Goal: Task Accomplishment & Management: Manage account settings

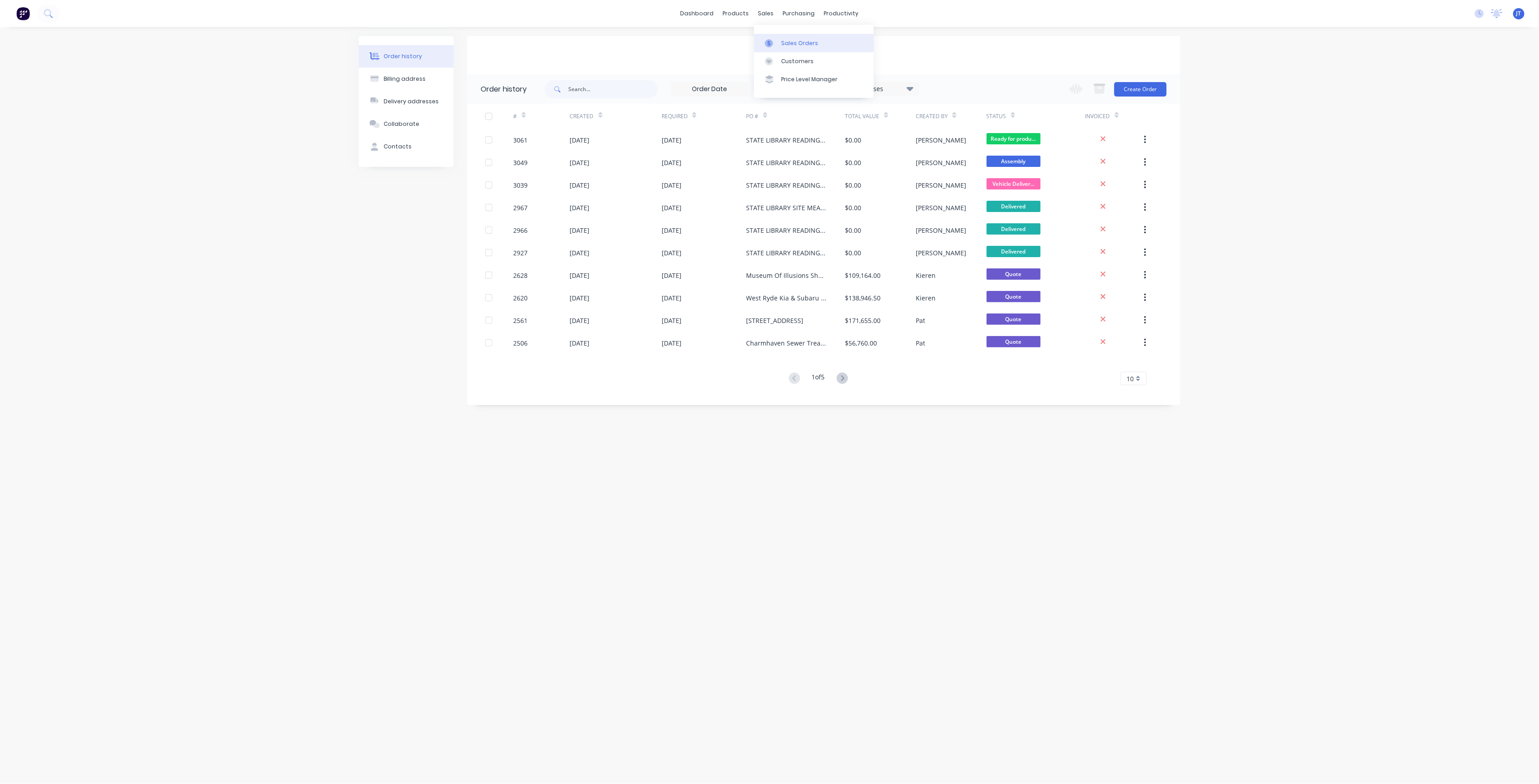
click at [806, 42] on div "Sales Orders" at bounding box center [800, 42] width 37 height 8
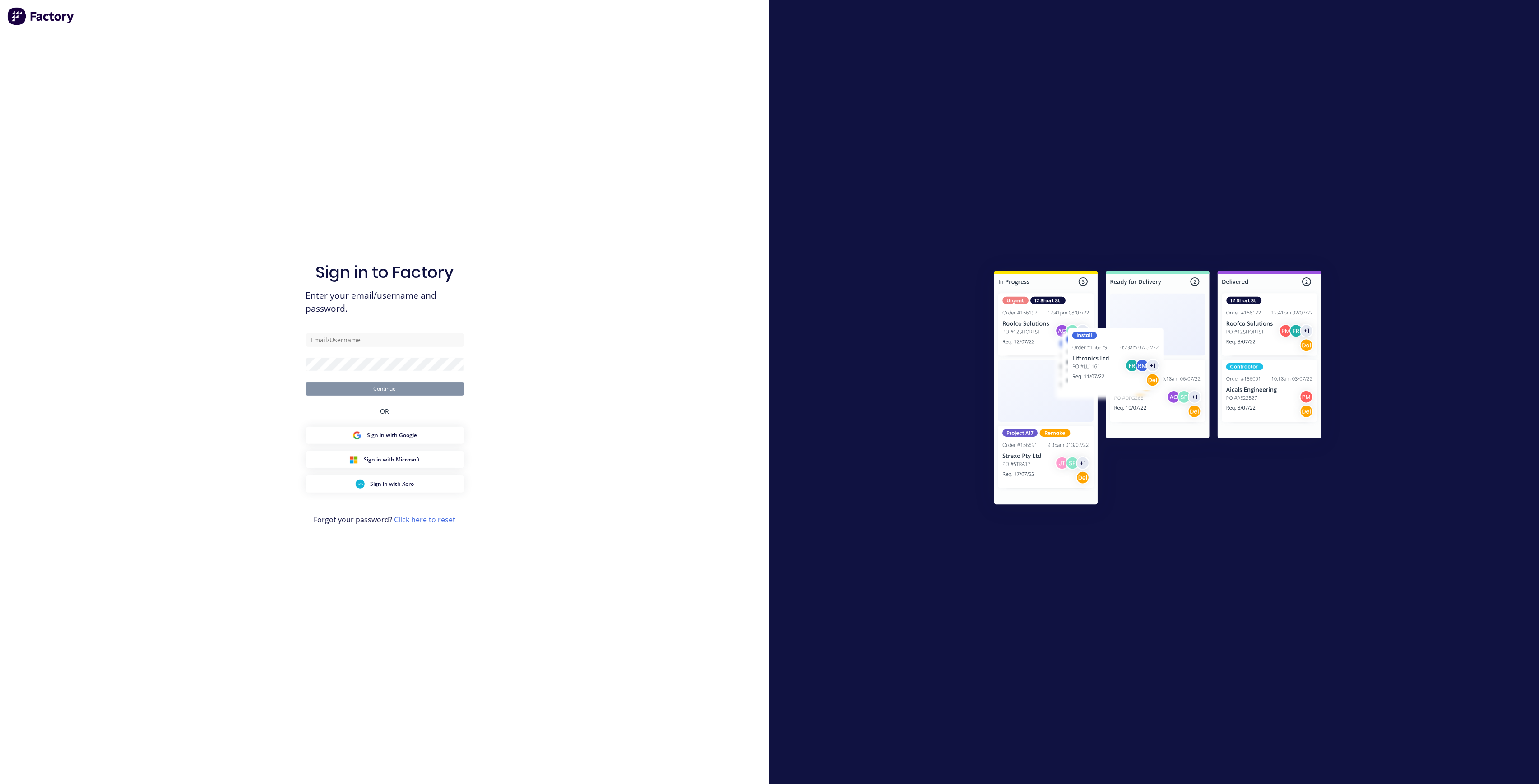
click at [453, 331] on div "Sign in to Factory Enter your email/username and password. Continue OR Sign in …" at bounding box center [385, 401] width 158 height 751
click at [444, 336] on input "text" at bounding box center [385, 340] width 158 height 14
type input "[PERSON_NAME][EMAIL_ADDRESS][DOMAIN_NAME]"
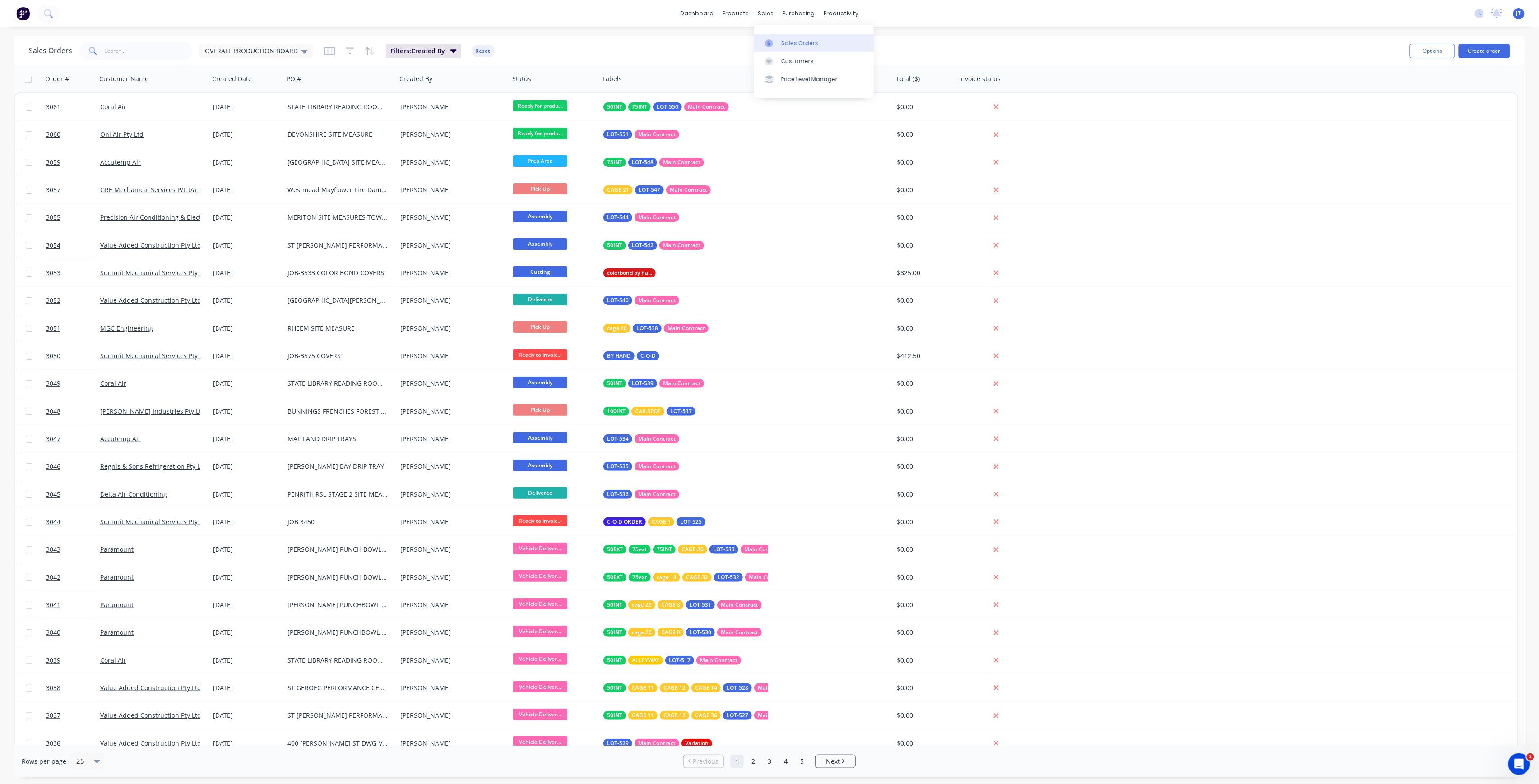
click at [791, 43] on div "Sales Orders" at bounding box center [800, 42] width 37 height 8
click at [805, 43] on div "Sales Orders" at bounding box center [800, 42] width 37 height 8
click at [1498, 52] on button "Create order" at bounding box center [1485, 51] width 52 height 14
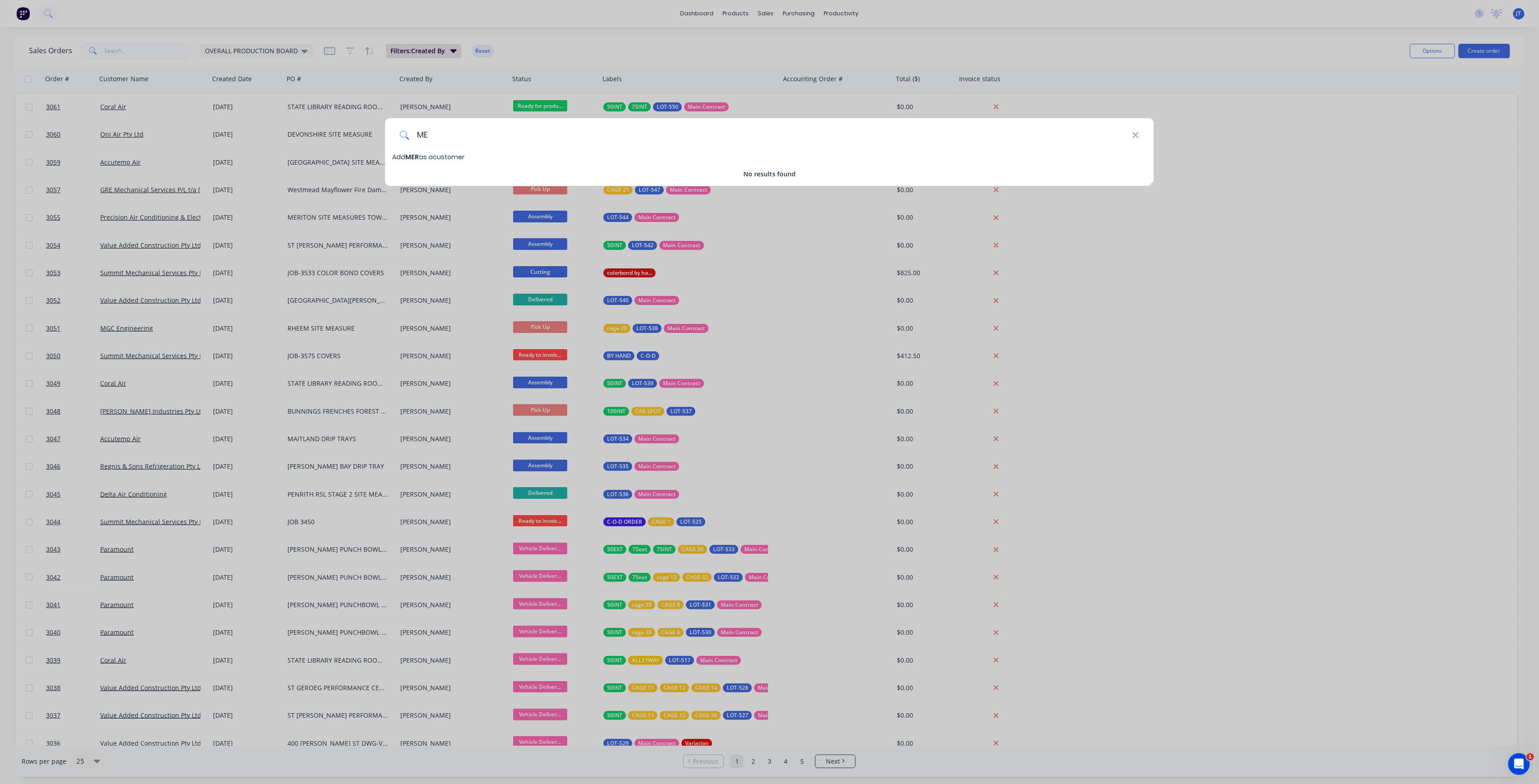
type input "M"
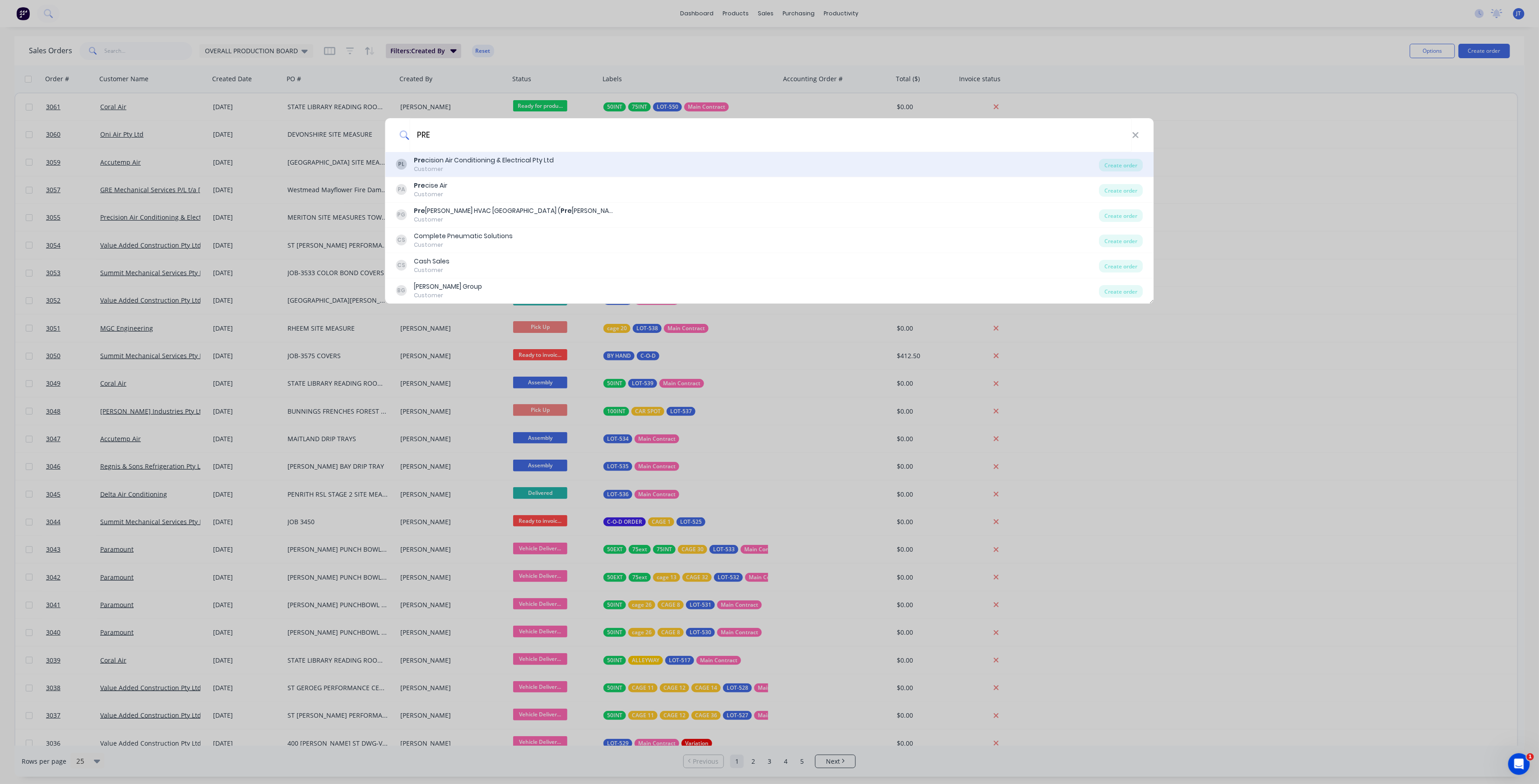
type input "PRE"
click at [694, 163] on div "PL Pre cision Air Conditioning & Electrical Pty Ltd Customer" at bounding box center [748, 163] width 703 height 17
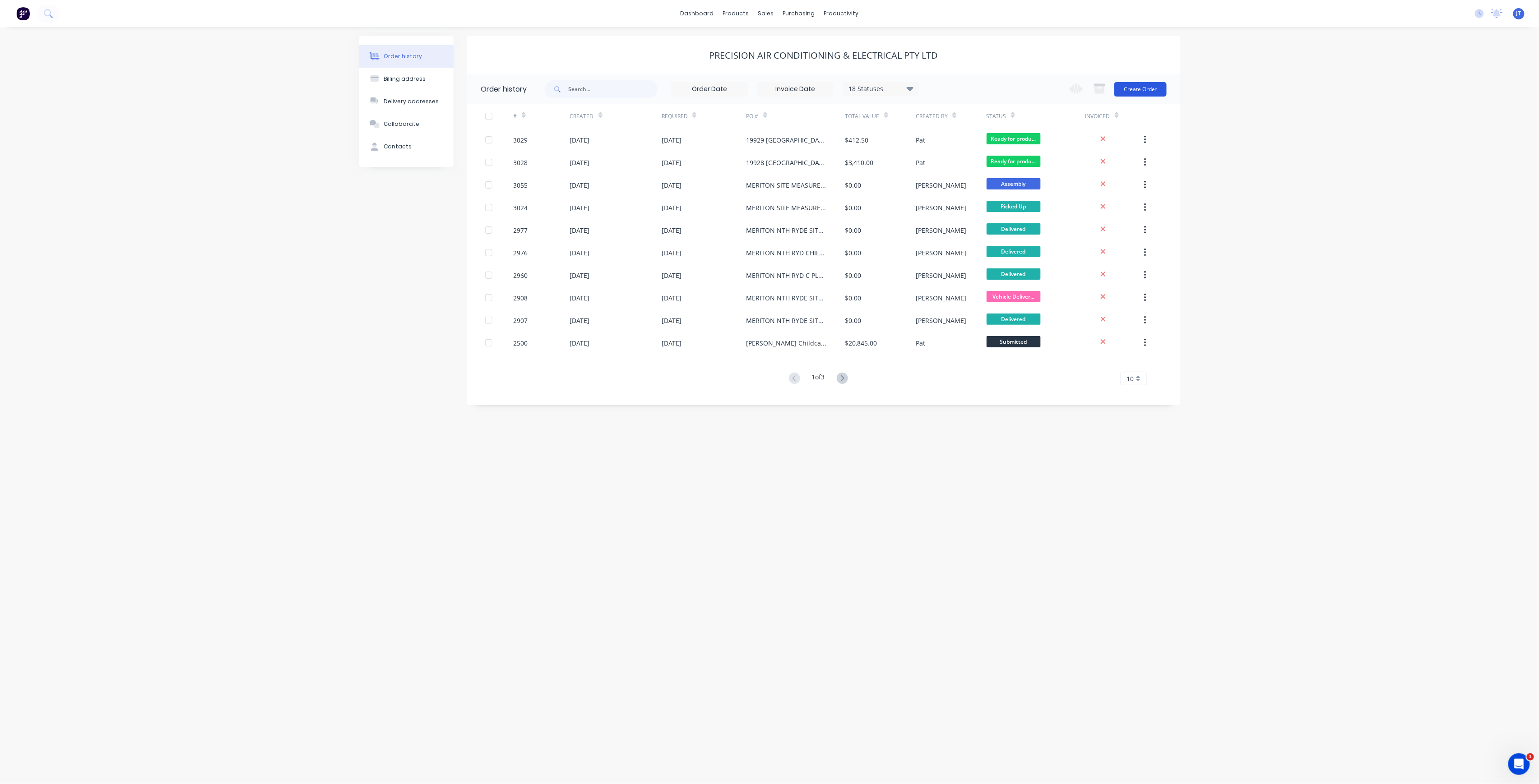
click at [1136, 88] on button "Create Order" at bounding box center [1140, 89] width 52 height 14
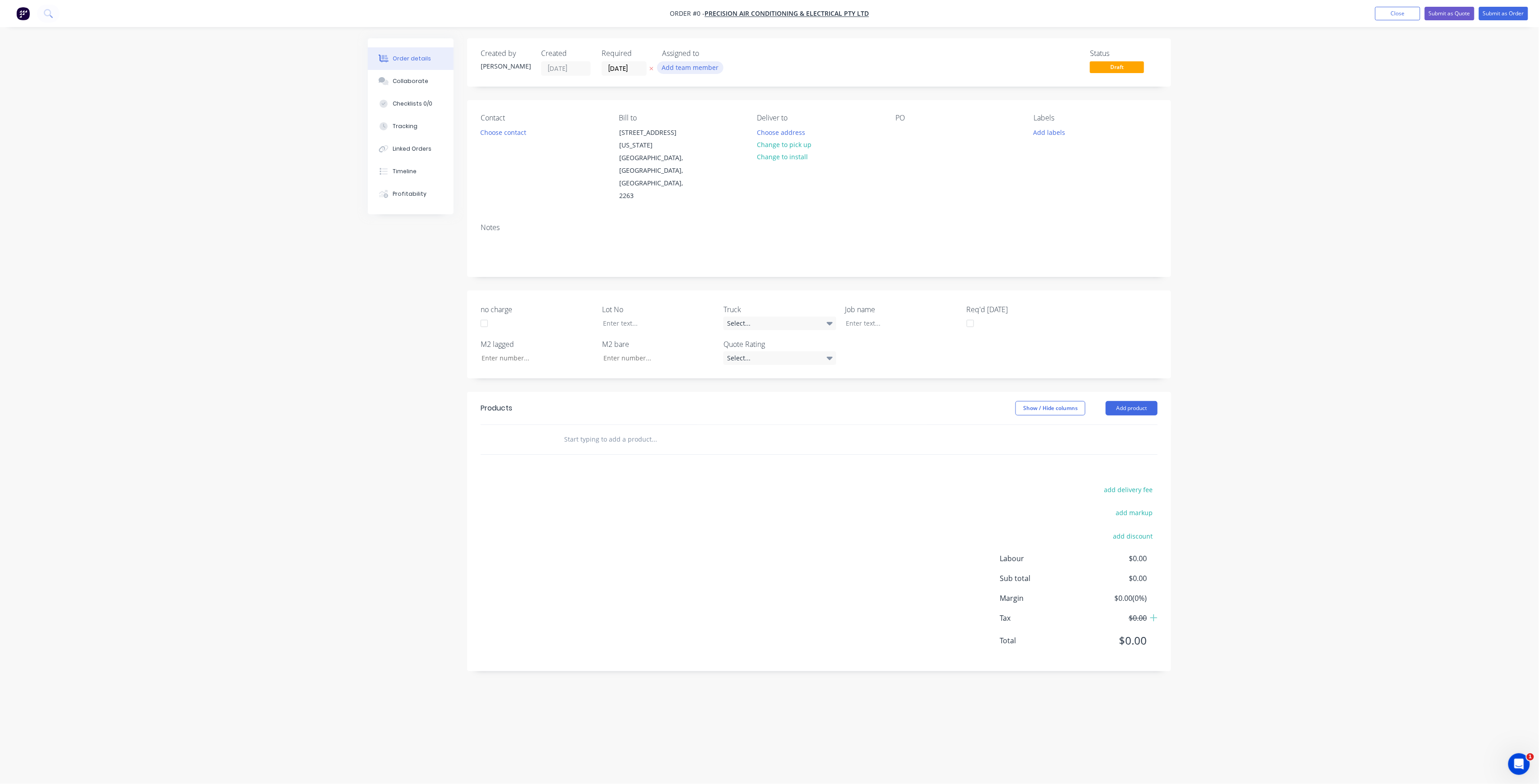
click at [703, 73] on button "Add team member" at bounding box center [690, 67] width 66 height 12
click at [703, 119] on div "[PERSON_NAME] (You)" at bounding box center [736, 117] width 90 height 9
click at [638, 72] on div "Order details Collaborate Checklists 0/0 Tracking Linked Orders Timeline Profit…" at bounding box center [769, 374] width 821 height 673
click at [638, 72] on input "[DATE]" at bounding box center [624, 68] width 44 height 14
click at [636, 151] on div "13" at bounding box center [633, 149] width 14 height 14
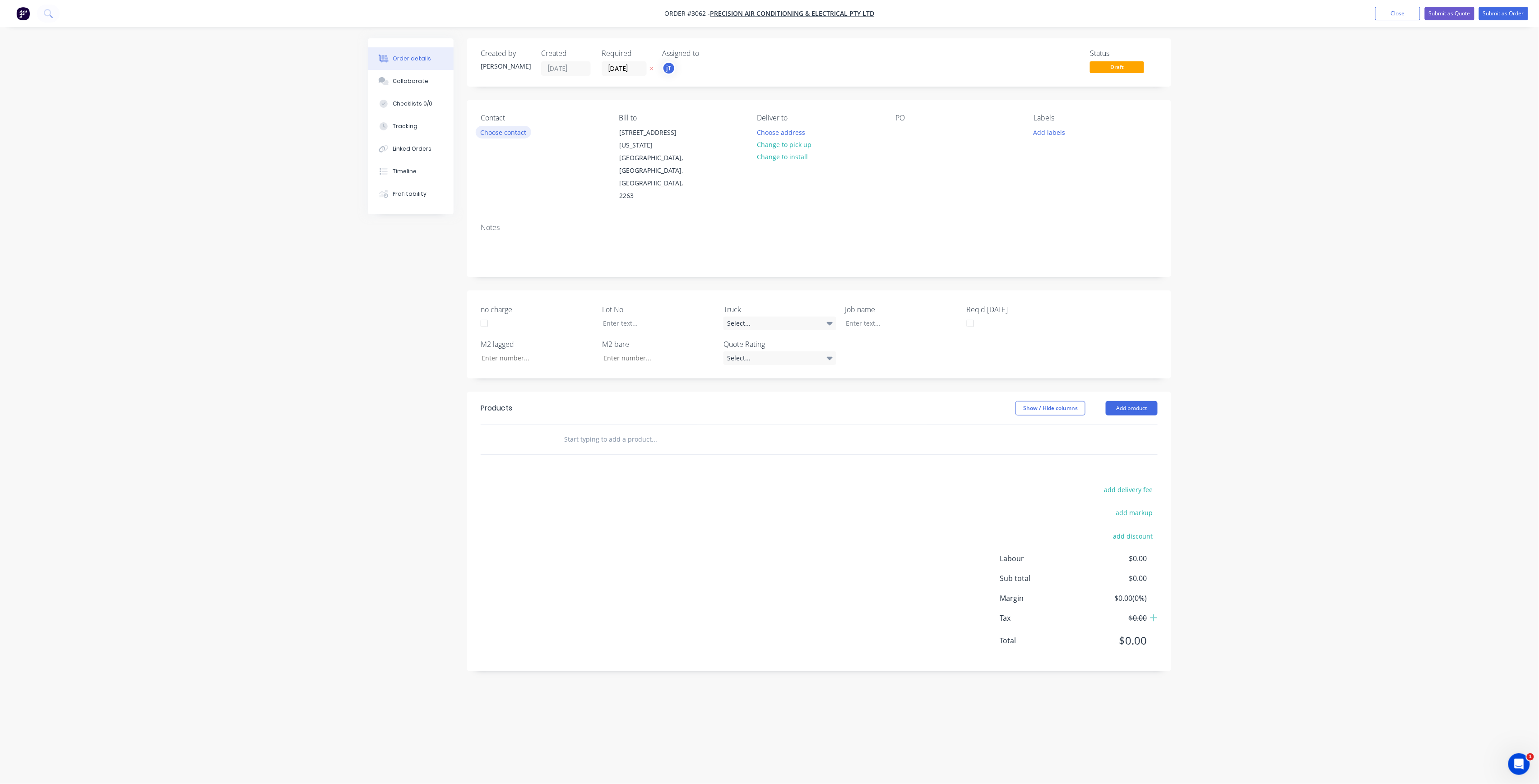
click at [508, 130] on button "Choose contact" at bounding box center [503, 131] width 55 height 12
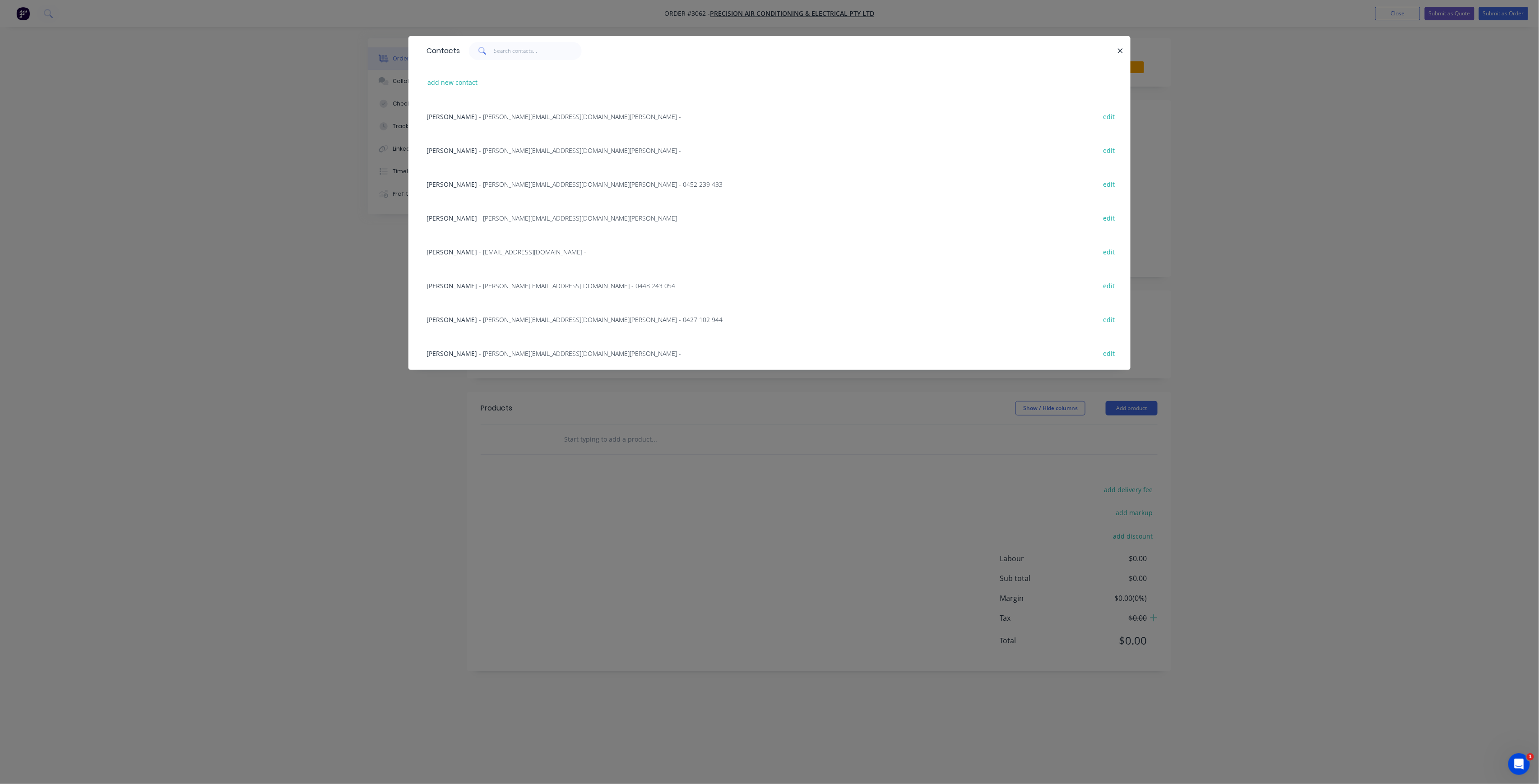
click at [502, 284] on span "- [PERSON_NAME][EMAIL_ADDRESS][DOMAIN_NAME] - 0448 243 054" at bounding box center [577, 285] width 196 height 8
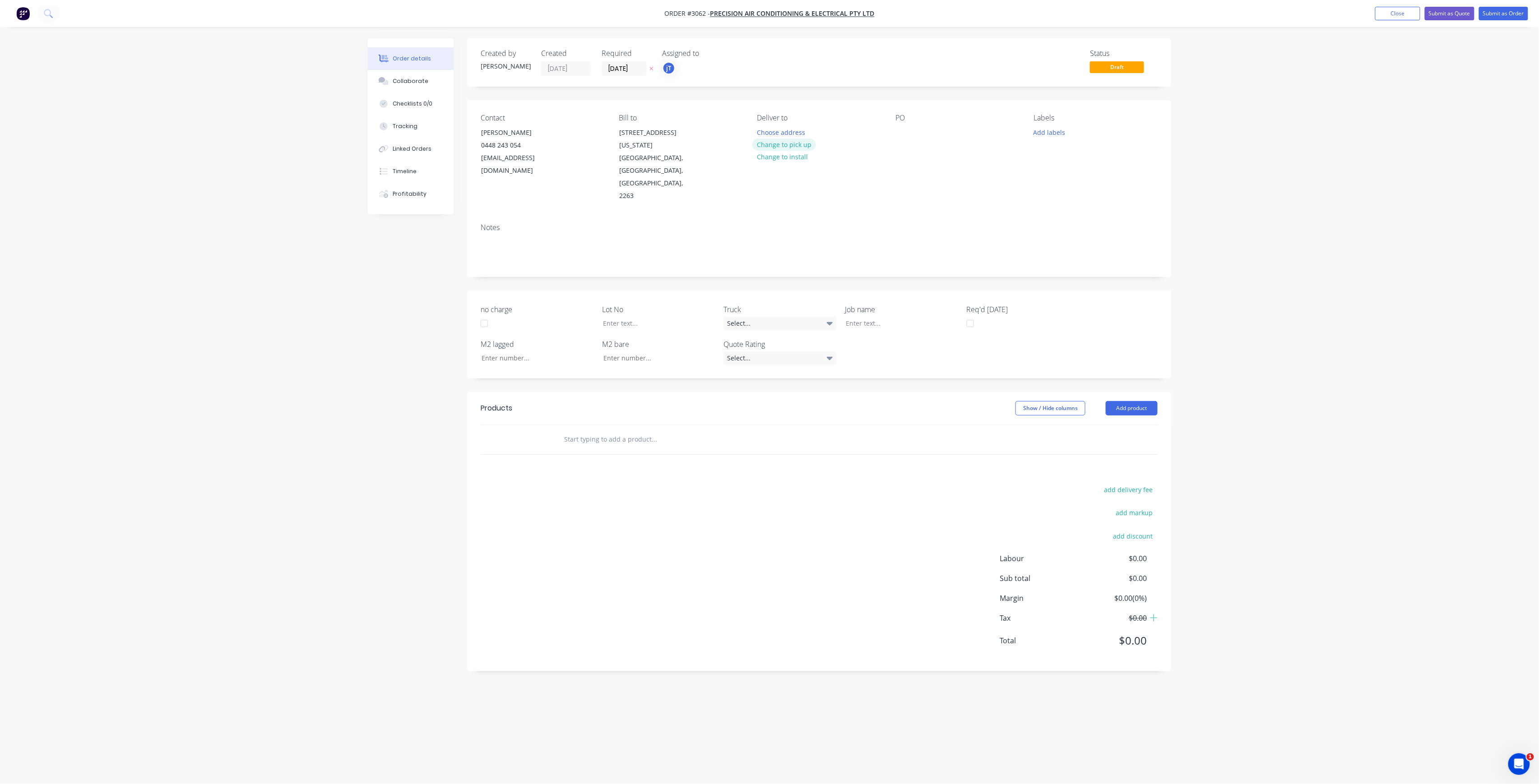
click at [801, 146] on button "Change to pick up" at bounding box center [784, 144] width 64 height 12
click at [906, 130] on div at bounding box center [903, 132] width 14 height 13
click at [1056, 133] on button "Add labels" at bounding box center [1049, 131] width 42 height 12
click at [1097, 159] on input "text" at bounding box center [1109, 159] width 94 height 18
type input "O"
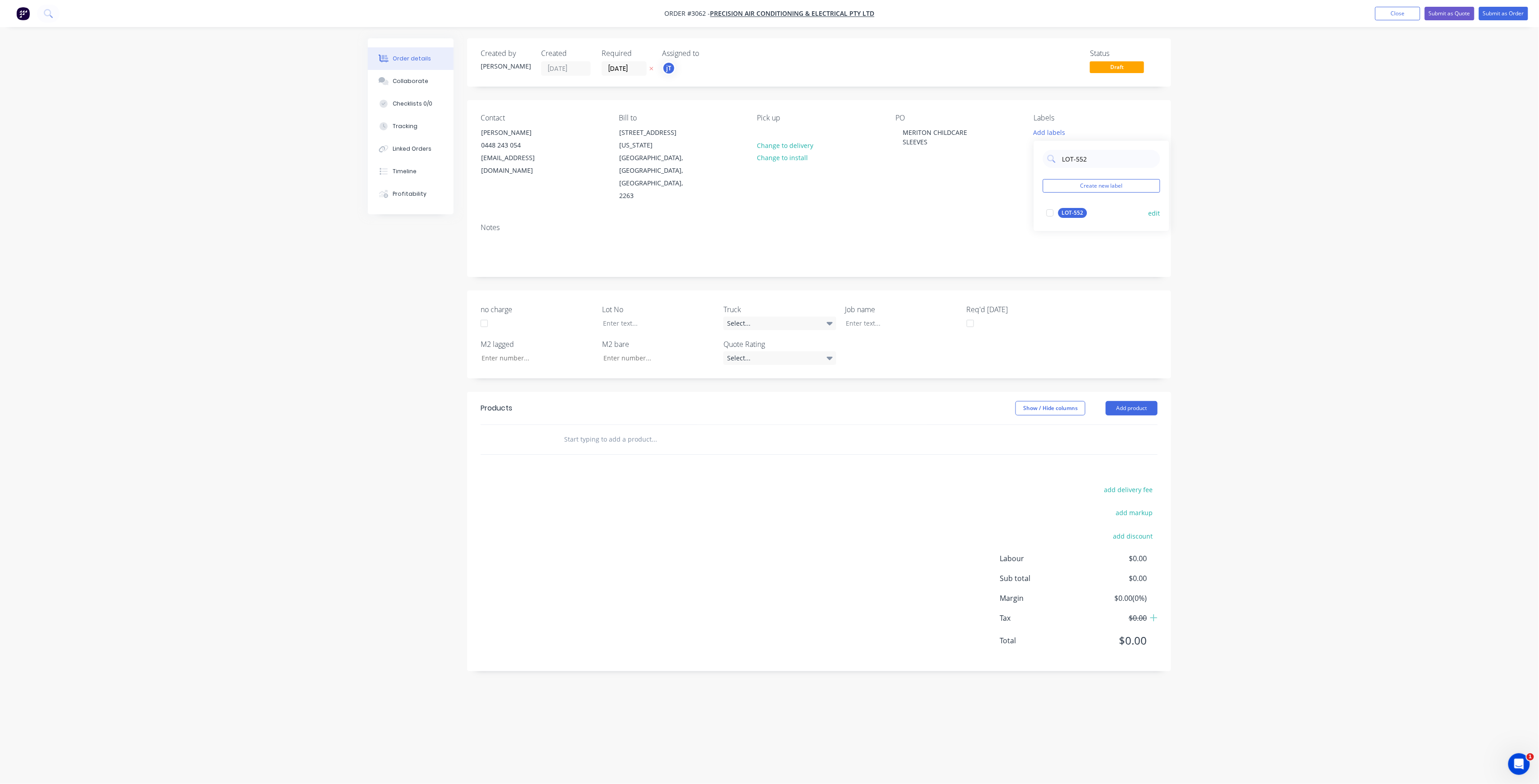
type input "LOT-552"
click at [1080, 213] on div "LOT-552" at bounding box center [1073, 212] width 29 height 10
drag, startPoint x: 1093, startPoint y: 157, endPoint x: 1059, endPoint y: 171, distance: 36.8
click at [1059, 171] on div "LOT-552 Create new label LOT-552 edit" at bounding box center [1102, 182] width 136 height 90
type input "MAIN"
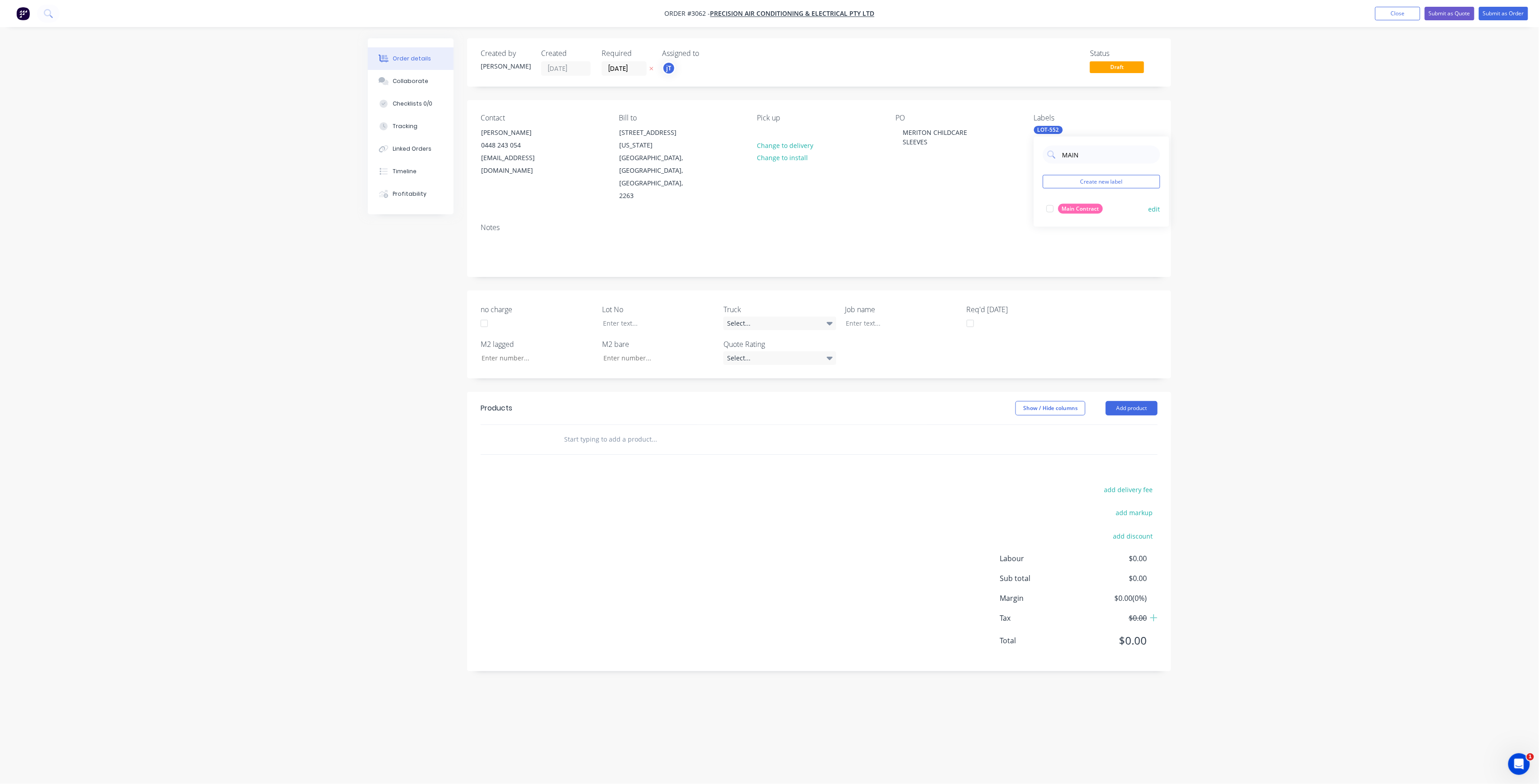
click at [1100, 215] on button "Main Contract" at bounding box center [1074, 209] width 63 height 13
drag, startPoint x: 600, startPoint y: 405, endPoint x: 610, endPoint y: 405, distance: 10.0
click at [600, 431] on input "text" at bounding box center [654, 440] width 181 height 18
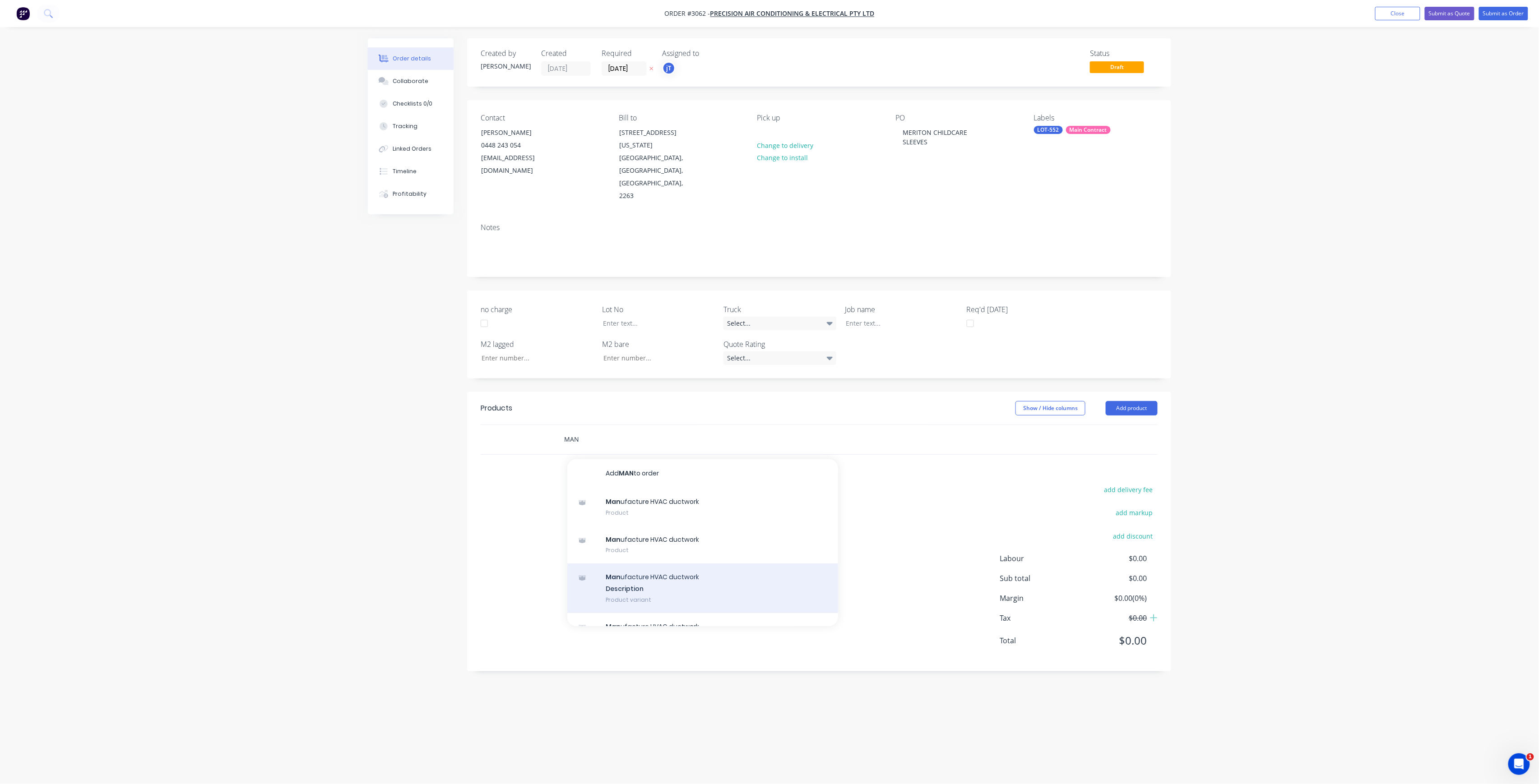
type input "MAN"
click at [683, 564] on div "Man ufacture HVAC ductwork Description Product variant" at bounding box center [703, 588] width 271 height 50
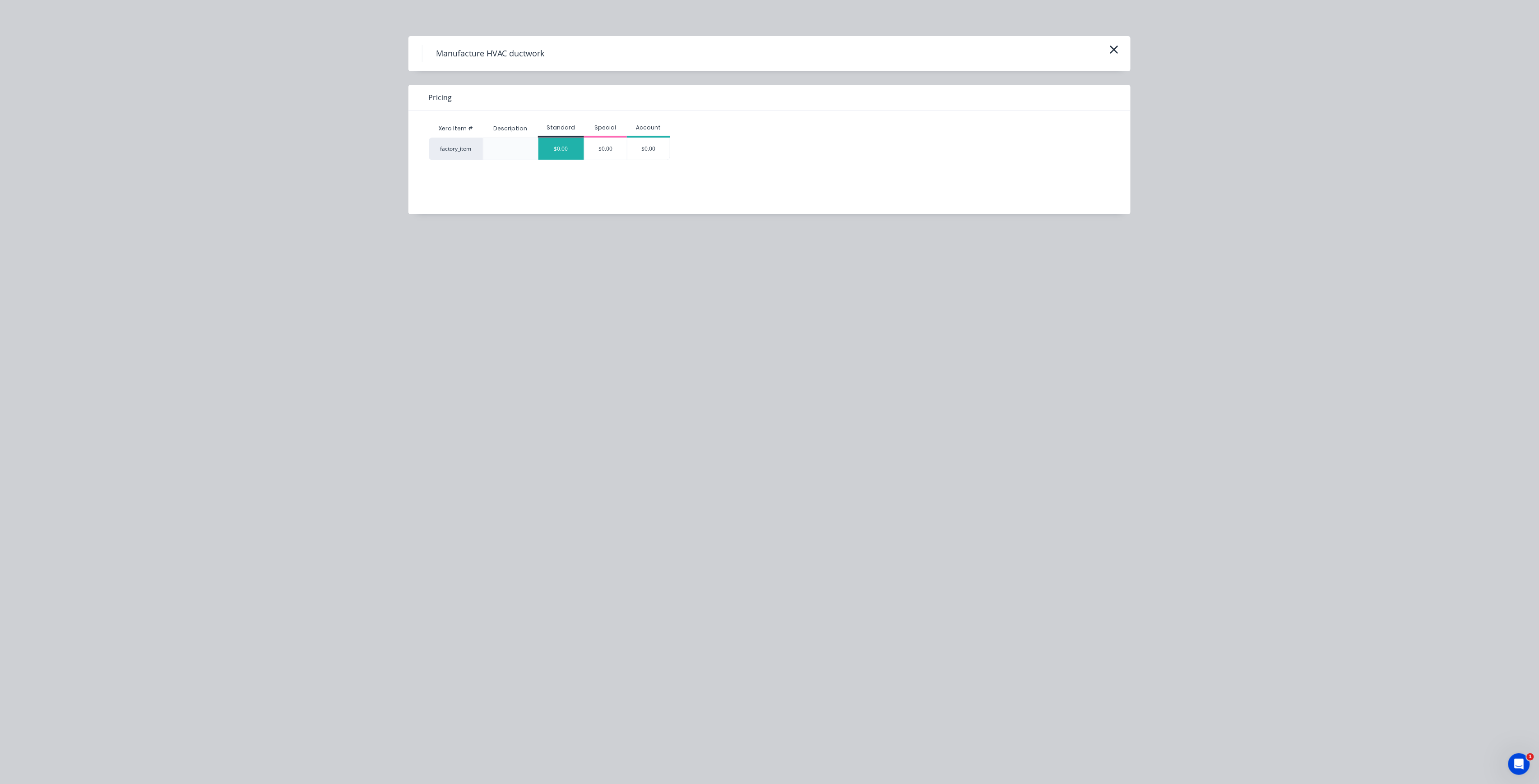
click at [565, 155] on div "$0.00" at bounding box center [561, 149] width 45 height 22
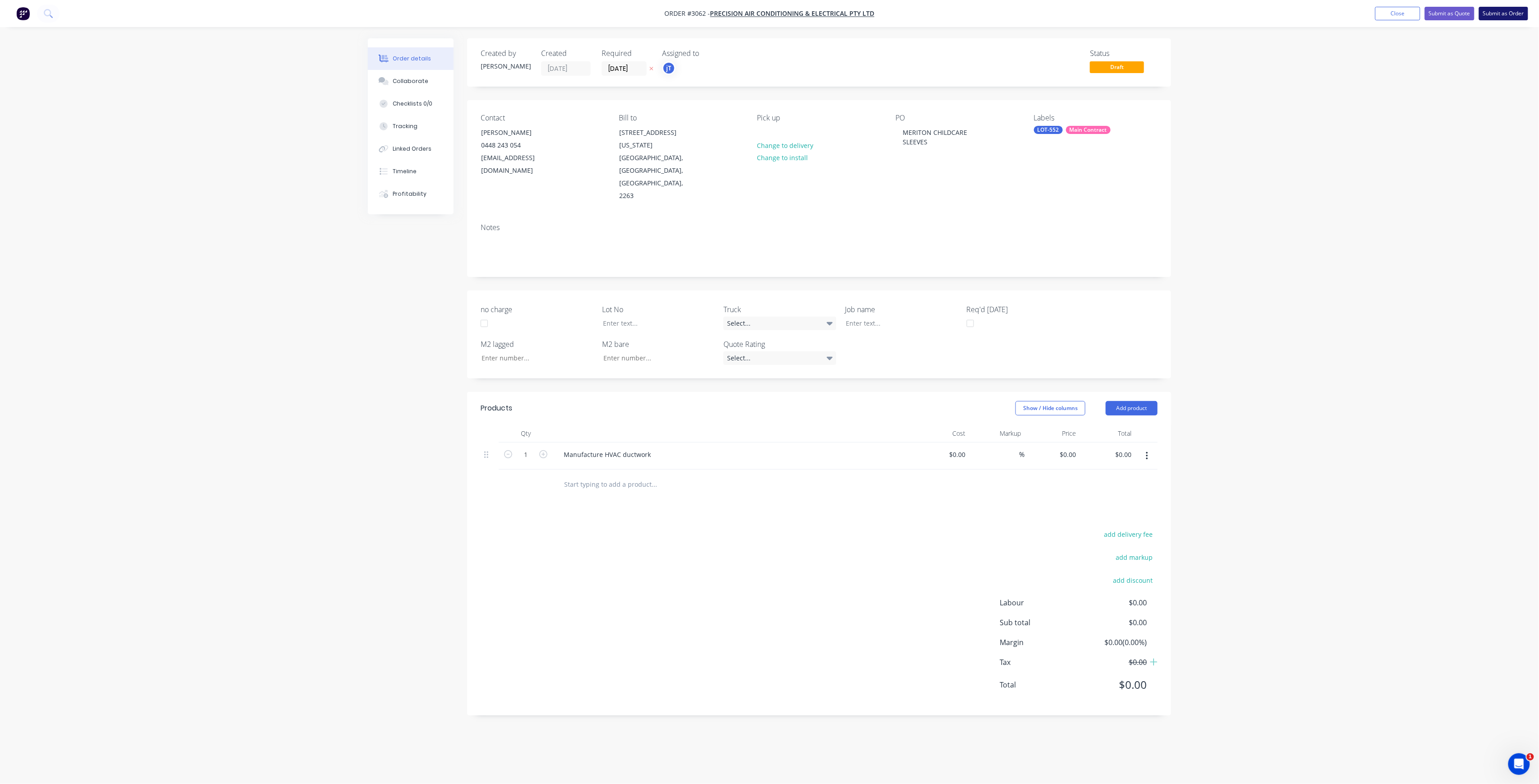
click at [1506, 14] on button "Submit as Order" at bounding box center [1504, 13] width 49 height 14
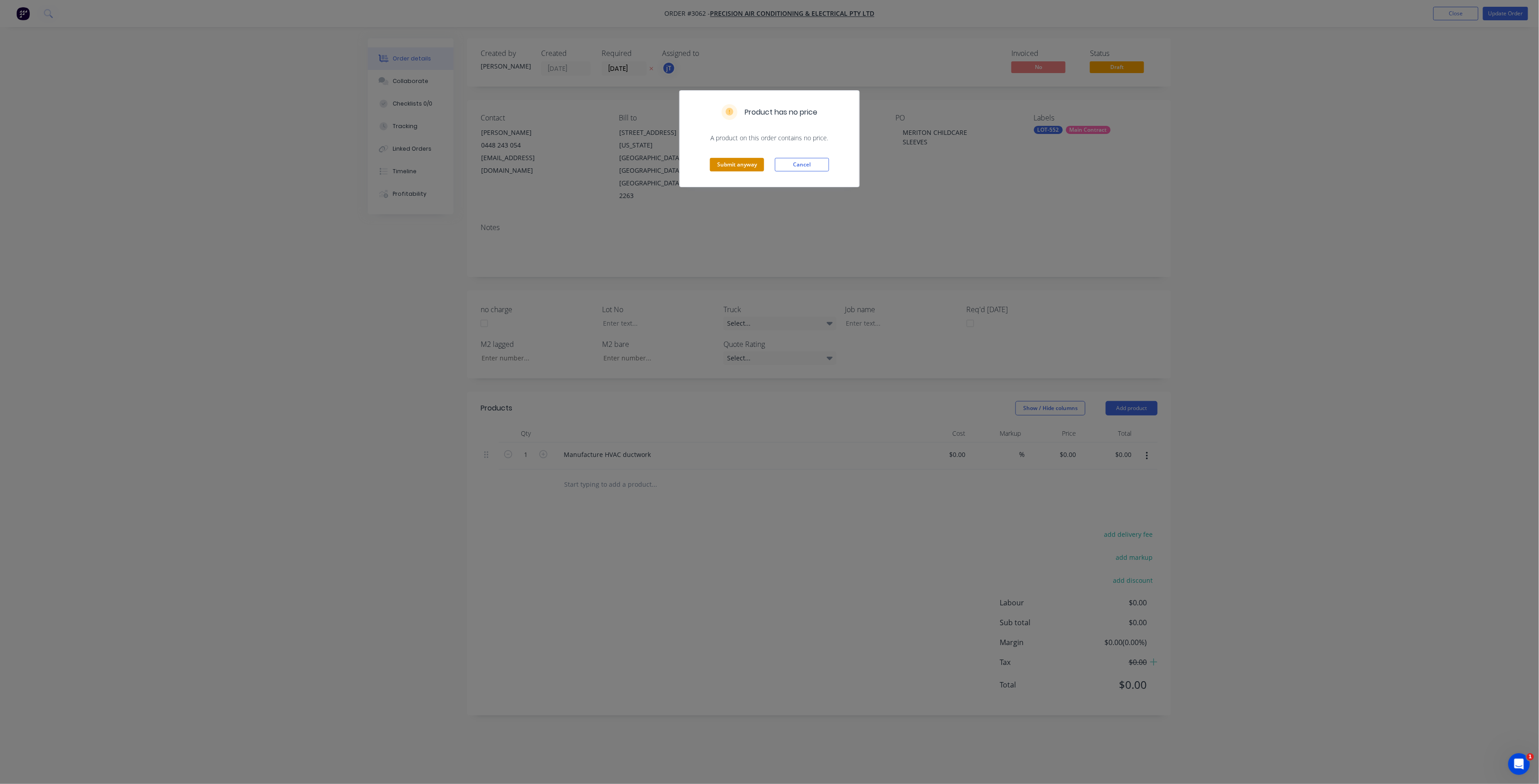
click at [752, 170] on button "Submit anyway" at bounding box center [737, 164] width 54 height 14
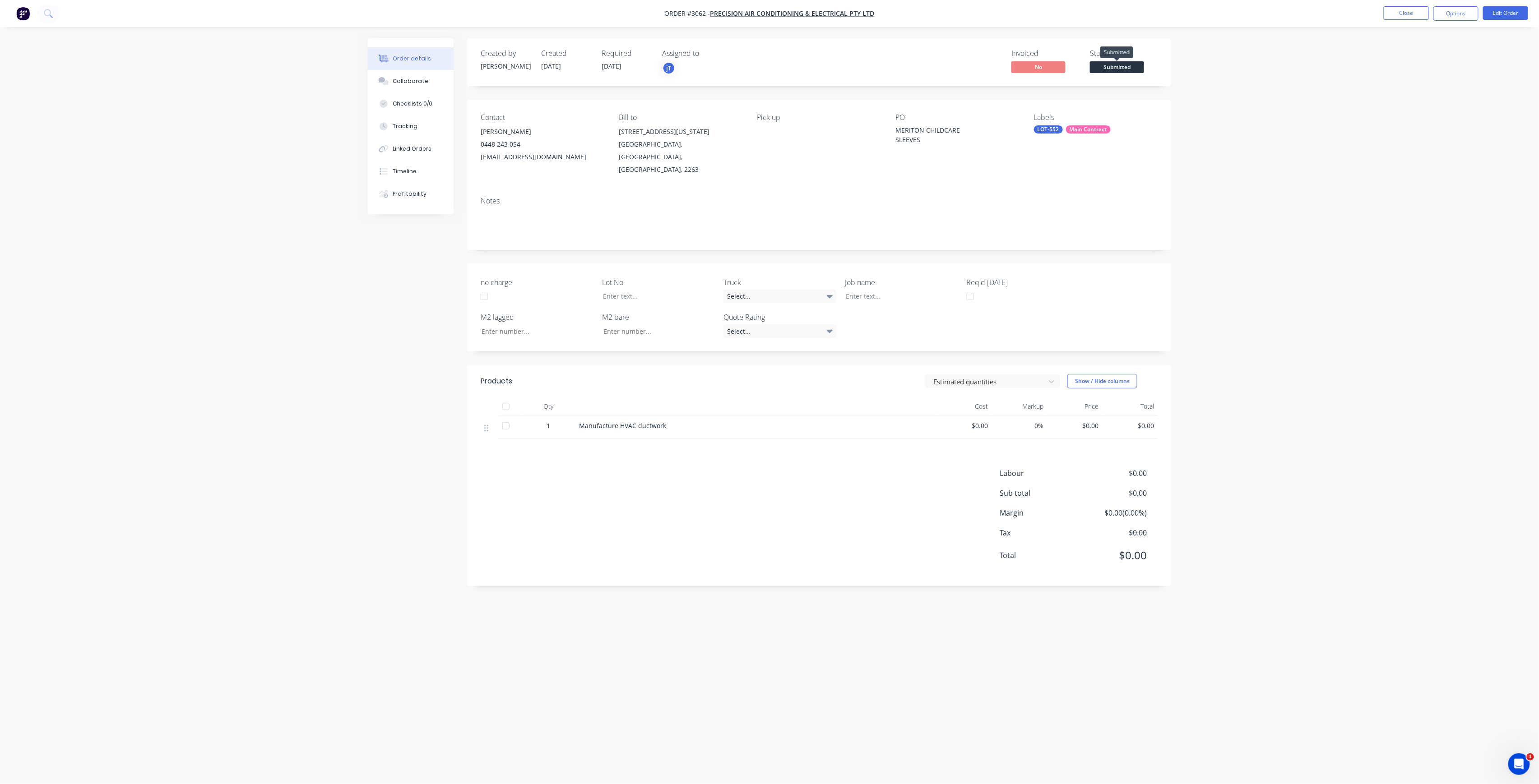
click at [1127, 64] on span "Submitted" at bounding box center [1117, 67] width 54 height 11
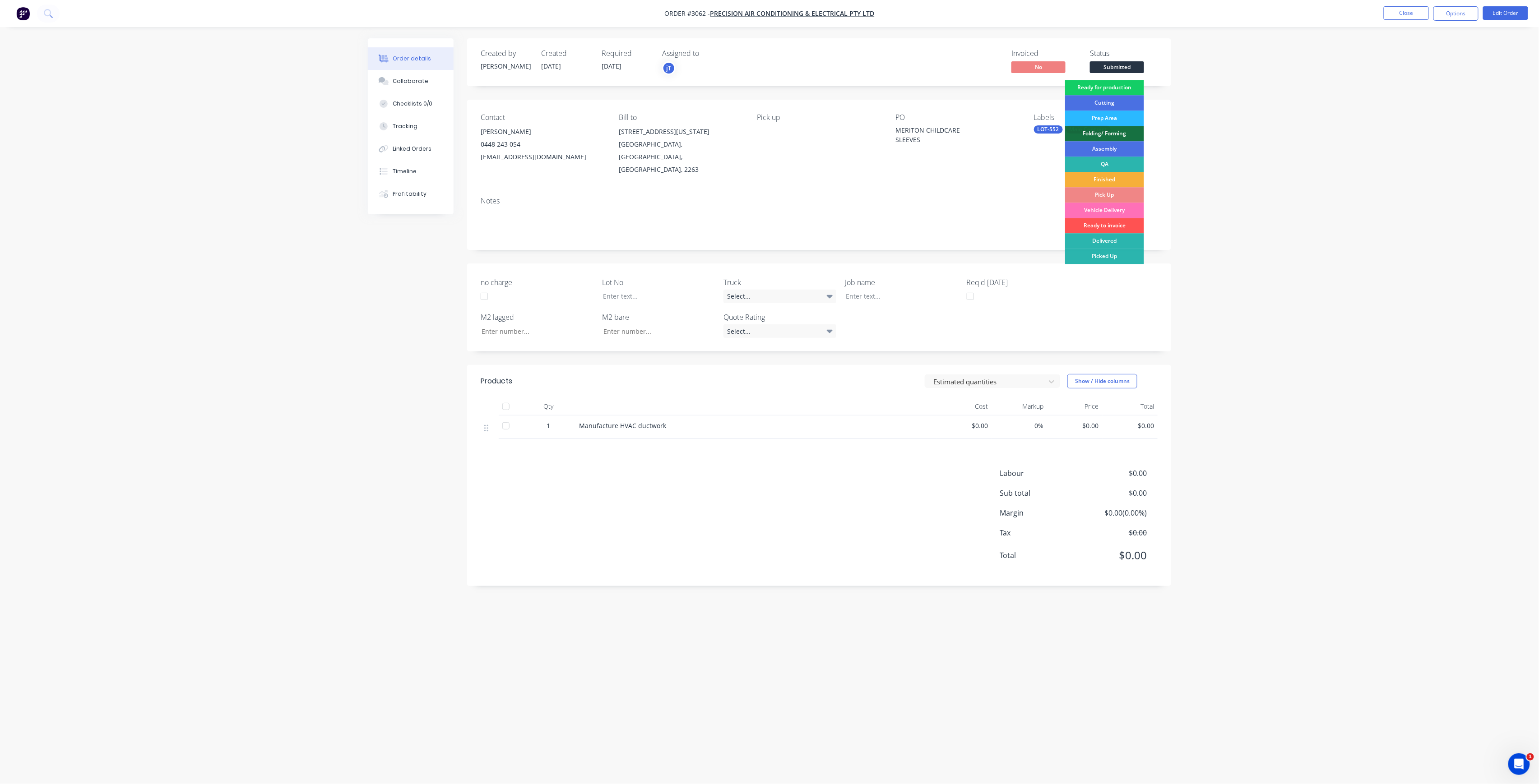
click at [1123, 85] on div "Ready for production" at bounding box center [1104, 87] width 79 height 15
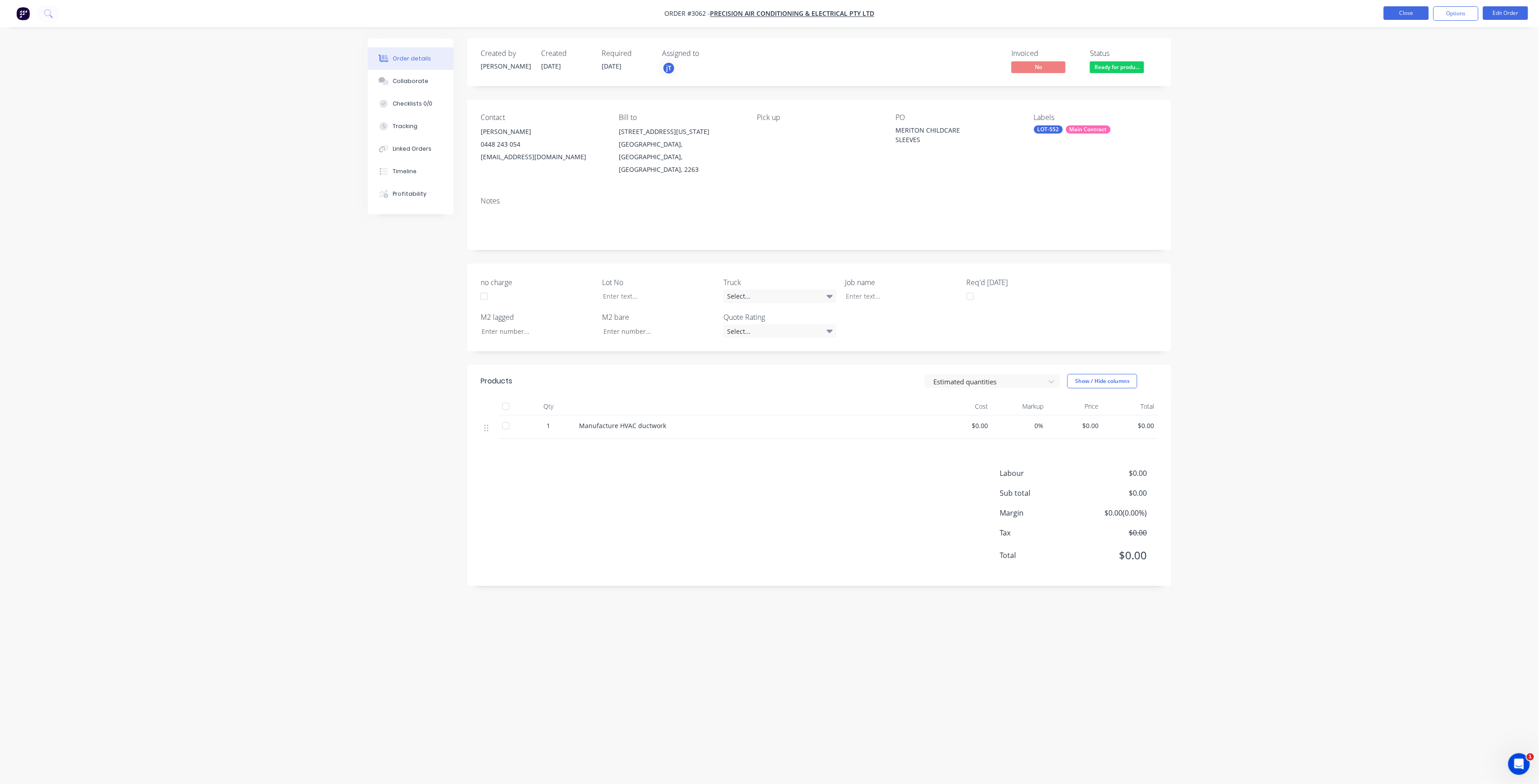
click at [1396, 18] on button "Close" at bounding box center [1407, 13] width 45 height 14
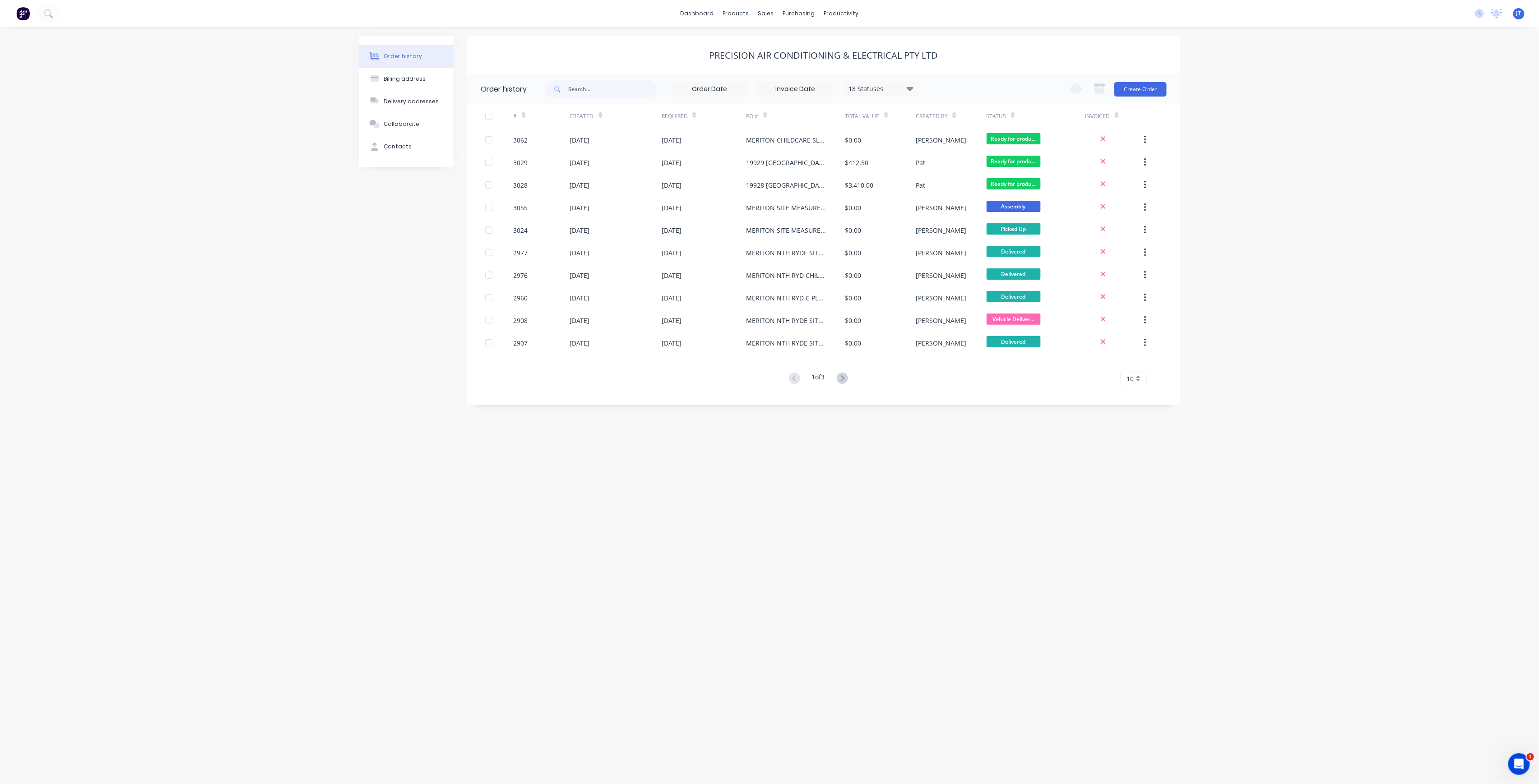
click at [1469, 284] on div "Order history Billing address Delivery addresses Collaborate Contacts Precision…" at bounding box center [769, 406] width 1539 height 757
click at [864, 42] on div "Workflow" at bounding box center [858, 42] width 27 height 8
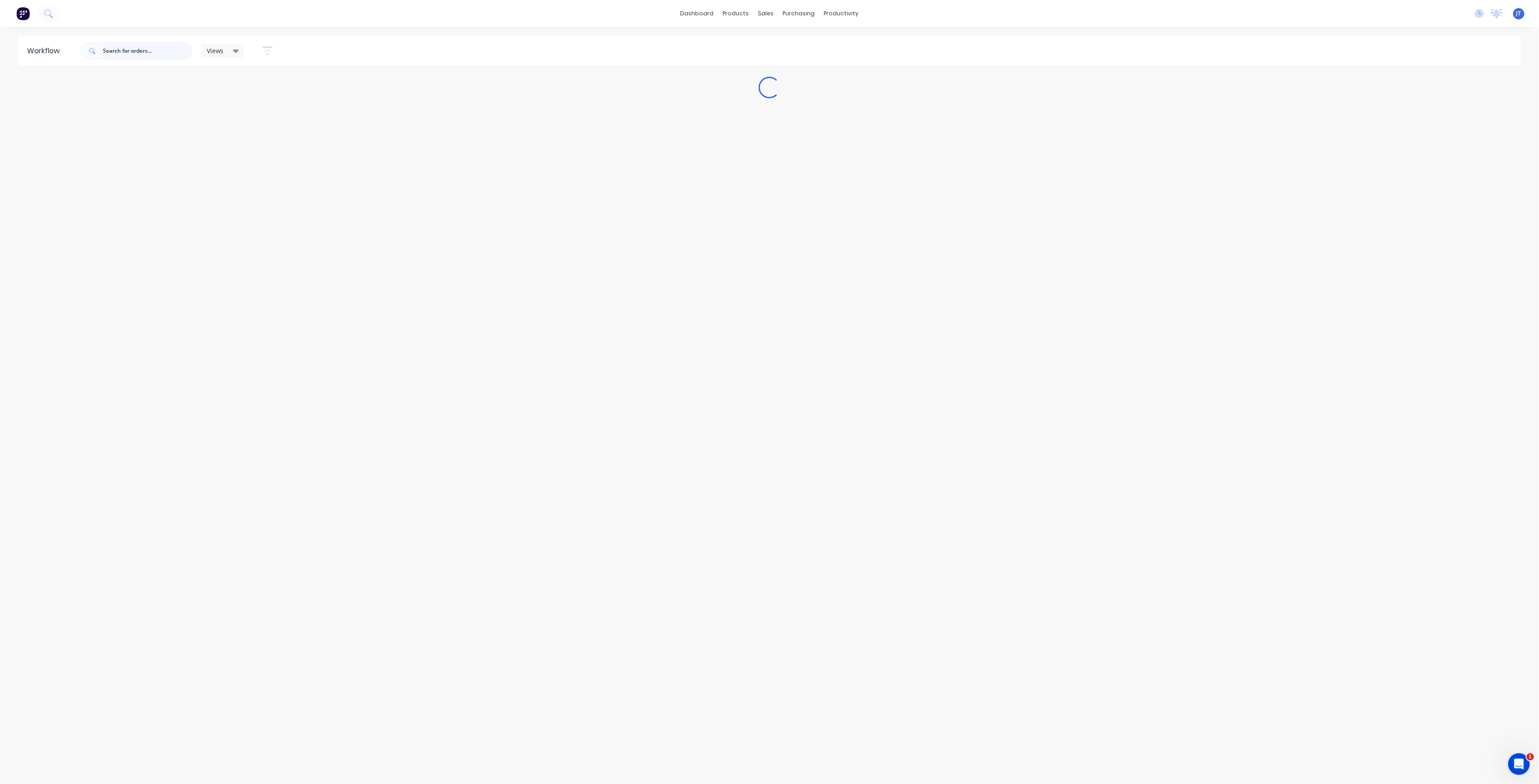
click at [119, 45] on input "text" at bounding box center [147, 51] width 89 height 18
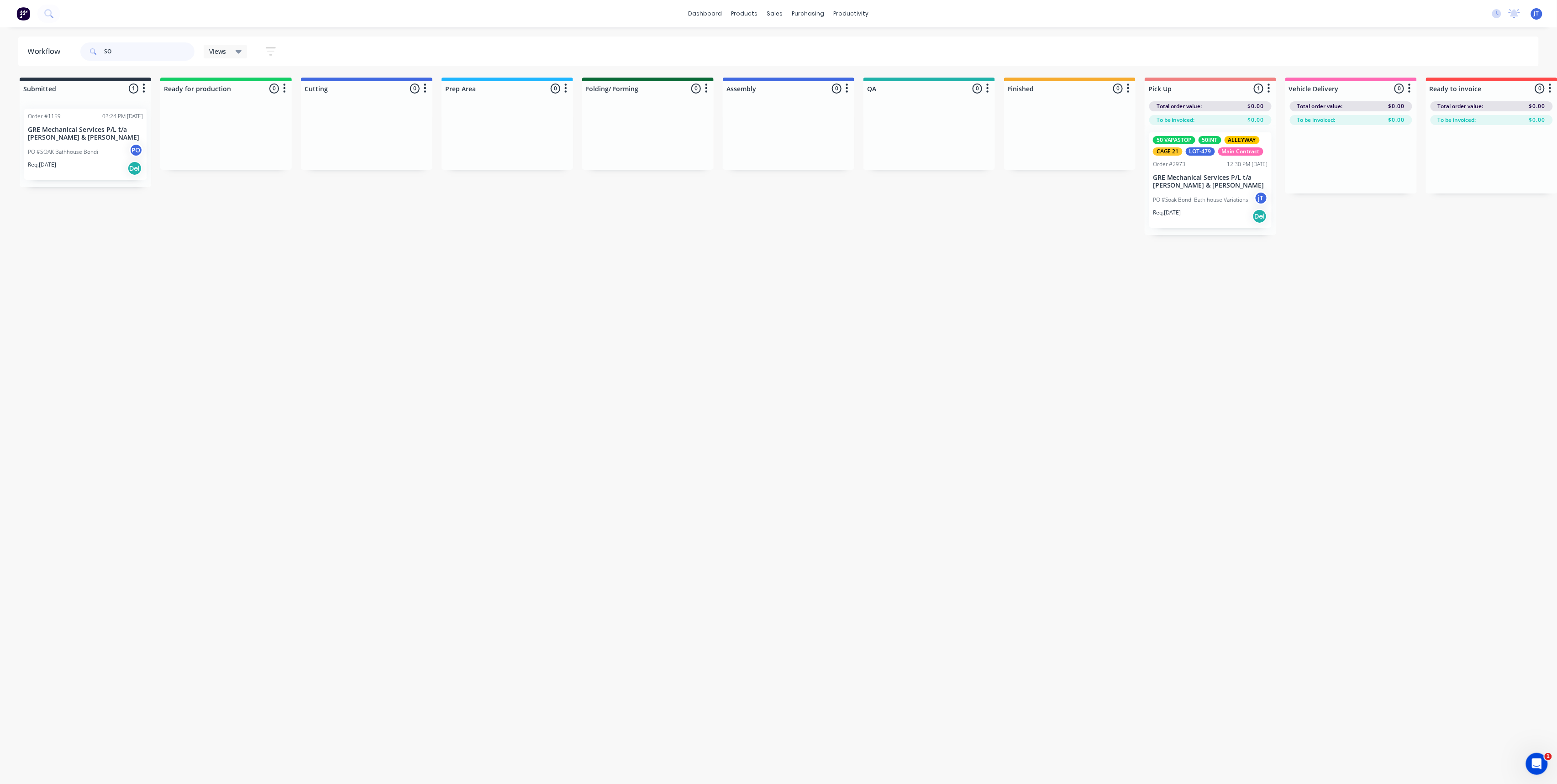
type input "S"
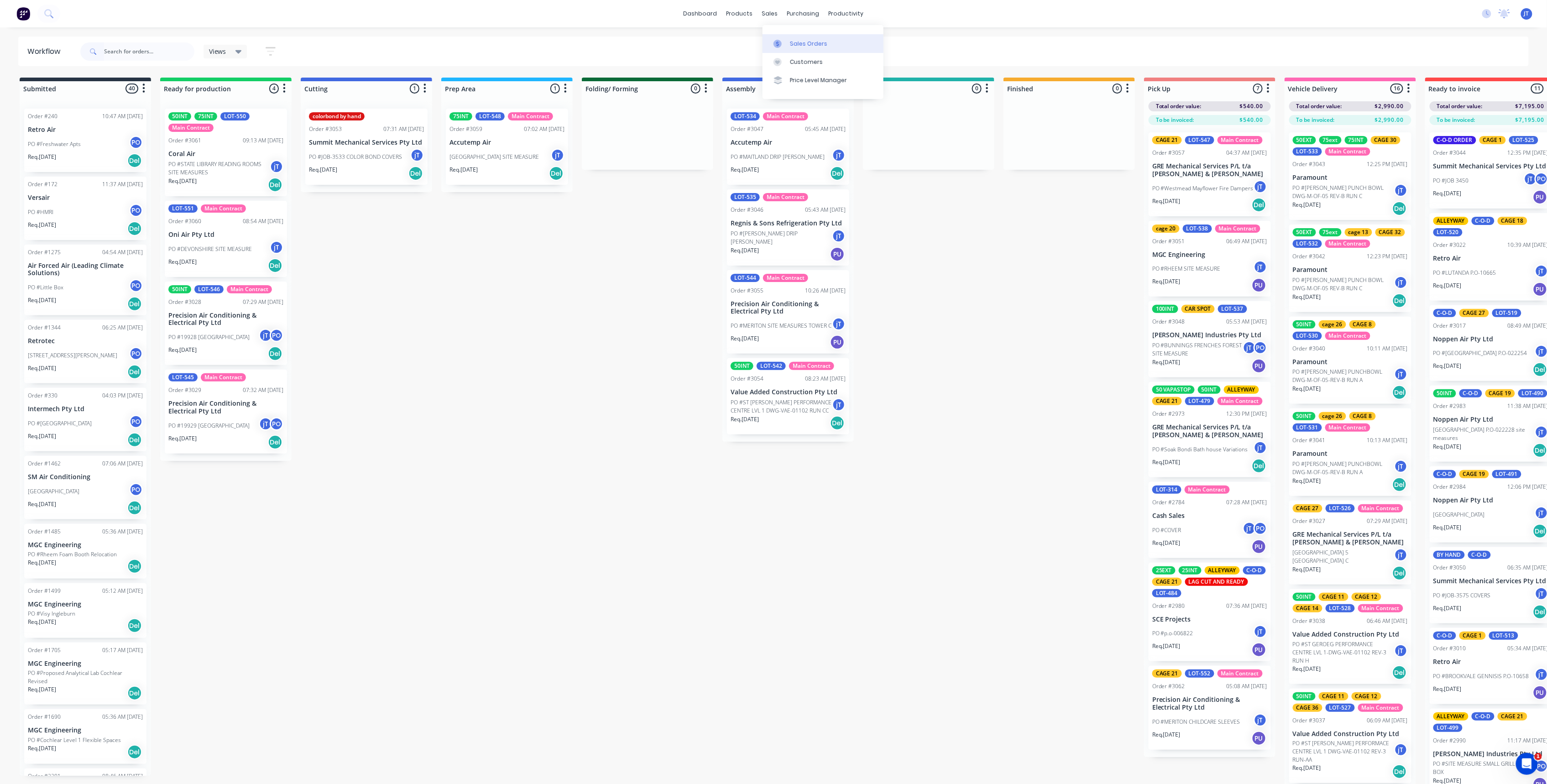
click at [808, 37] on link "Sales Orders" at bounding box center [823, 43] width 121 height 18
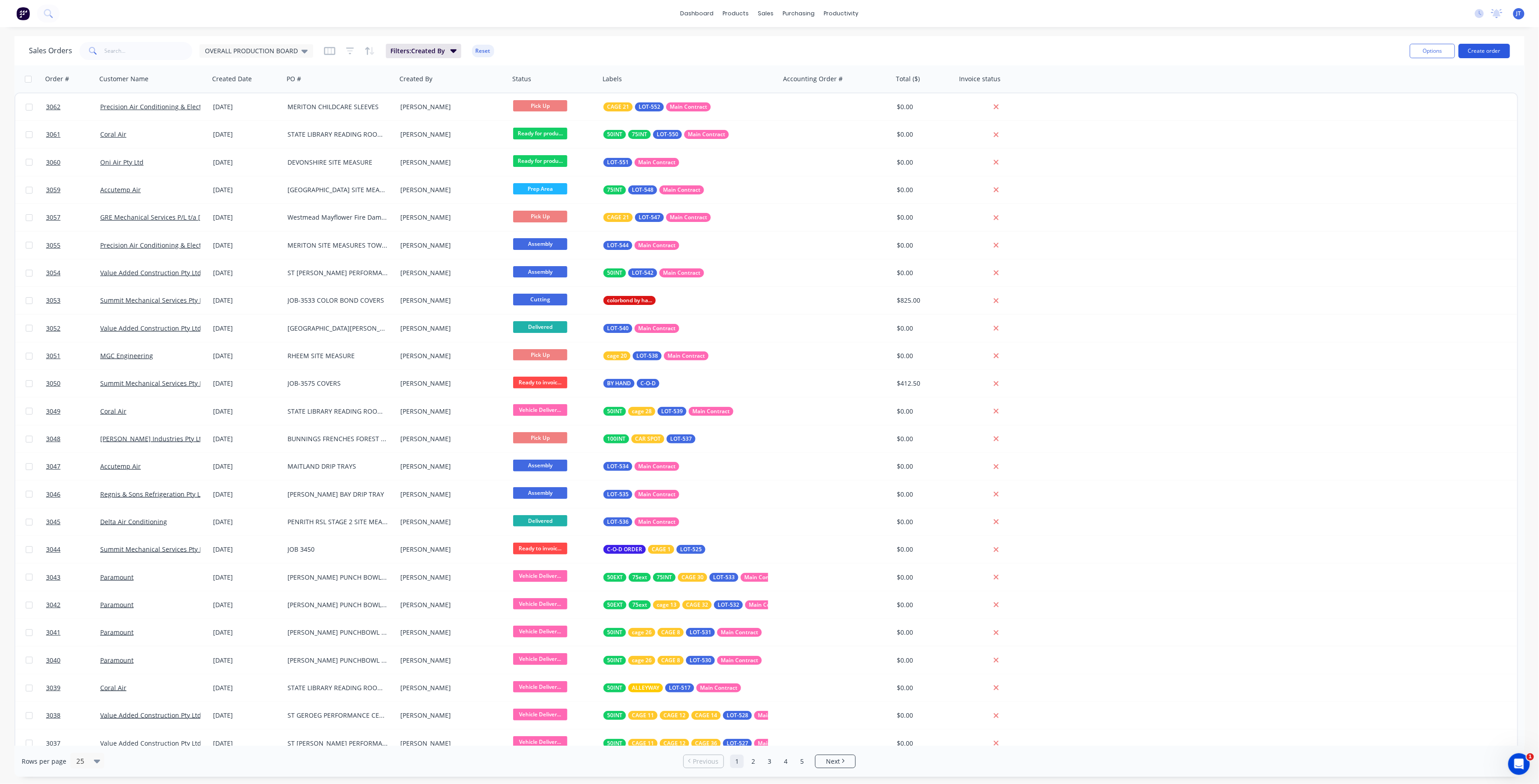
click at [1474, 51] on button "Create order" at bounding box center [1485, 51] width 52 height 14
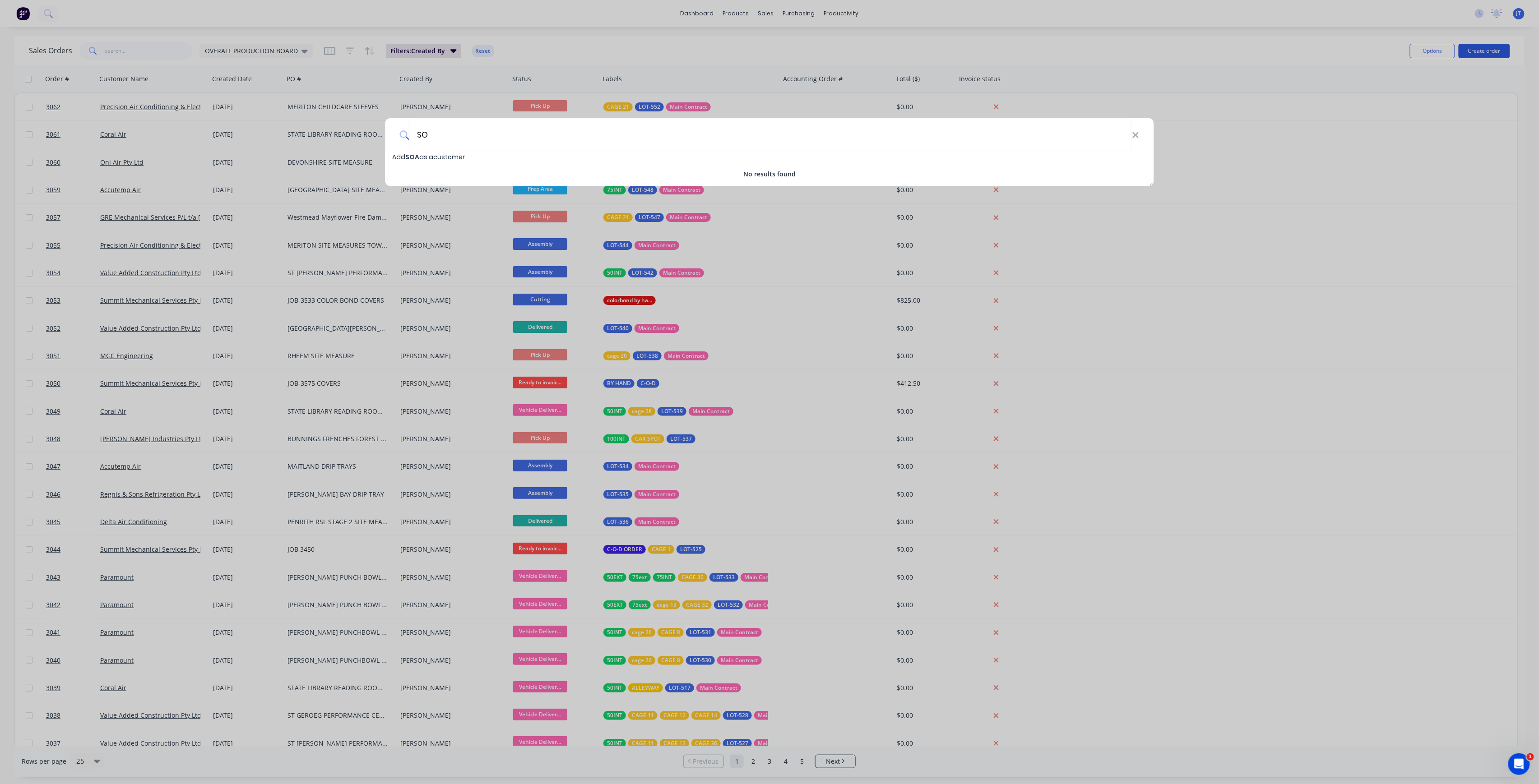
type input "S"
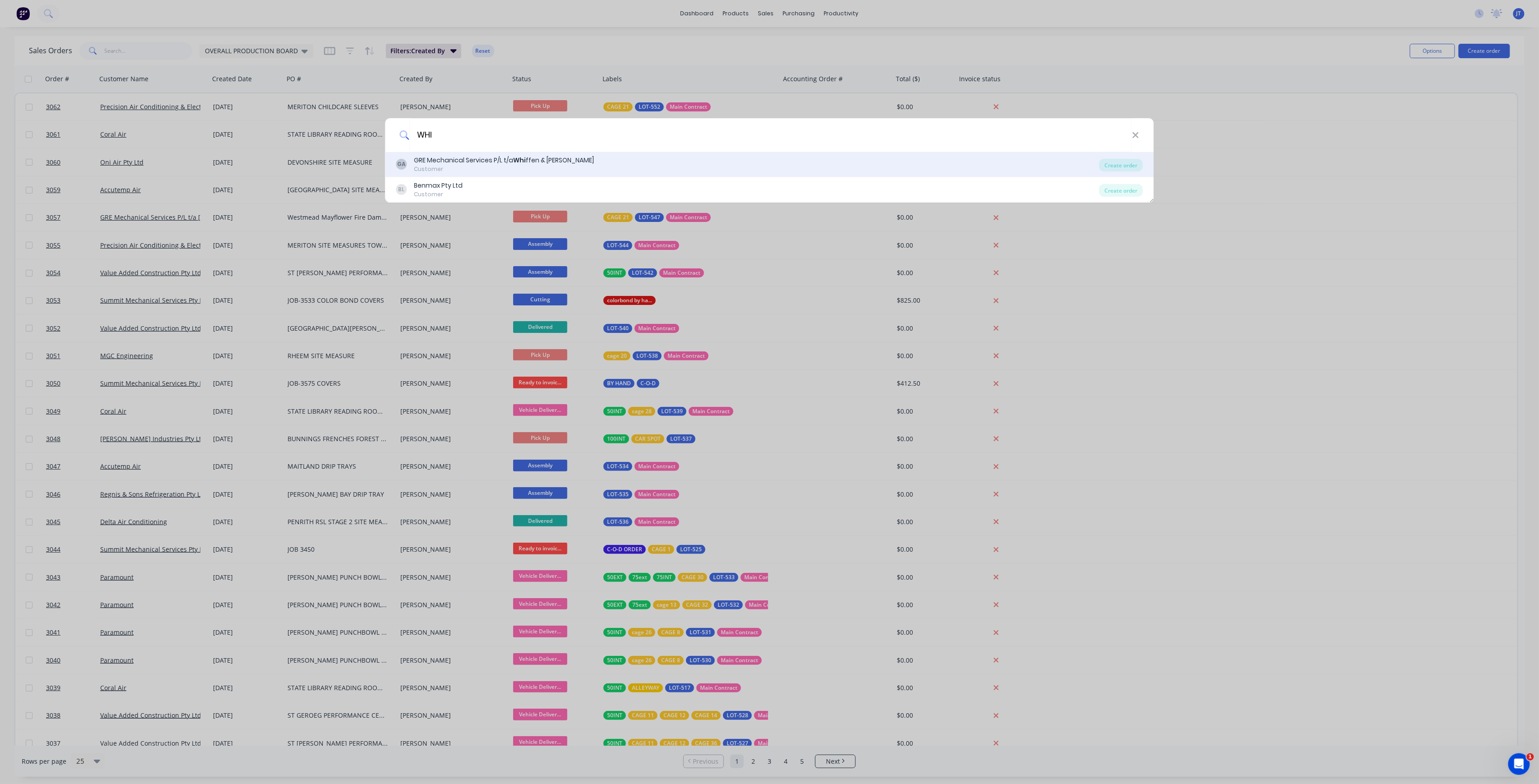
type input "WHI"
click at [713, 163] on div "GA GRE Mechanical Services P/L t/a Whi ffen & [PERSON_NAME] Customer" at bounding box center [748, 163] width 703 height 17
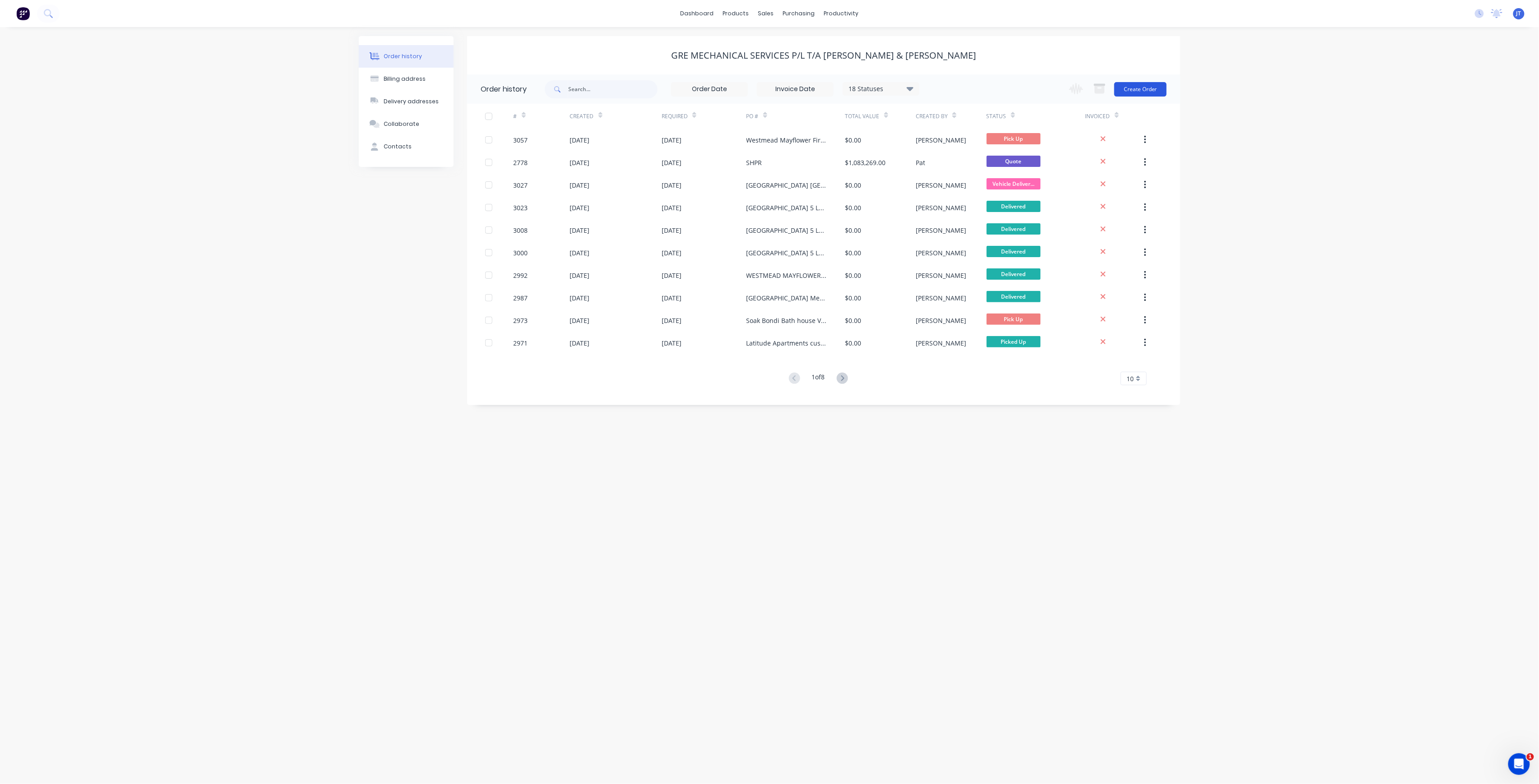
click at [1152, 92] on button "Create Order" at bounding box center [1140, 89] width 52 height 14
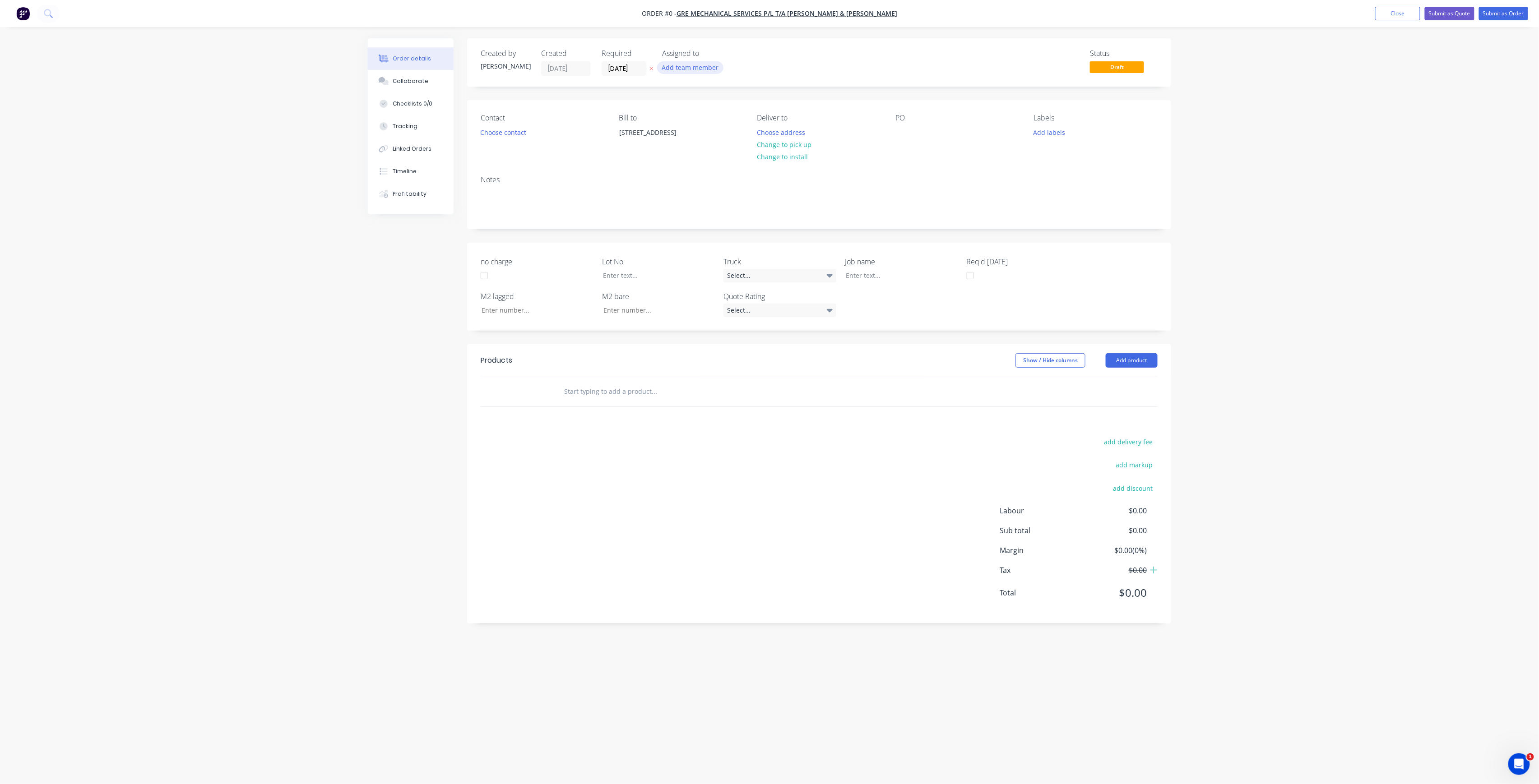
click at [693, 70] on button "Add team member" at bounding box center [690, 67] width 66 height 12
drag, startPoint x: 707, startPoint y: 123, endPoint x: 683, endPoint y: 94, distance: 37.6
click at [703, 114] on button "[PERSON_NAME] (You)" at bounding box center [730, 117] width 136 height 18
click at [631, 63] on div "Creating draft order... Loading... Order details Collaborate Checklists 0/0 Tra…" at bounding box center [769, 374] width 821 height 673
click at [642, 74] on label "[DATE]" at bounding box center [624, 69] width 45 height 14
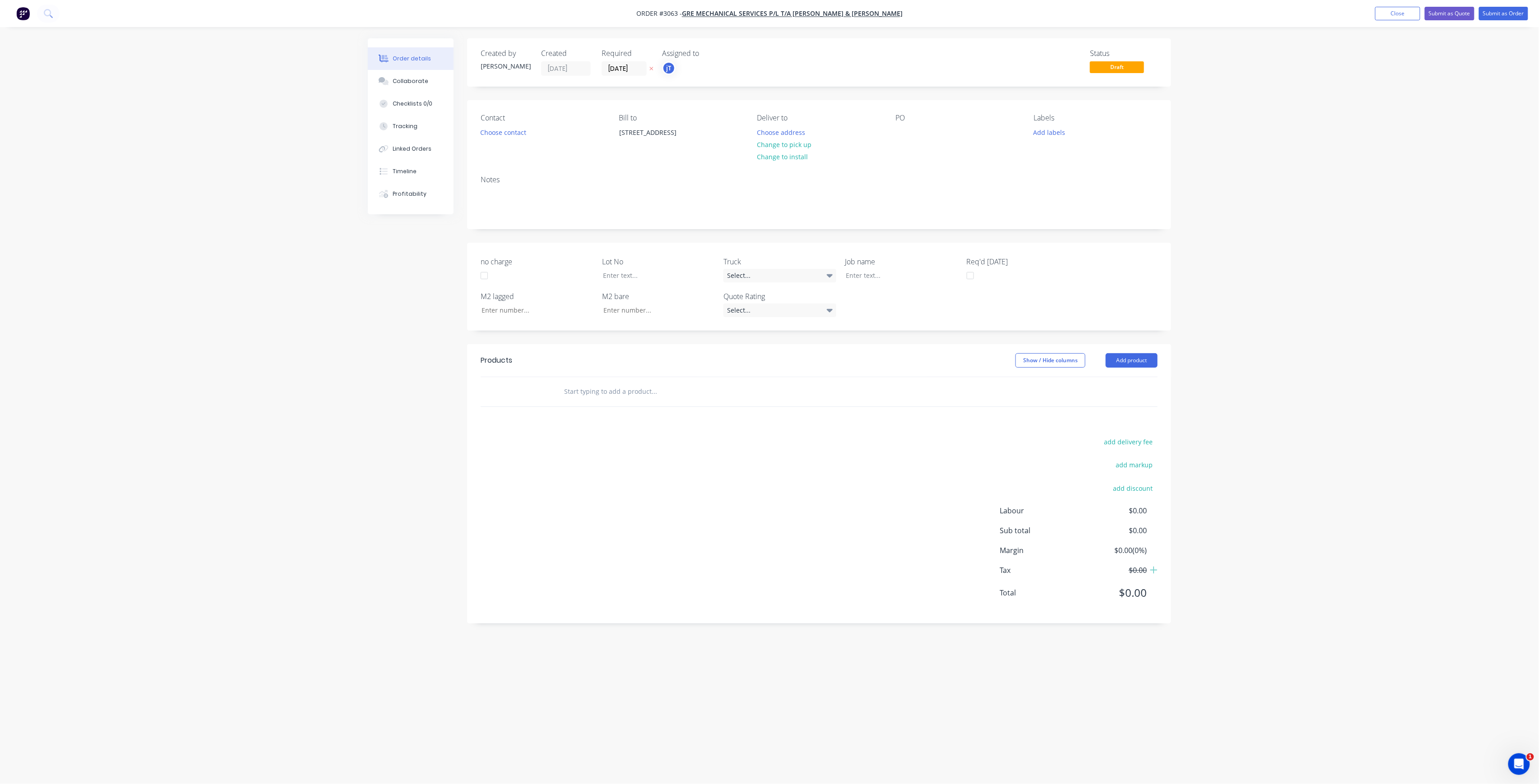
click at [642, 74] on input "[DATE]" at bounding box center [624, 68] width 44 height 14
click at [655, 149] on div "14" at bounding box center [651, 149] width 14 height 14
type input "[DATE]"
click at [1123, 67] on span "Draft" at bounding box center [1117, 67] width 54 height 11
click at [521, 126] on div "Contact Choose contact" at bounding box center [542, 134] width 124 height 41
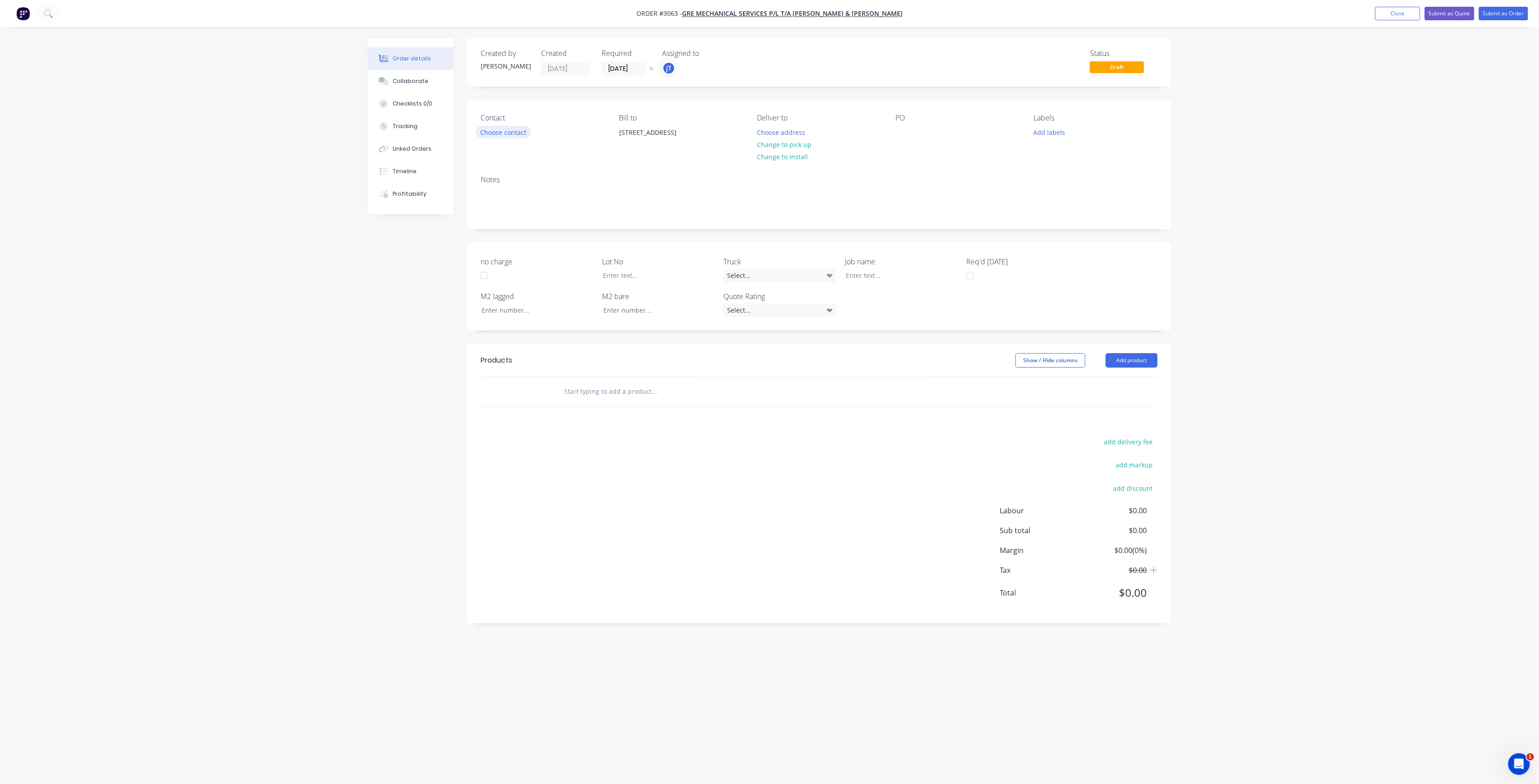
click at [517, 130] on button "Choose contact" at bounding box center [503, 131] width 55 height 12
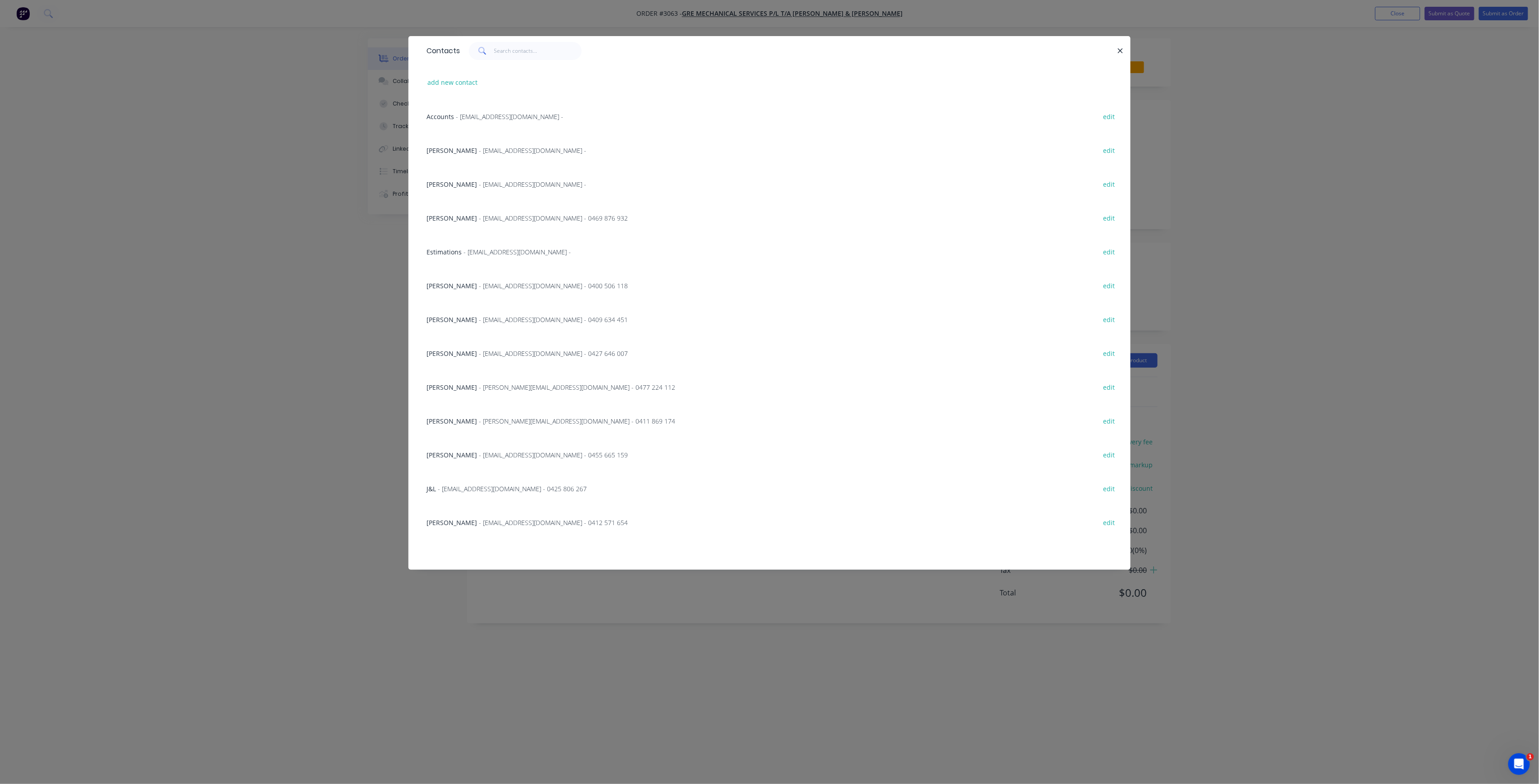
click at [490, 483] on div "J&L - [EMAIL_ADDRESS][DOMAIN_NAME] - 0425 806 267 edit" at bounding box center [769, 488] width 695 height 33
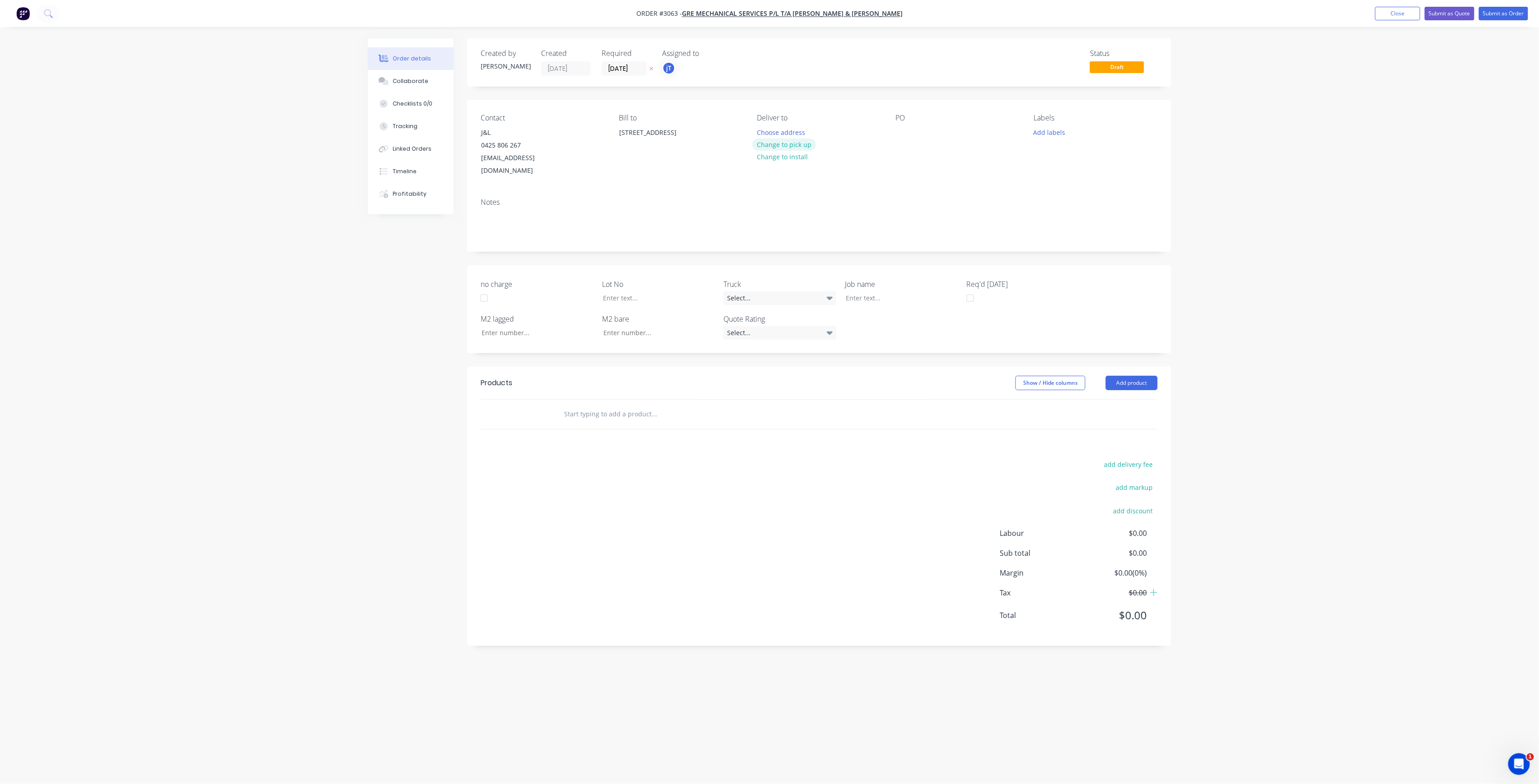
click at [806, 142] on button "Change to pick up" at bounding box center [784, 144] width 64 height 12
click at [906, 135] on div at bounding box center [903, 132] width 14 height 13
click at [1048, 133] on button "Add labels" at bounding box center [1049, 131] width 42 height 12
click at [1094, 168] on div "Create new label #00672 edit #00725 edit #00798 edit #00919 edit #00984 edit #0…" at bounding box center [1102, 213] width 136 height 145
click at [1103, 159] on input "text" at bounding box center [1109, 159] width 94 height 18
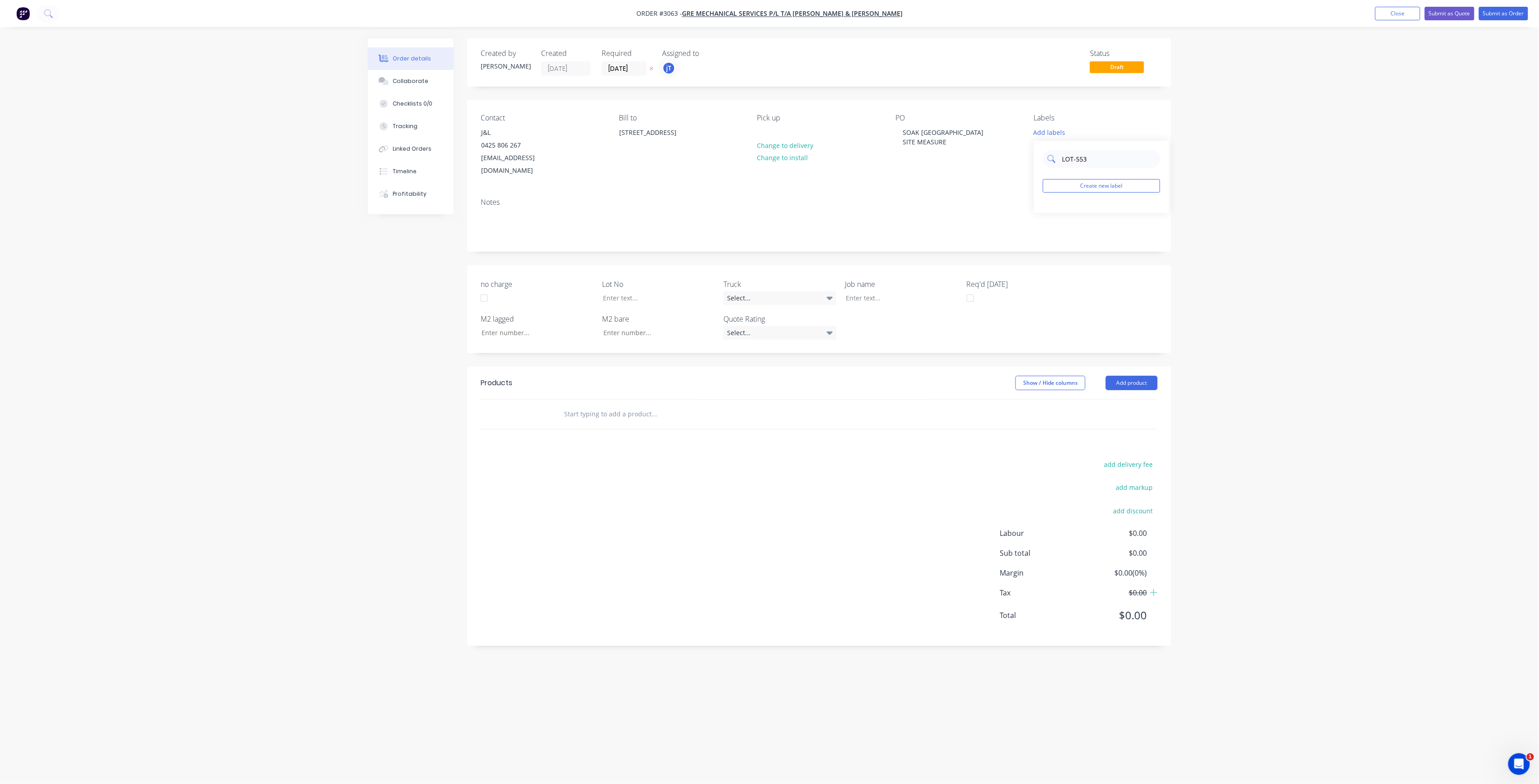
drag, startPoint x: 1112, startPoint y: 159, endPoint x: 1076, endPoint y: 155, distance: 36.2
click at [1049, 164] on div "LOT-553" at bounding box center [1102, 159] width 117 height 18
type input "LOT-553"
click at [1120, 184] on button "Create new label" at bounding box center [1102, 185] width 117 height 14
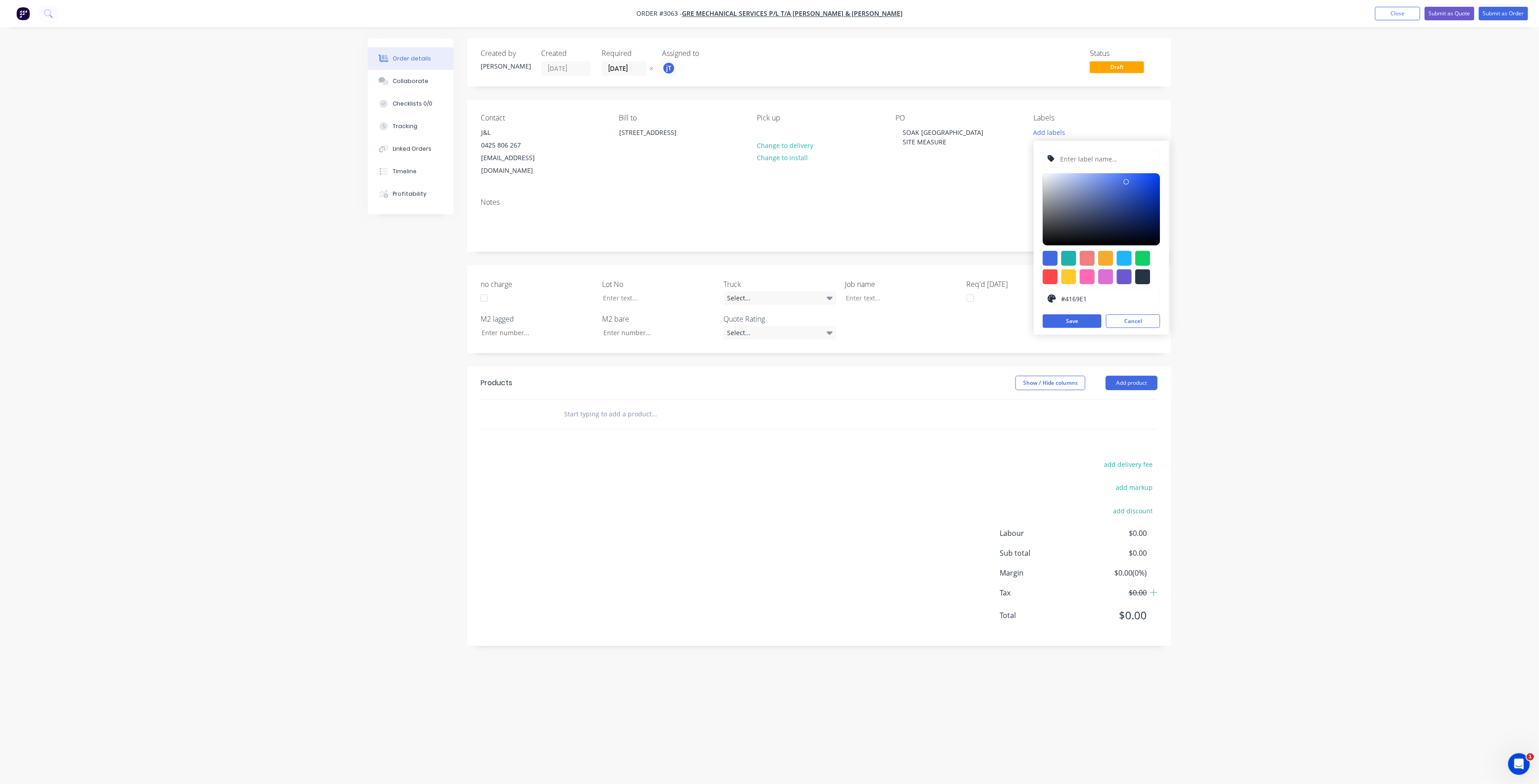
click at [1109, 161] on input "text" at bounding box center [1107, 158] width 96 height 17
paste input "LOT-553"
type input "LOT-553"
click at [1064, 321] on button "Save" at bounding box center [1072, 321] width 59 height 14
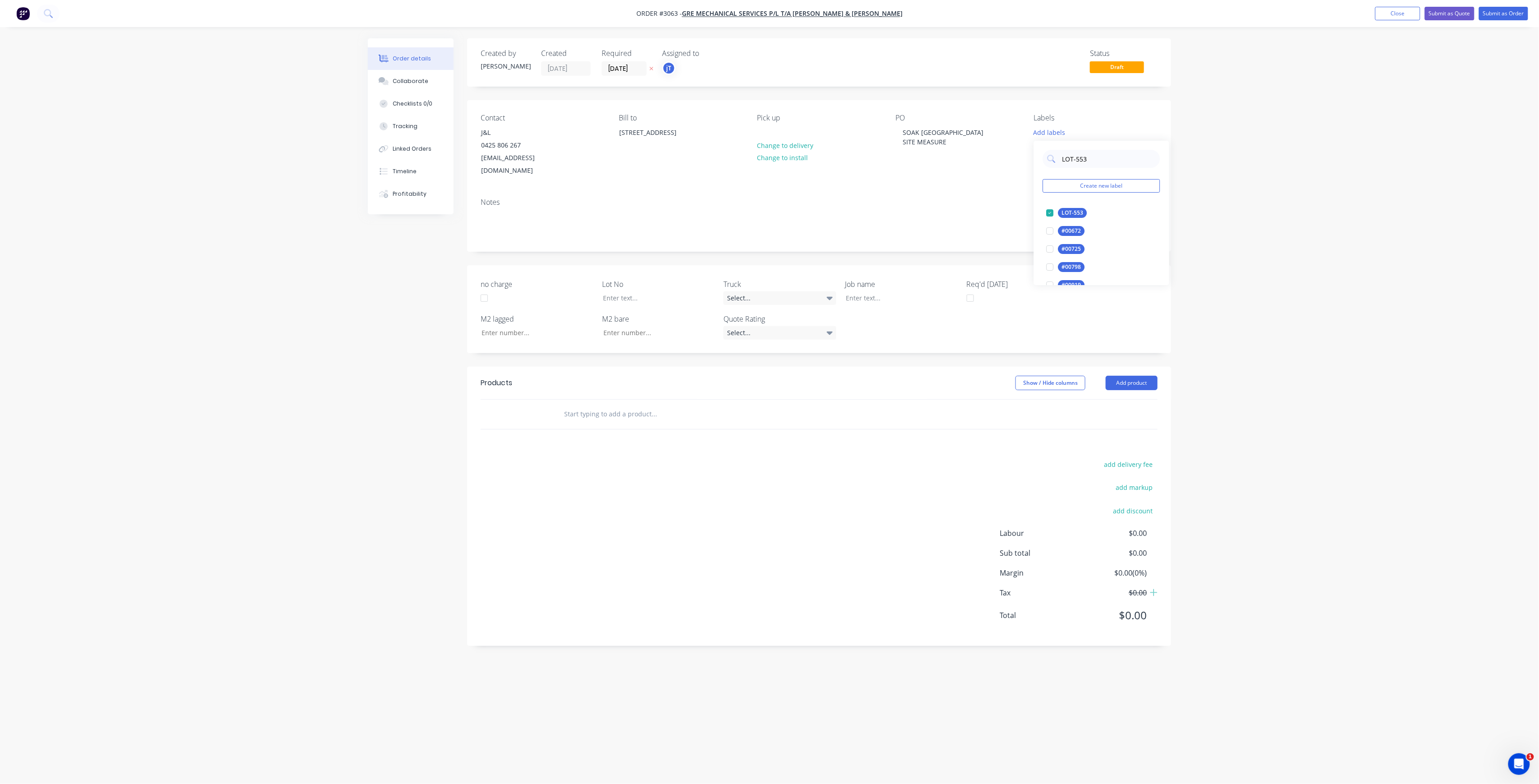
click at [624, 408] on input "text" at bounding box center [654, 415] width 181 height 18
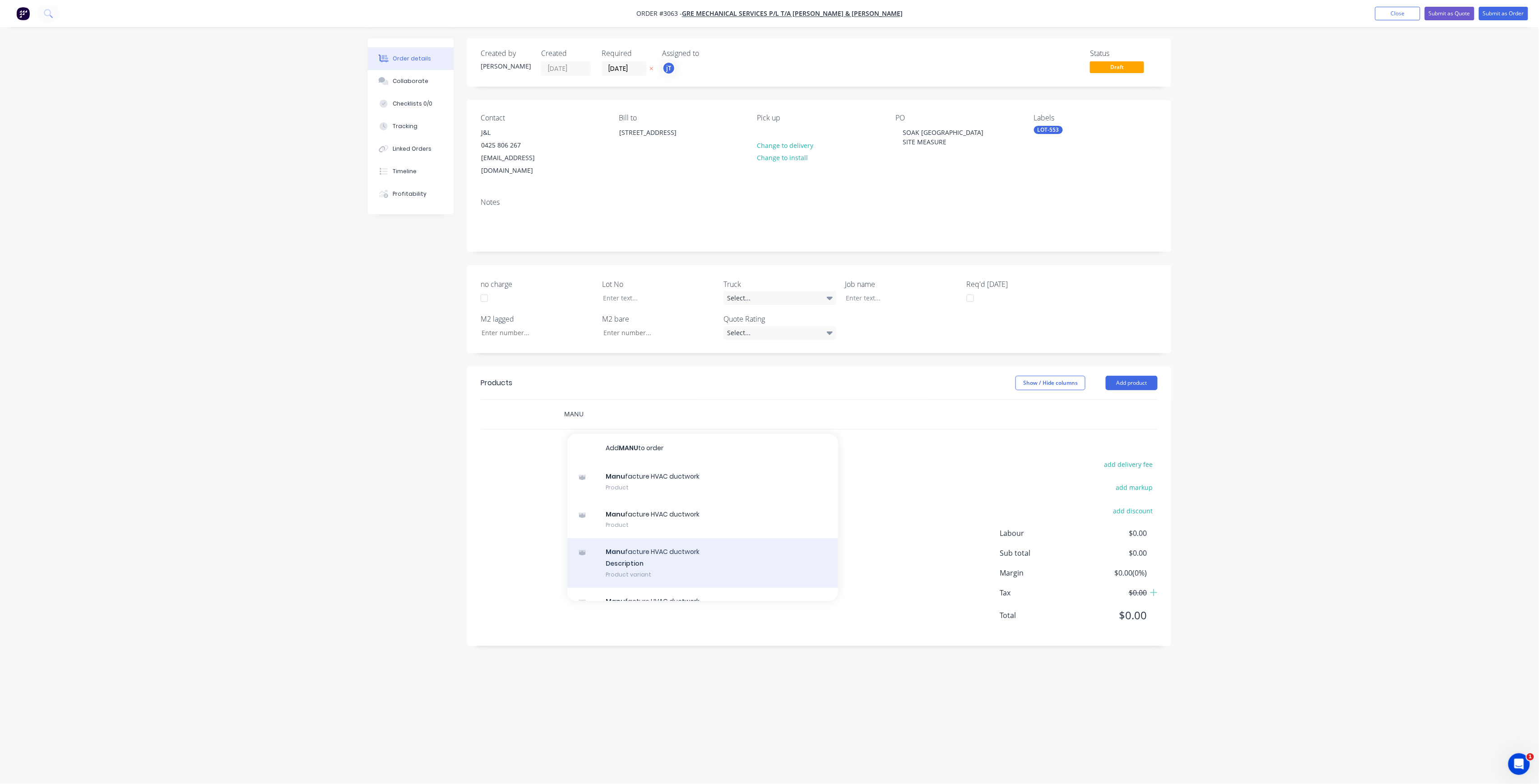
type input "MANU"
click at [675, 553] on div "Manu facture HVAC ductwork Description Product variant" at bounding box center [703, 563] width 271 height 50
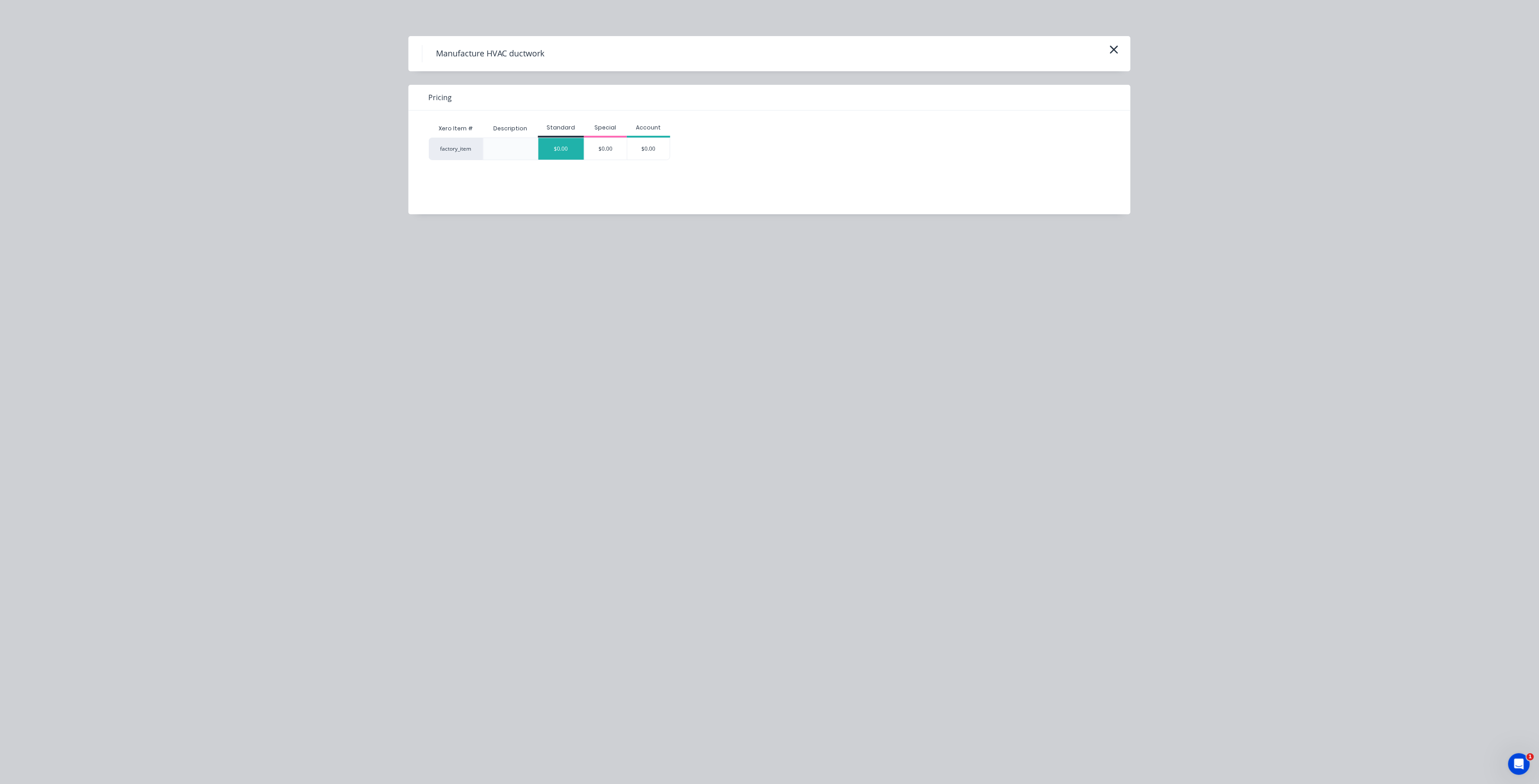
click at [568, 158] on div "$0.00" at bounding box center [561, 149] width 45 height 22
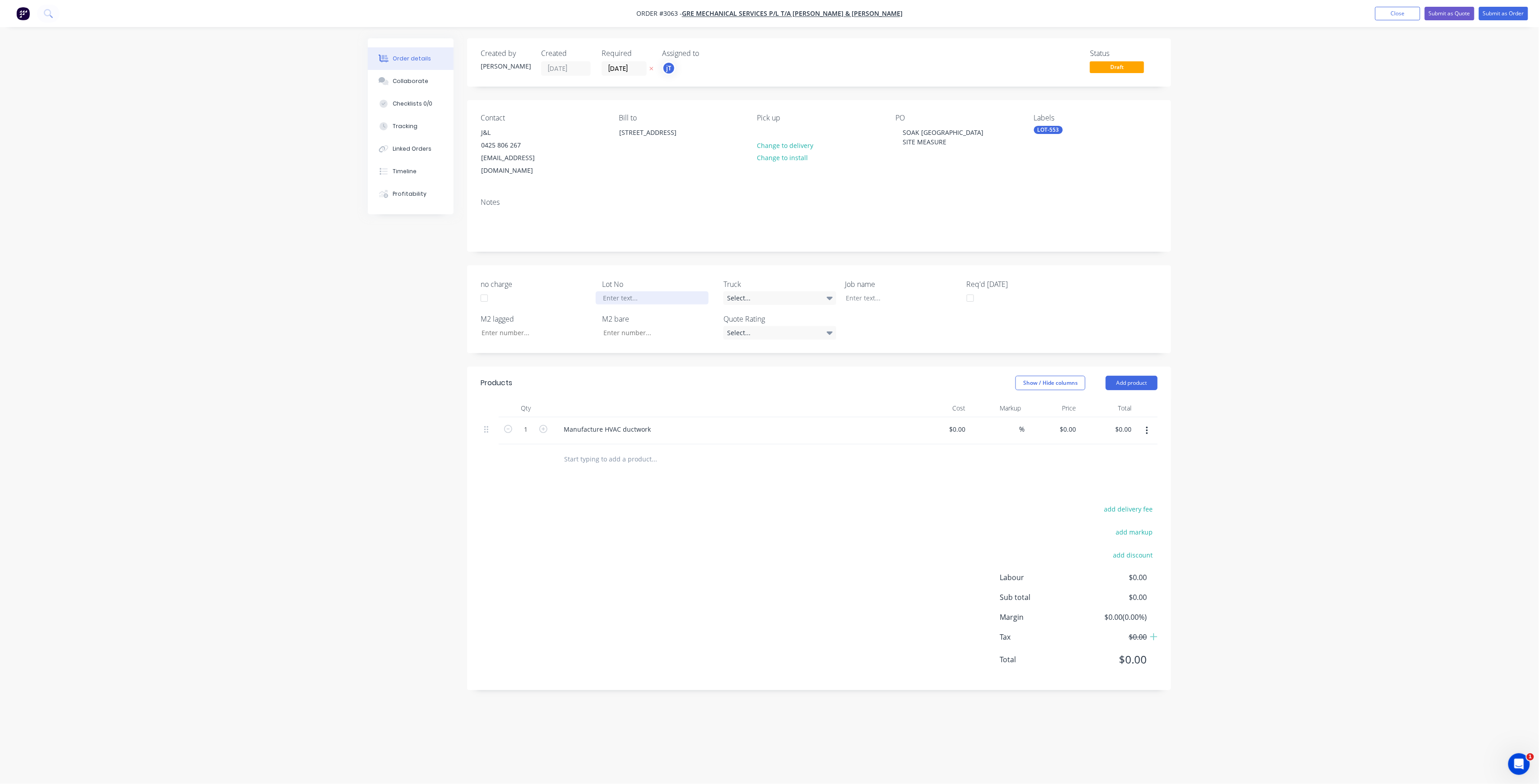
click at [679, 292] on div at bounding box center [652, 298] width 113 height 13
drag, startPoint x: 1052, startPoint y: 130, endPoint x: 1071, endPoint y: 134, distance: 19.4
click at [1052, 130] on div "LOT-553" at bounding box center [1048, 129] width 29 height 8
type input "L"
type input "MAIN"
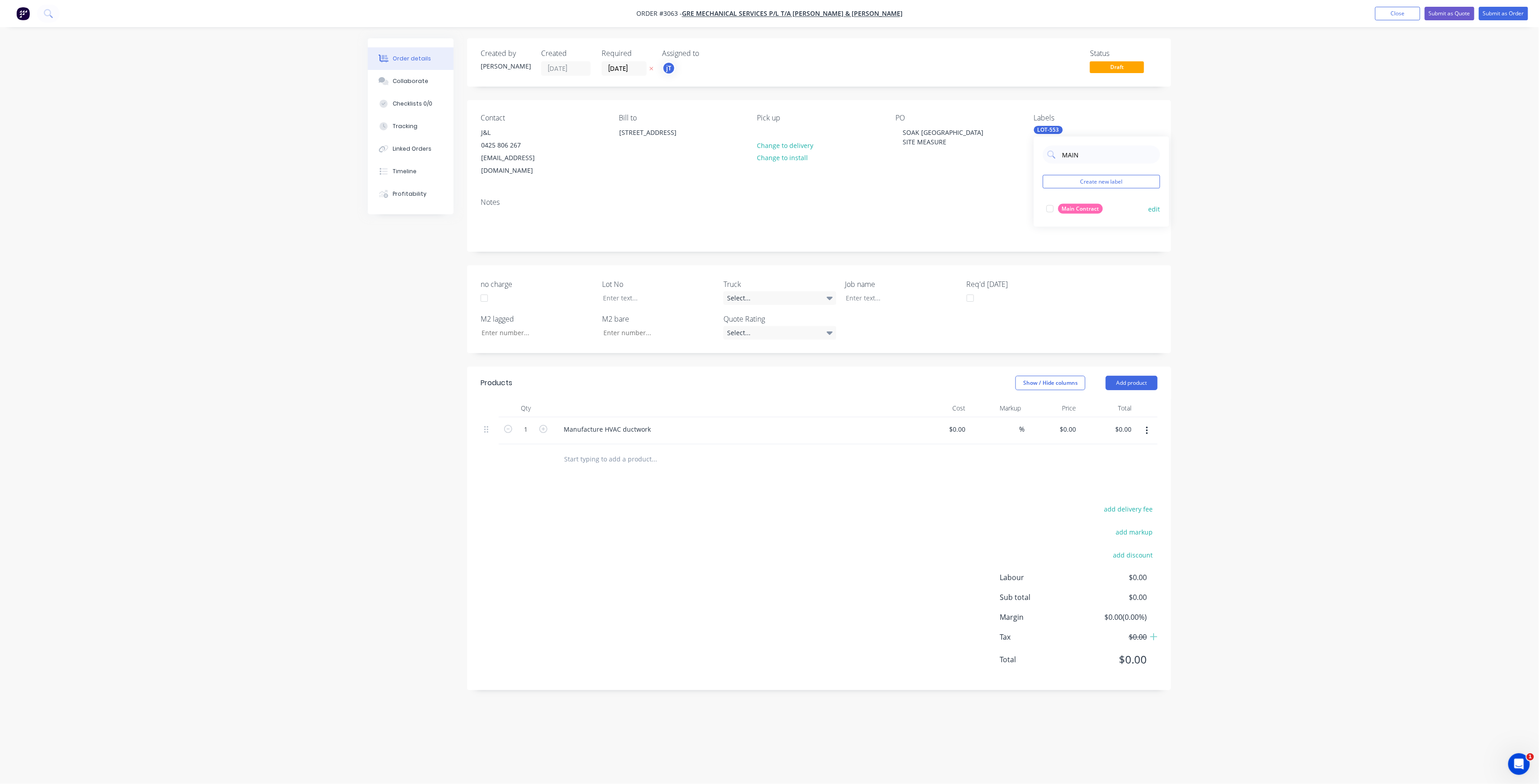
click at [1094, 213] on div "Main Contract" at bounding box center [1080, 209] width 44 height 10
click at [1508, 9] on button "Submit as Order" at bounding box center [1504, 13] width 49 height 14
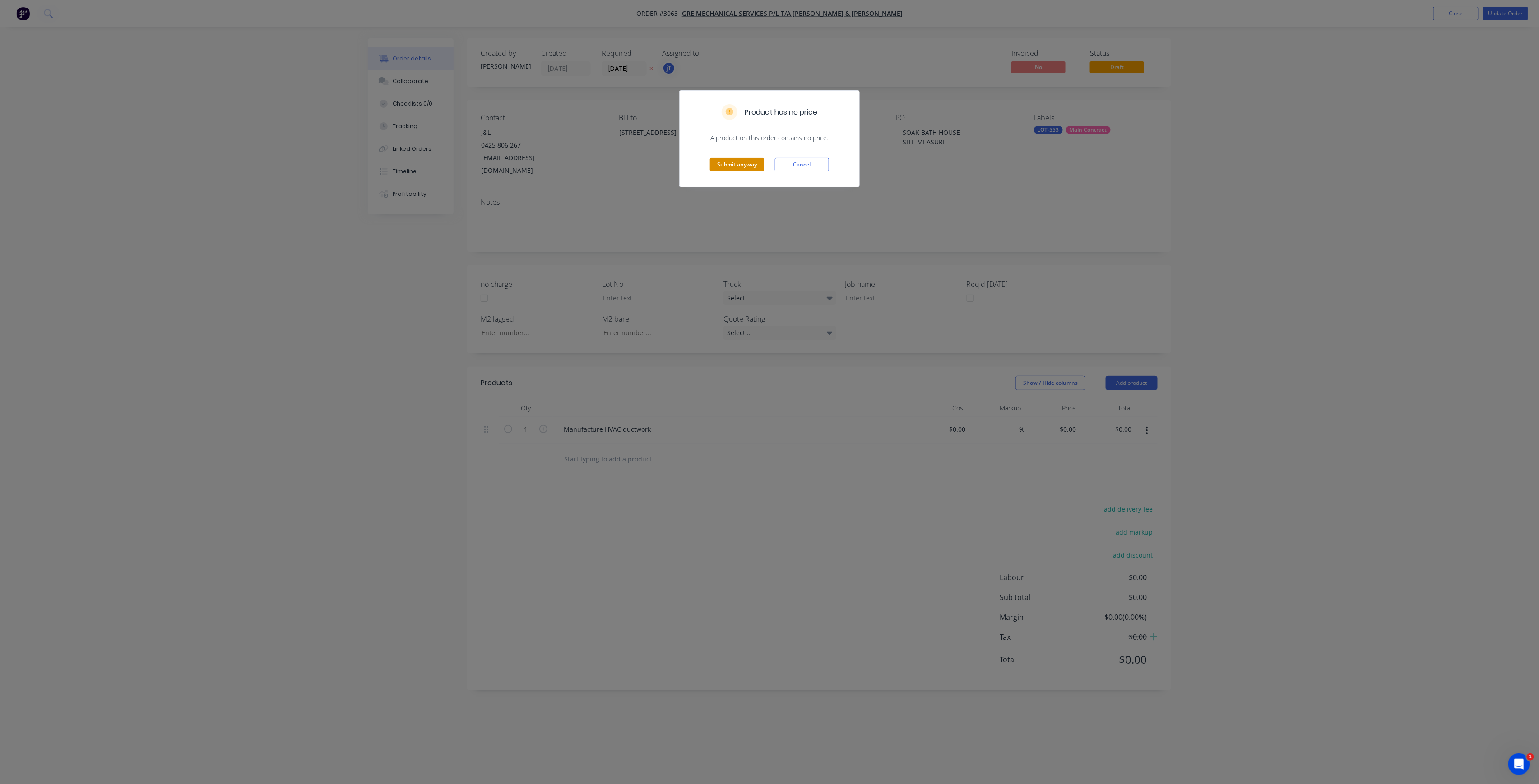
click at [721, 164] on button "Submit anyway" at bounding box center [737, 164] width 54 height 14
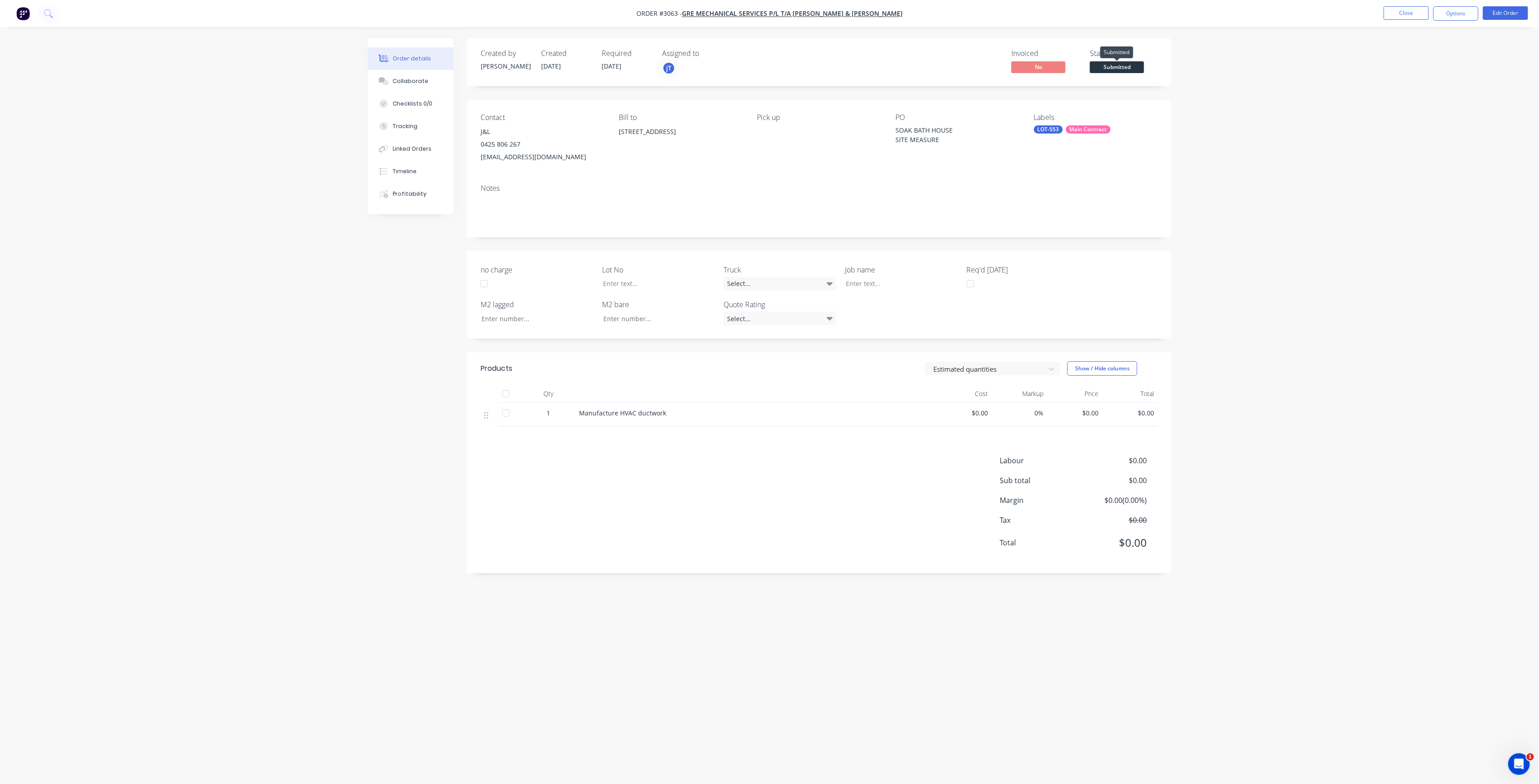
click at [1101, 69] on span "Submitted" at bounding box center [1117, 67] width 54 height 11
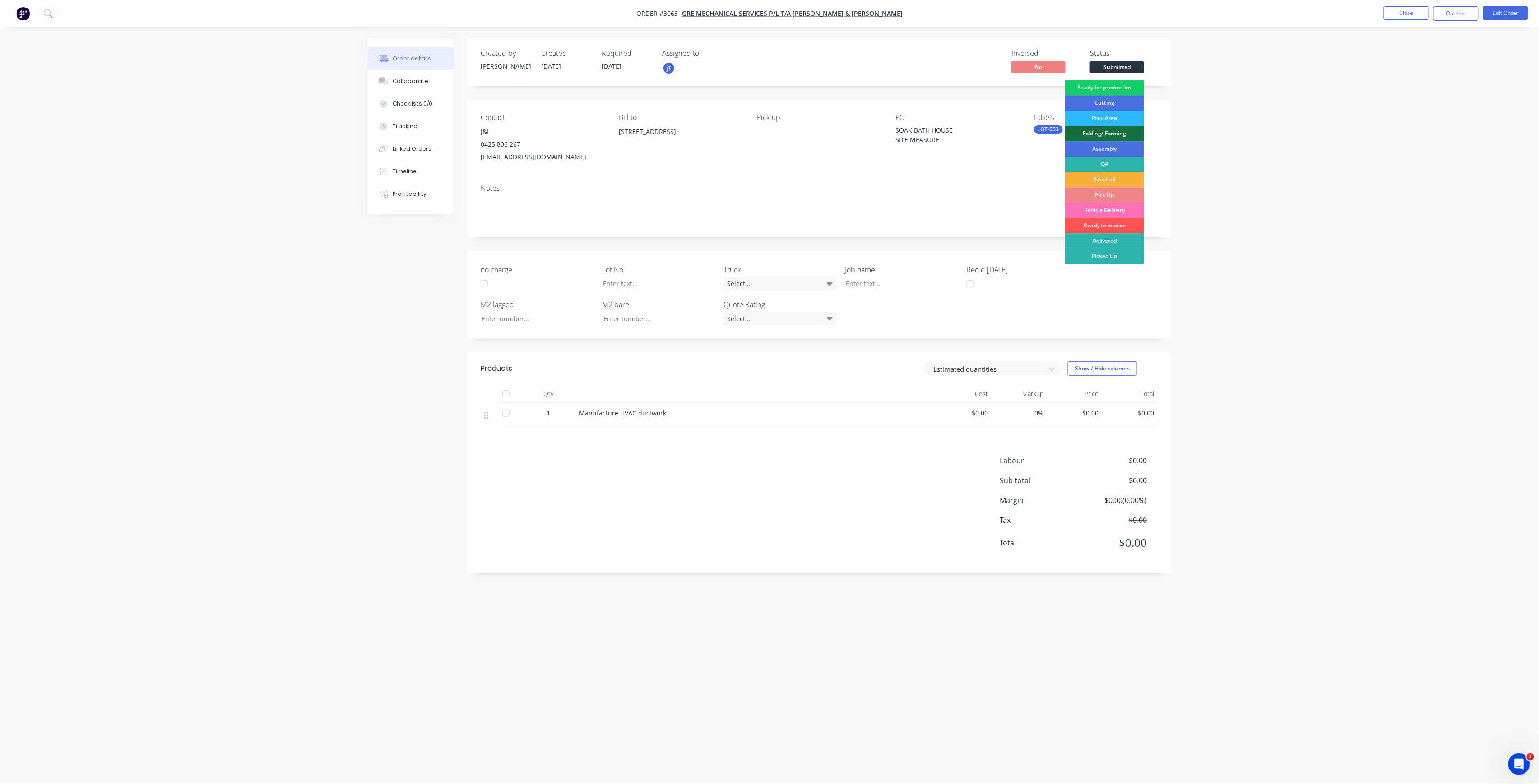
click at [1093, 89] on div "Ready for production" at bounding box center [1104, 87] width 79 height 15
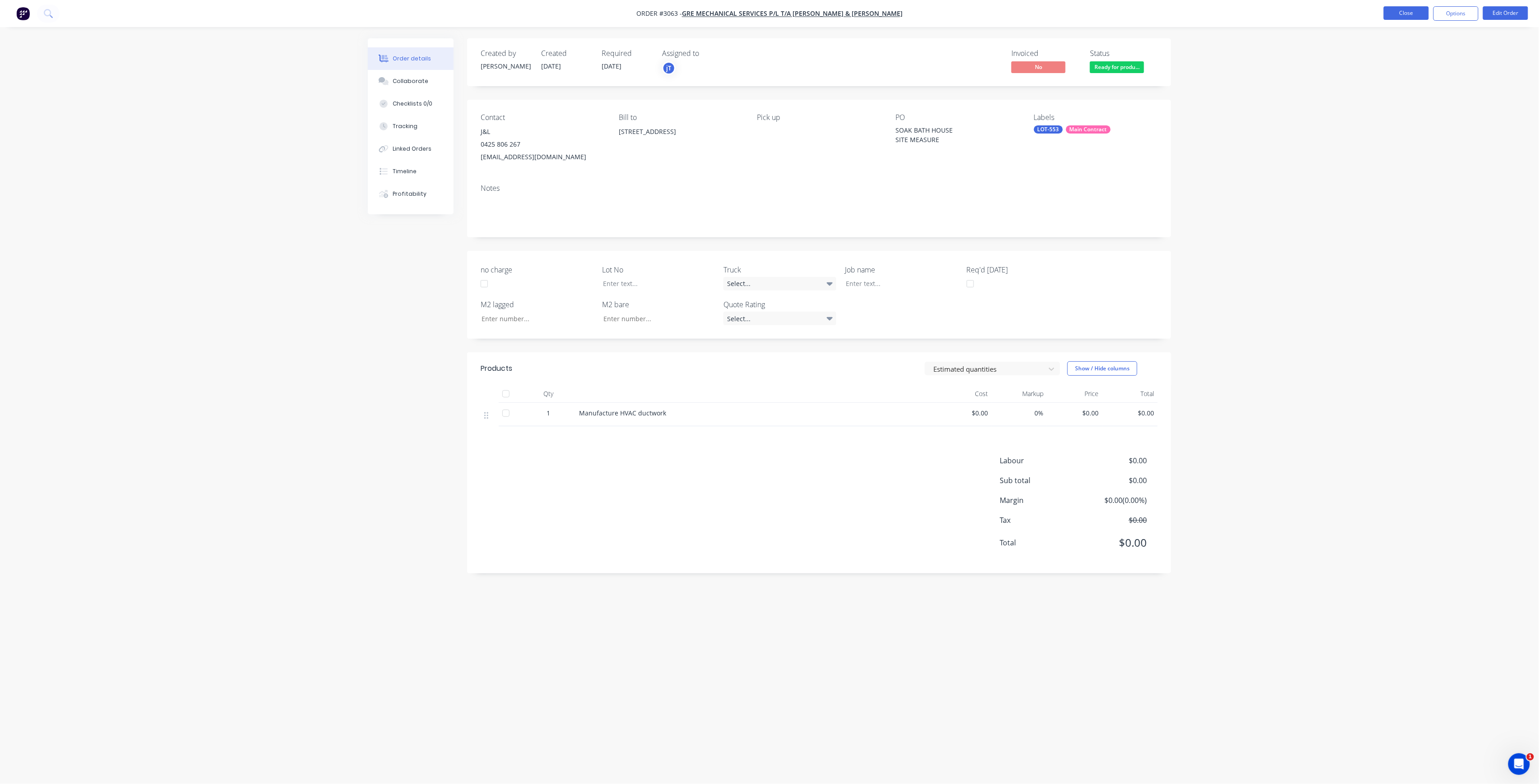
click at [1414, 12] on button "Close" at bounding box center [1407, 13] width 45 height 14
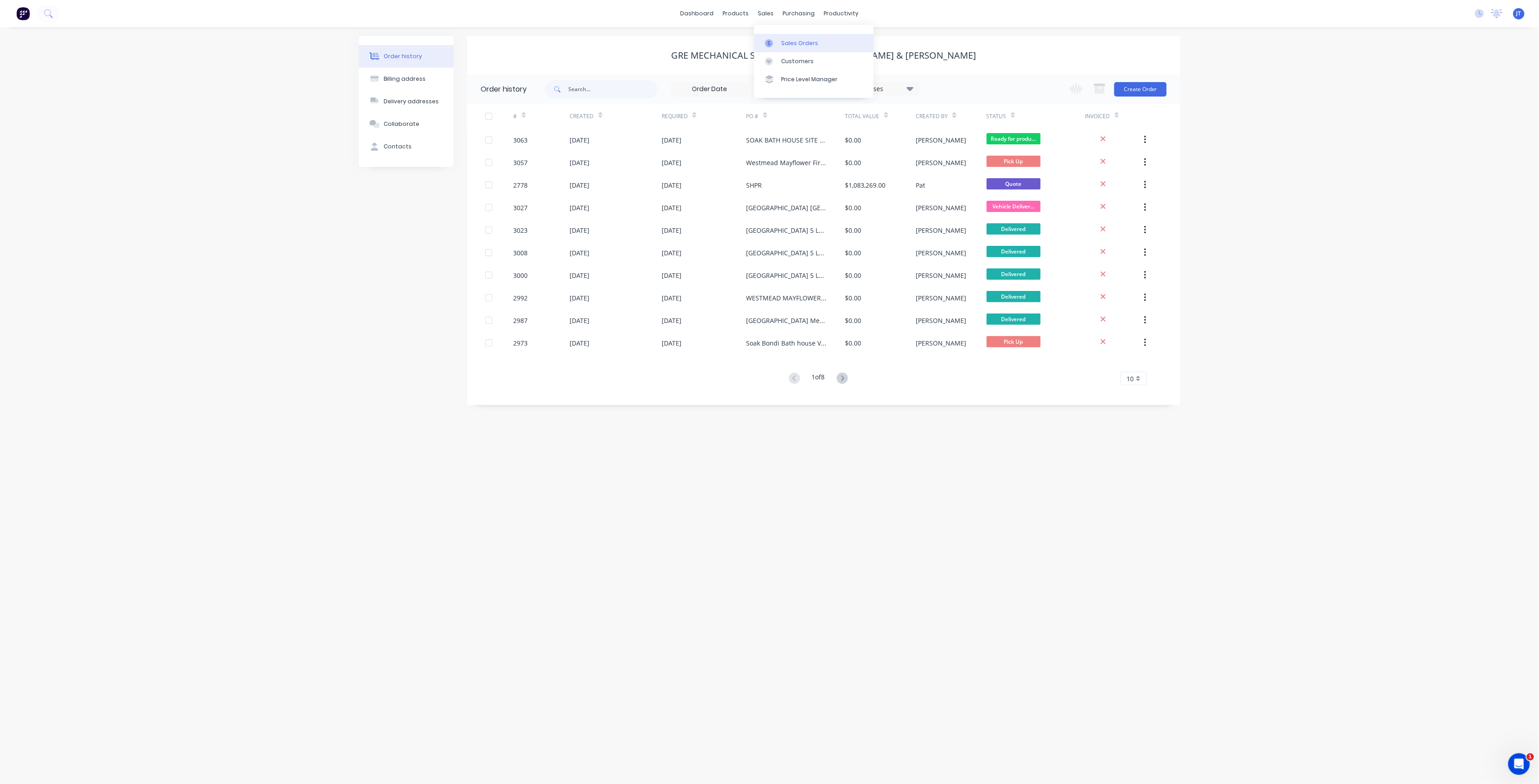
click at [788, 39] on div "Sales Orders" at bounding box center [800, 42] width 37 height 8
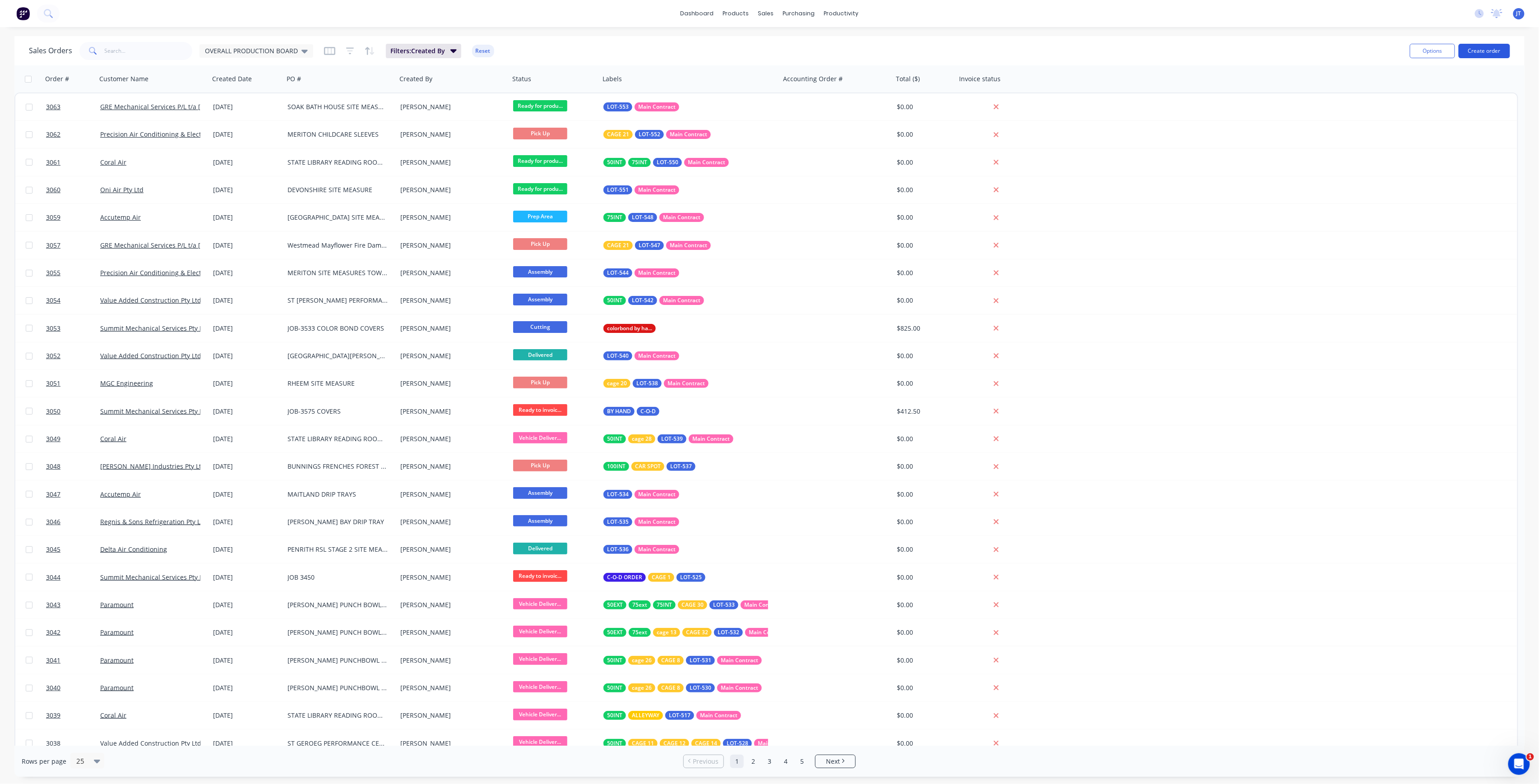
click at [1469, 49] on button "Create order" at bounding box center [1485, 51] width 52 height 14
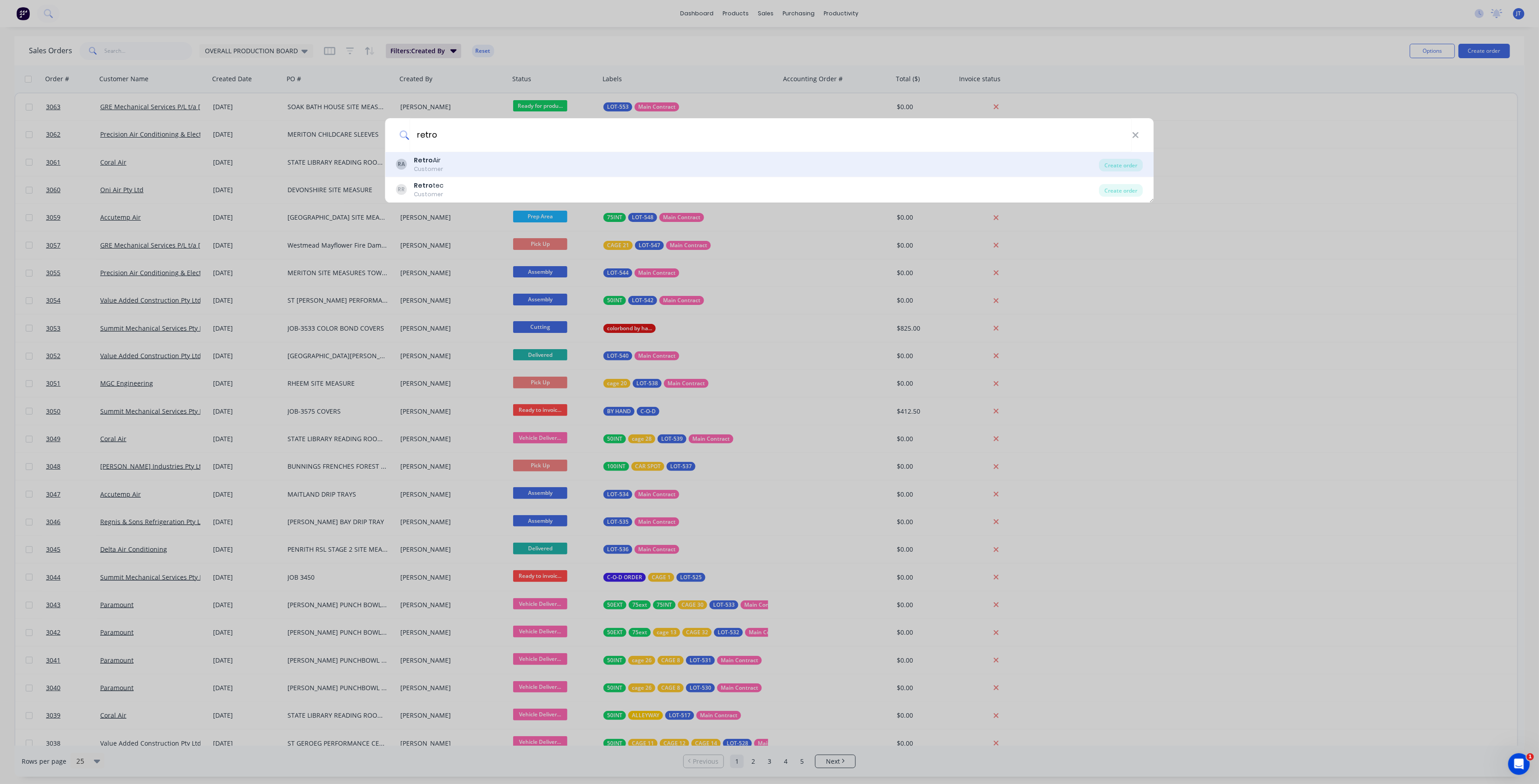
type input "retro"
click at [662, 155] on div "RA Retro Air Customer" at bounding box center [748, 163] width 703 height 17
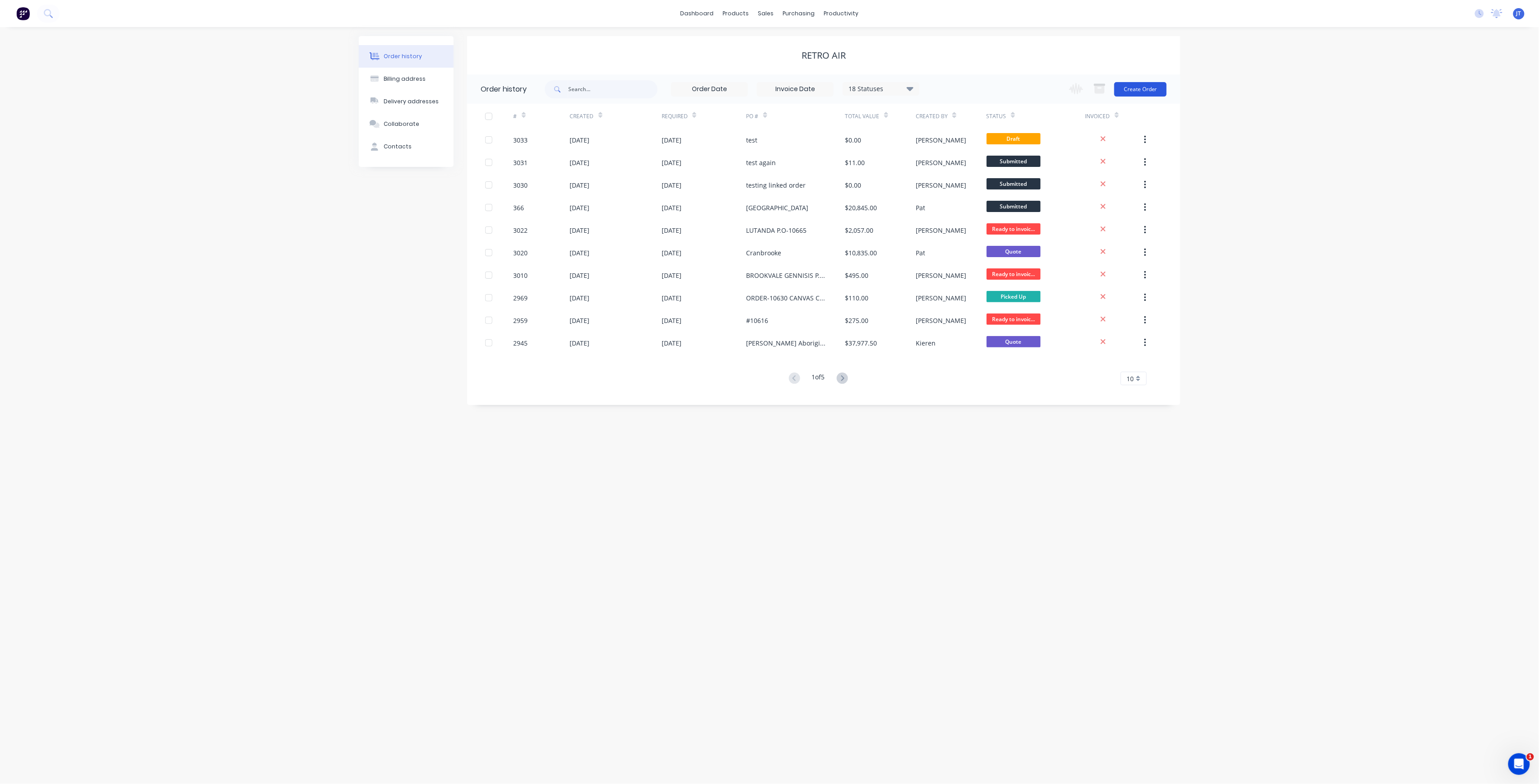
click at [1156, 84] on button "Create Order" at bounding box center [1140, 89] width 52 height 14
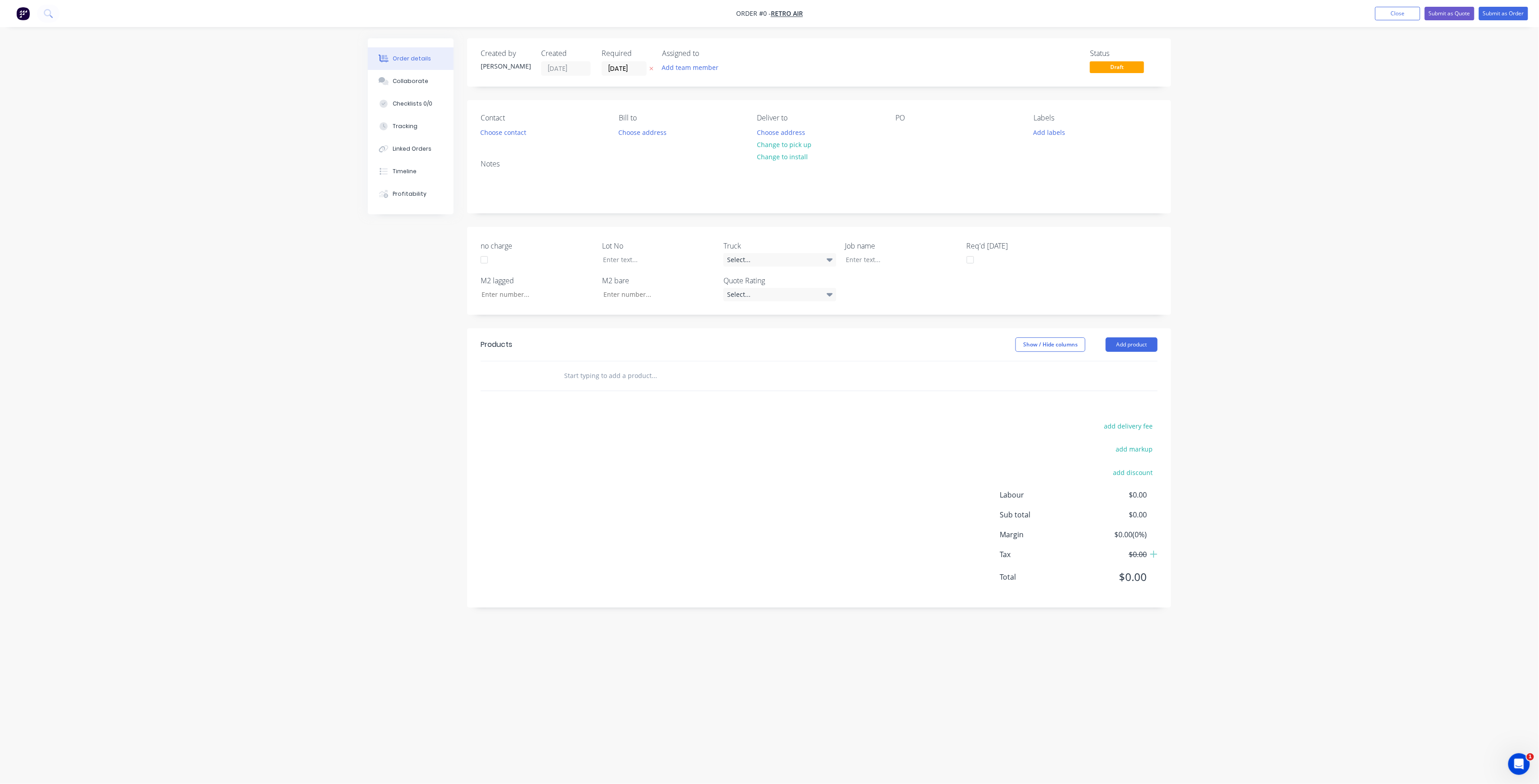
click at [711, 77] on div "Created by [PERSON_NAME] Created [DATE] Required [DATE] Assigned to Add team me…" at bounding box center [819, 61] width 704 height 48
click at [710, 70] on button "Add team member" at bounding box center [690, 67] width 66 height 12
click at [716, 108] on button "[PERSON_NAME] (You)" at bounding box center [730, 117] width 136 height 18
click at [639, 66] on div "Order details Collaborate Checklists 0/0 Tracking Linked Orders Timeline Profit…" at bounding box center [769, 374] width 821 height 673
click at [636, 70] on input "[DATE]" at bounding box center [624, 68] width 44 height 14
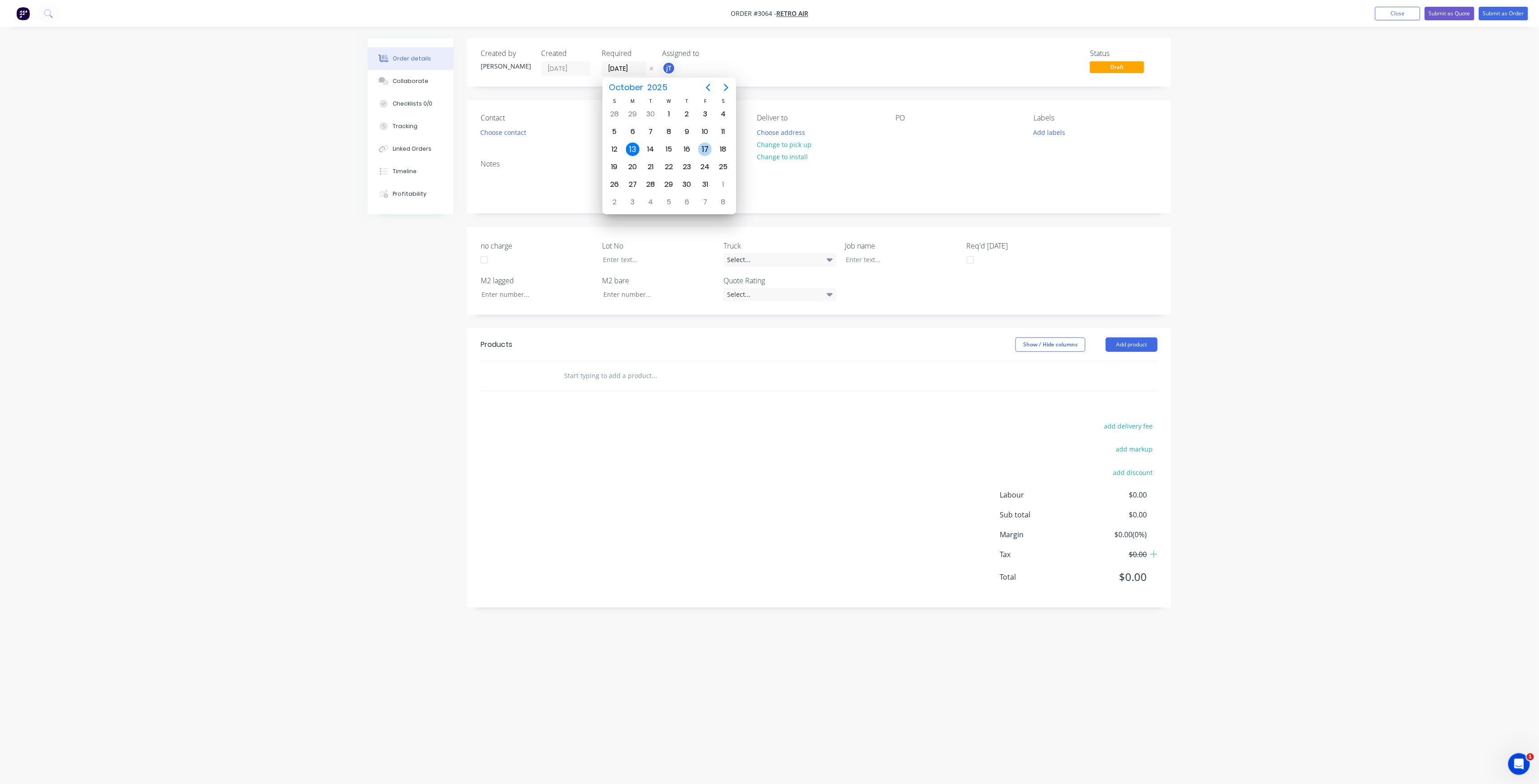
click at [702, 145] on div "17" at bounding box center [705, 149] width 14 height 14
type input "[DATE]"
click at [493, 130] on button "Choose contact" at bounding box center [503, 131] width 55 height 12
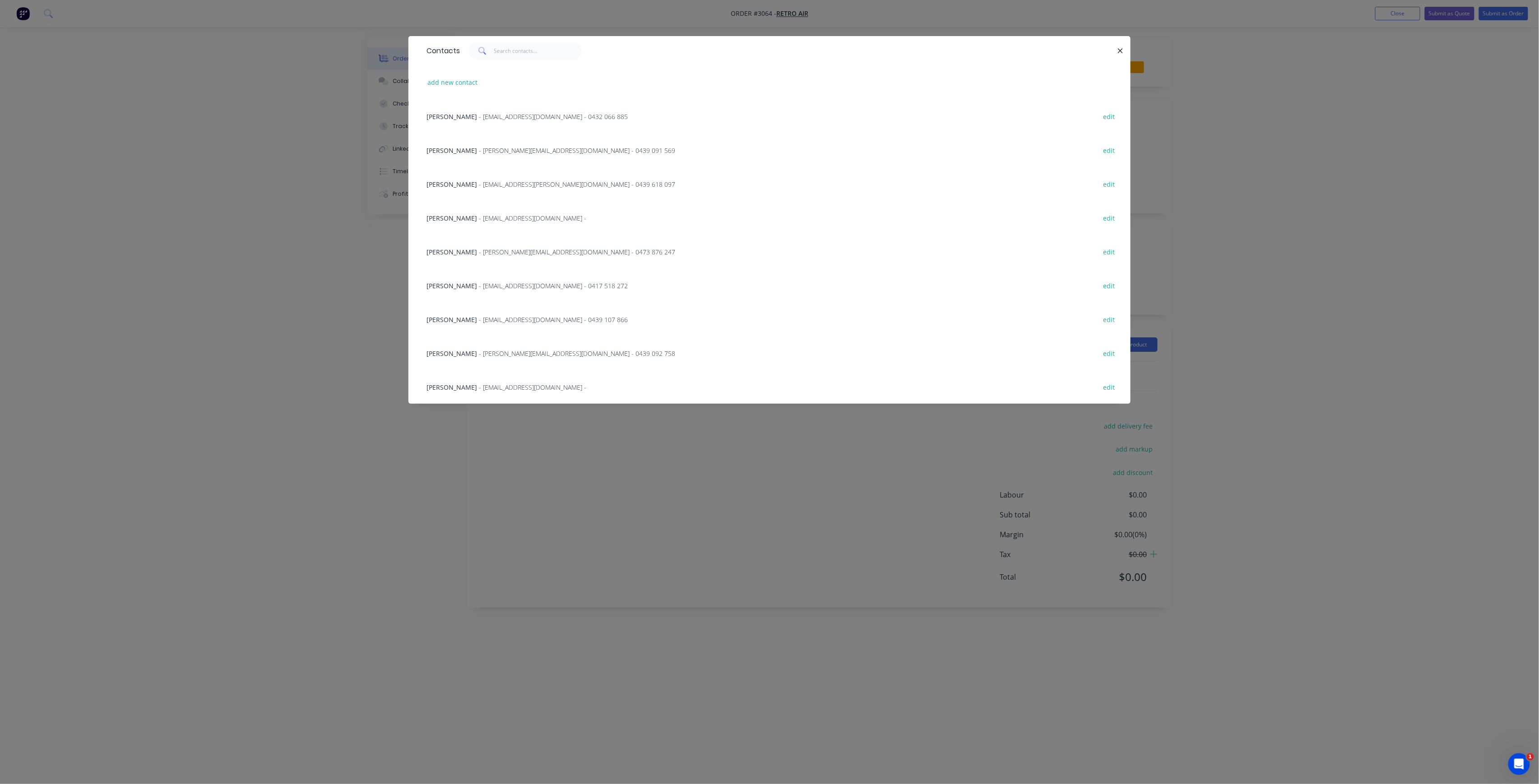
click at [511, 383] on span "- [EMAIL_ADDRESS][DOMAIN_NAME] -" at bounding box center [532, 387] width 108 height 8
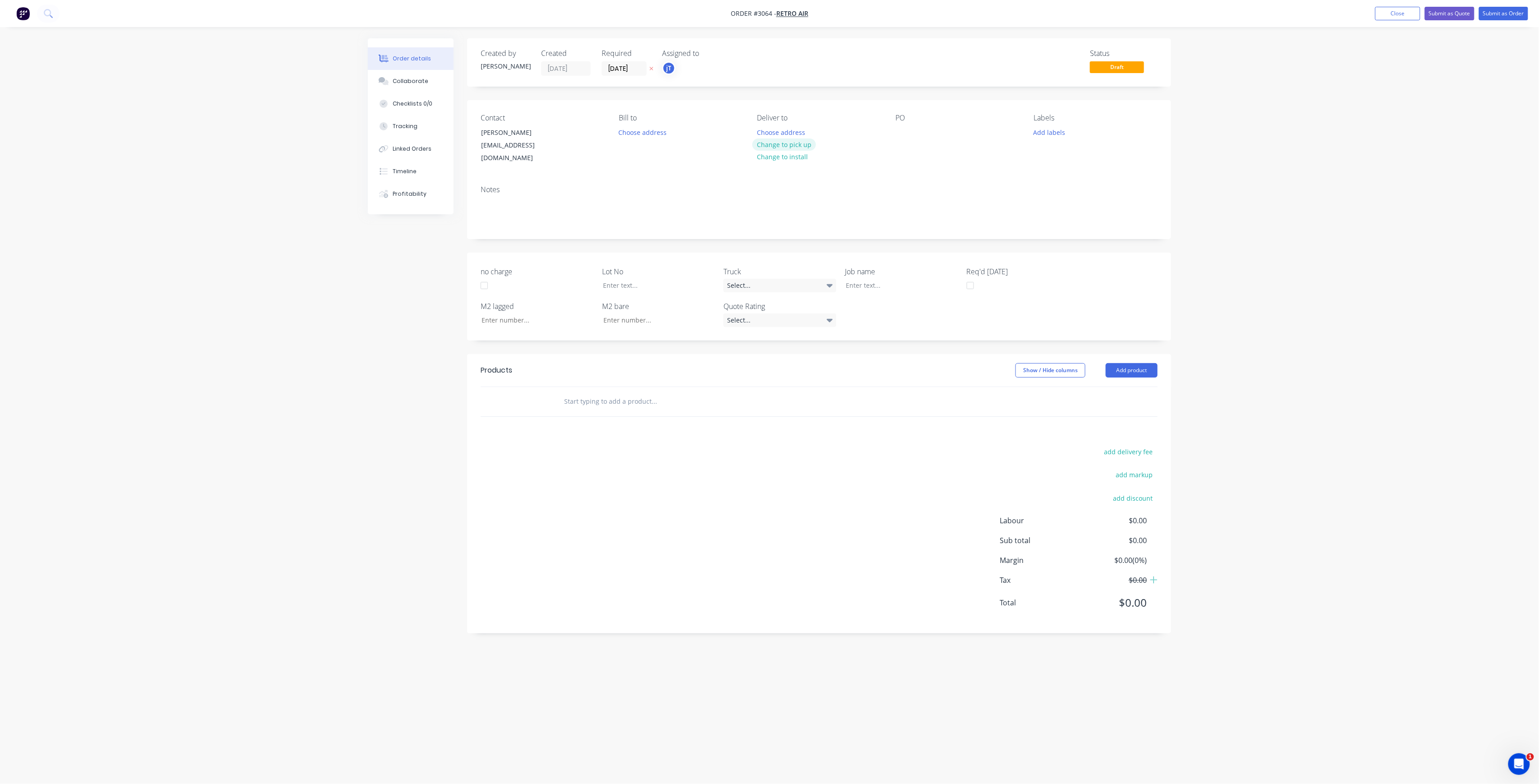
click at [790, 146] on button "Change to pick up" at bounding box center [784, 144] width 64 height 12
click at [898, 135] on div at bounding box center [903, 132] width 14 height 13
click at [1053, 127] on div "Labels Add labels" at bounding box center [1095, 139] width 124 height 51
drag, startPoint x: 1056, startPoint y: 132, endPoint x: 1062, endPoint y: 135, distance: 6.7
click at [1056, 132] on button "Add labels" at bounding box center [1049, 131] width 42 height 12
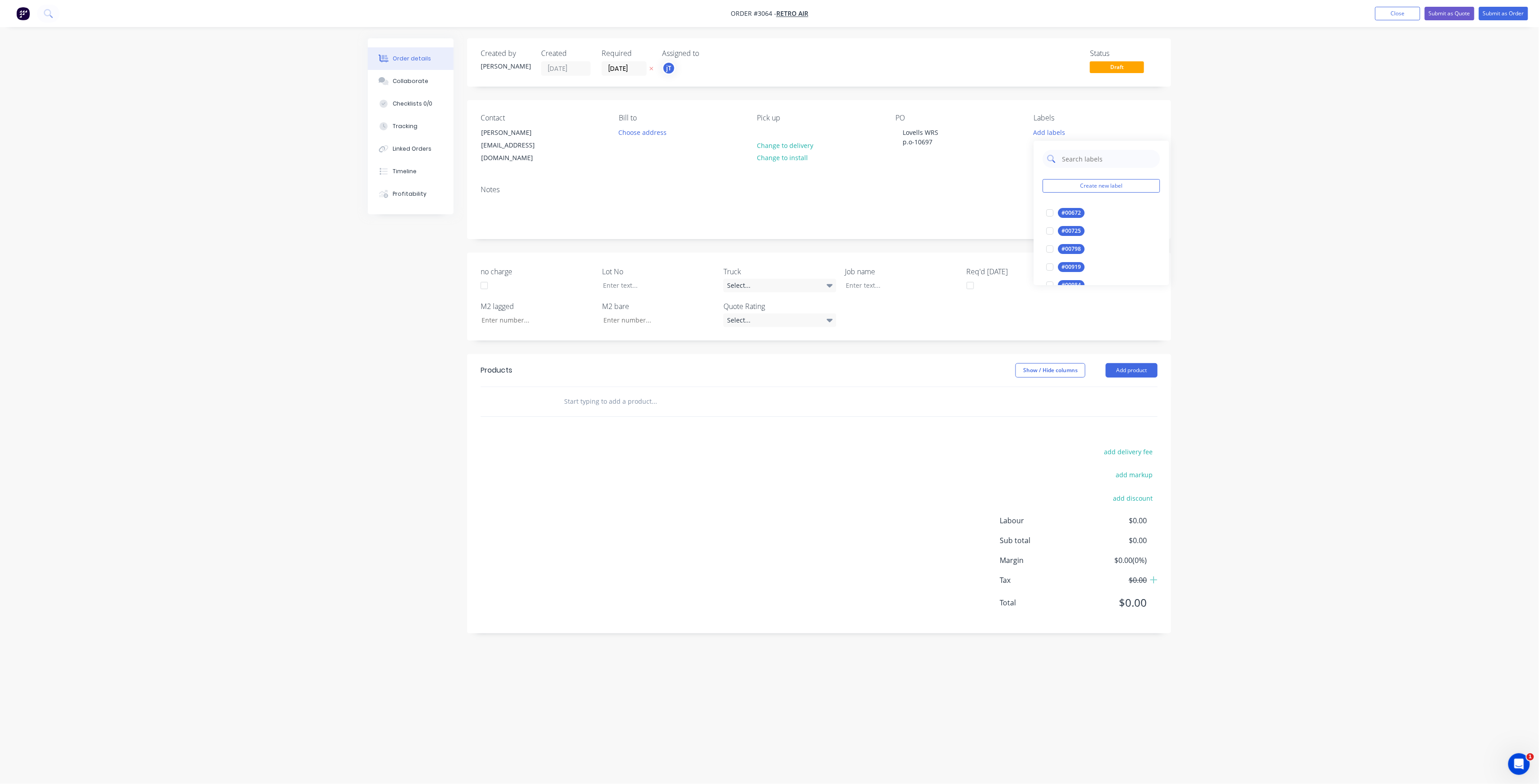
click at [1083, 156] on input "text" at bounding box center [1109, 159] width 94 height 18
type input "c-o"
click at [1074, 214] on div "C-O-D" at bounding box center [1069, 212] width 23 height 10
click at [615, 393] on input "text" at bounding box center [654, 402] width 181 height 18
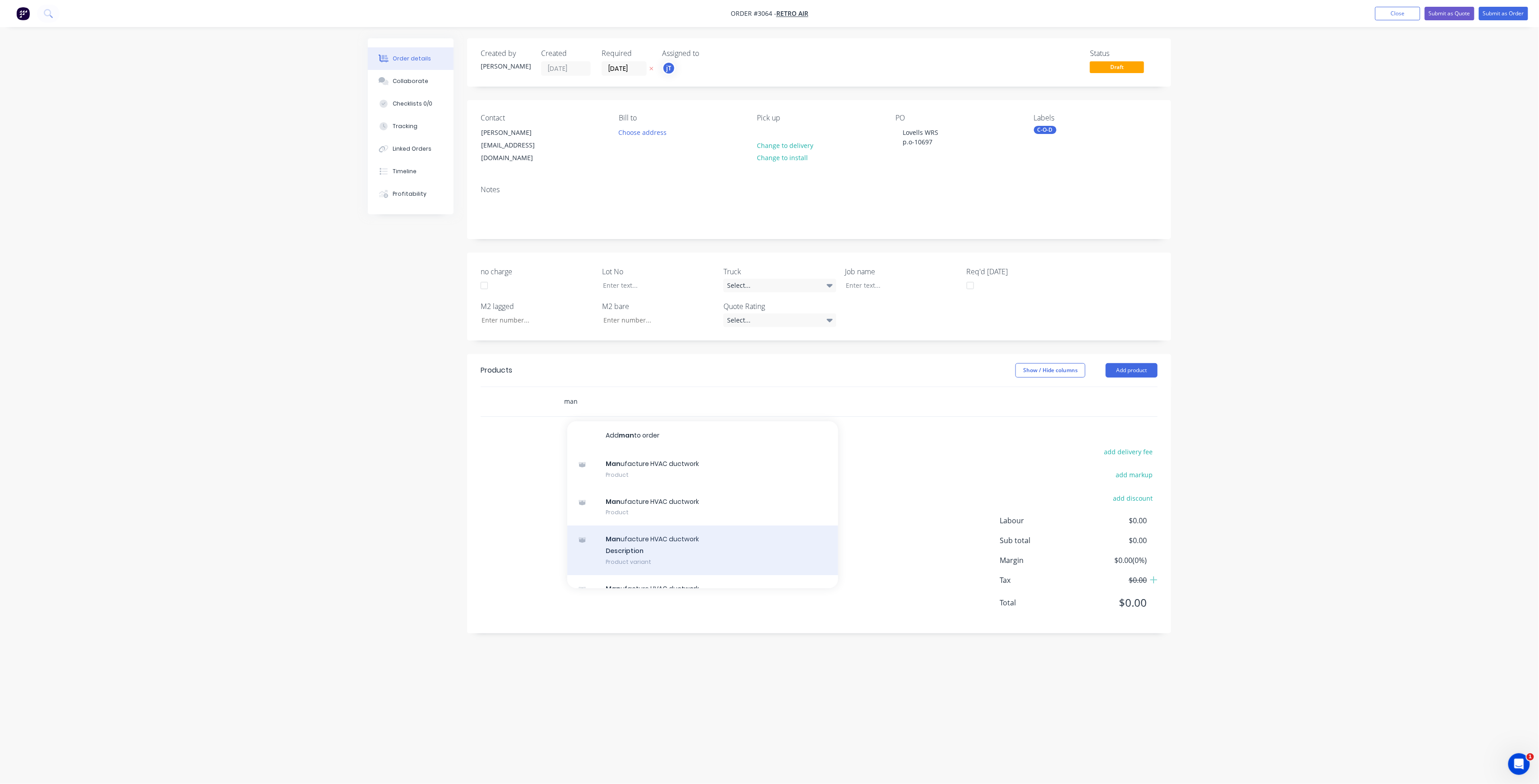
type input "man"
click at [647, 539] on div "Man ufacture HVAC ductwork Description Product variant" at bounding box center [703, 550] width 271 height 50
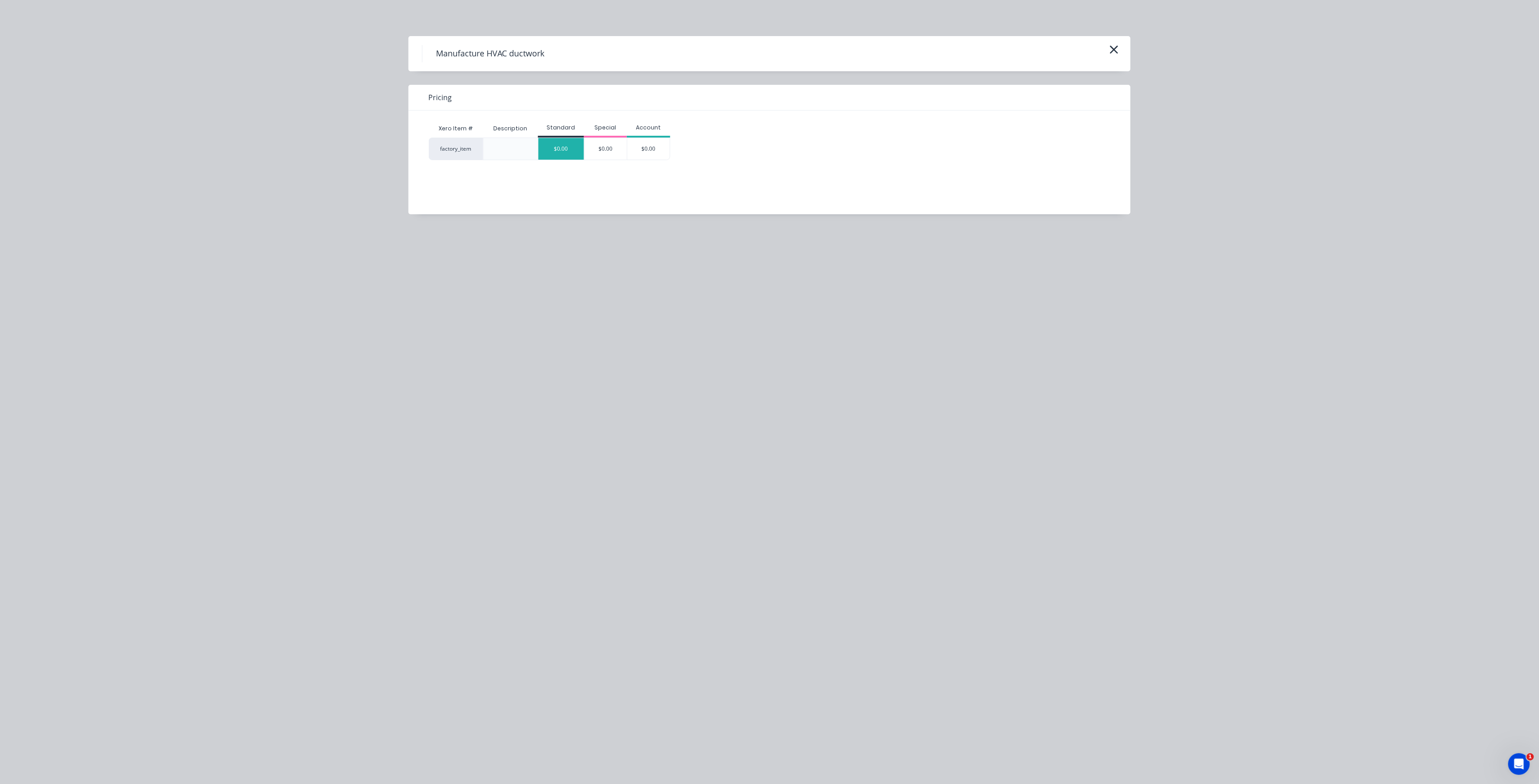
click at [573, 154] on div "$0.00" at bounding box center [561, 149] width 45 height 22
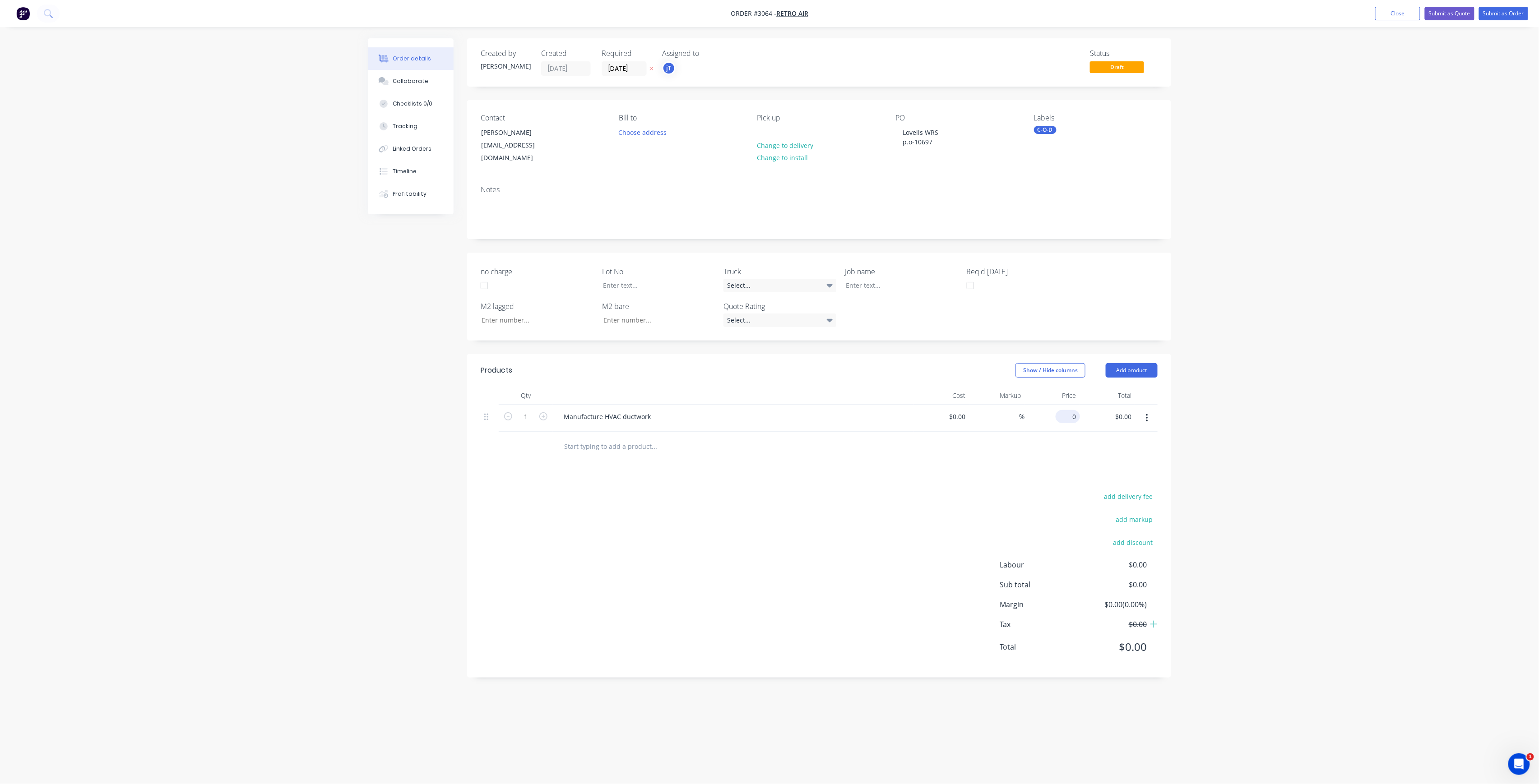
click at [1076, 410] on input "0" at bounding box center [1069, 416] width 21 height 13
type input "2"
type input "$820.00"
click at [891, 499] on div "add delivery fee add markup add discount Labour $0.00 Sub total $820.00 Margin …" at bounding box center [819, 577] width 677 height 174
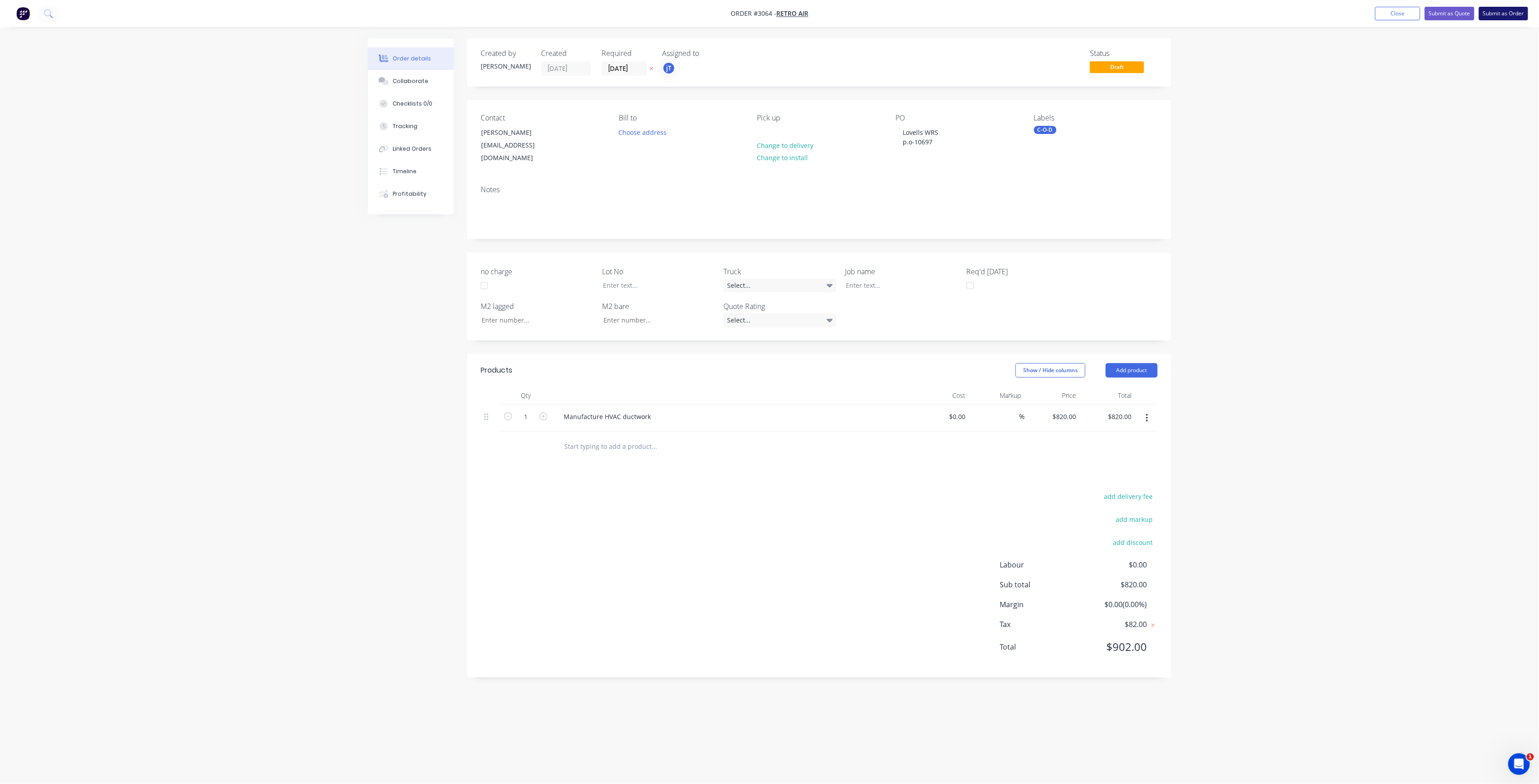
click at [1513, 11] on button "Submit as Order" at bounding box center [1504, 13] width 49 height 14
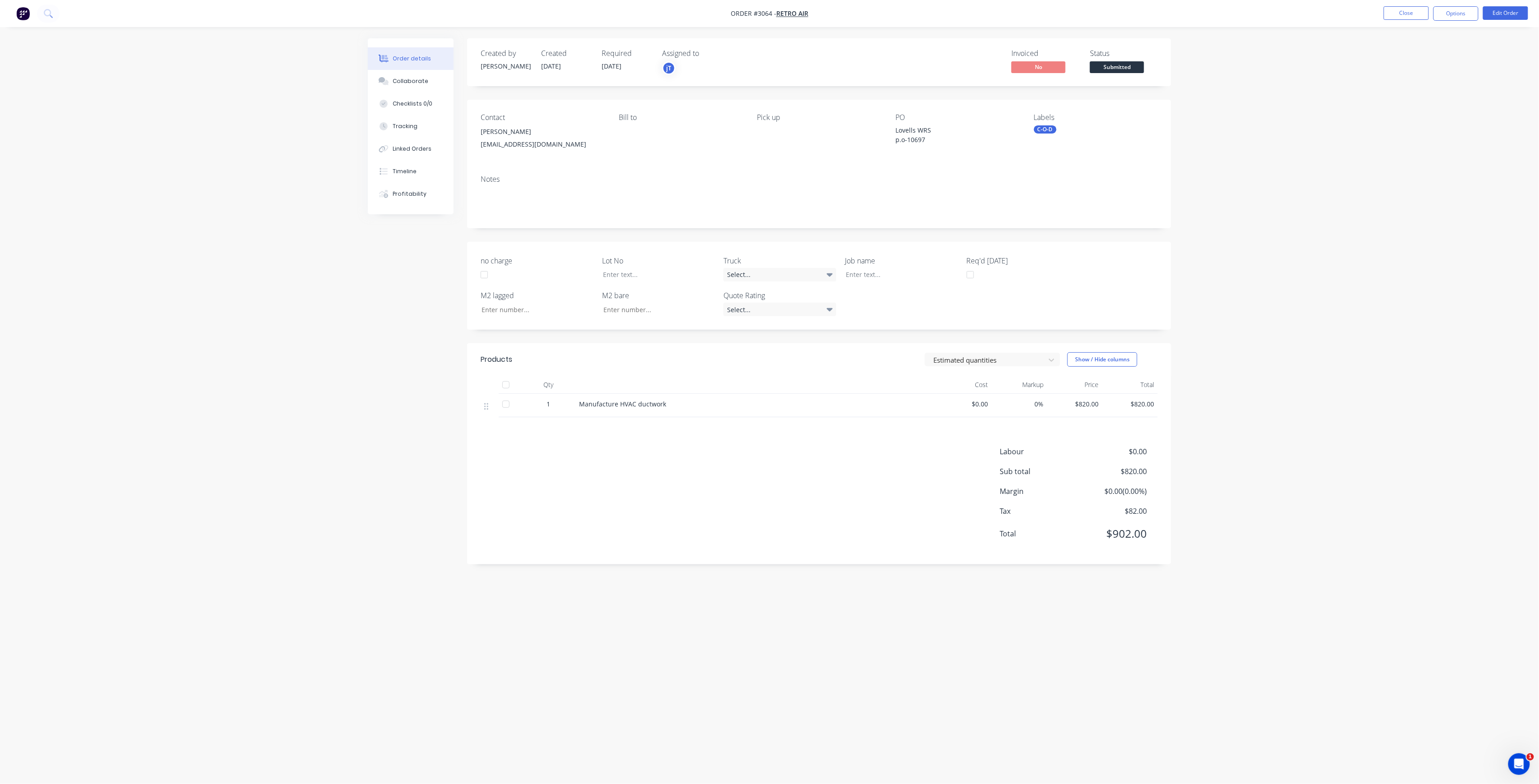
click at [1134, 70] on span "Submitted" at bounding box center [1117, 67] width 54 height 11
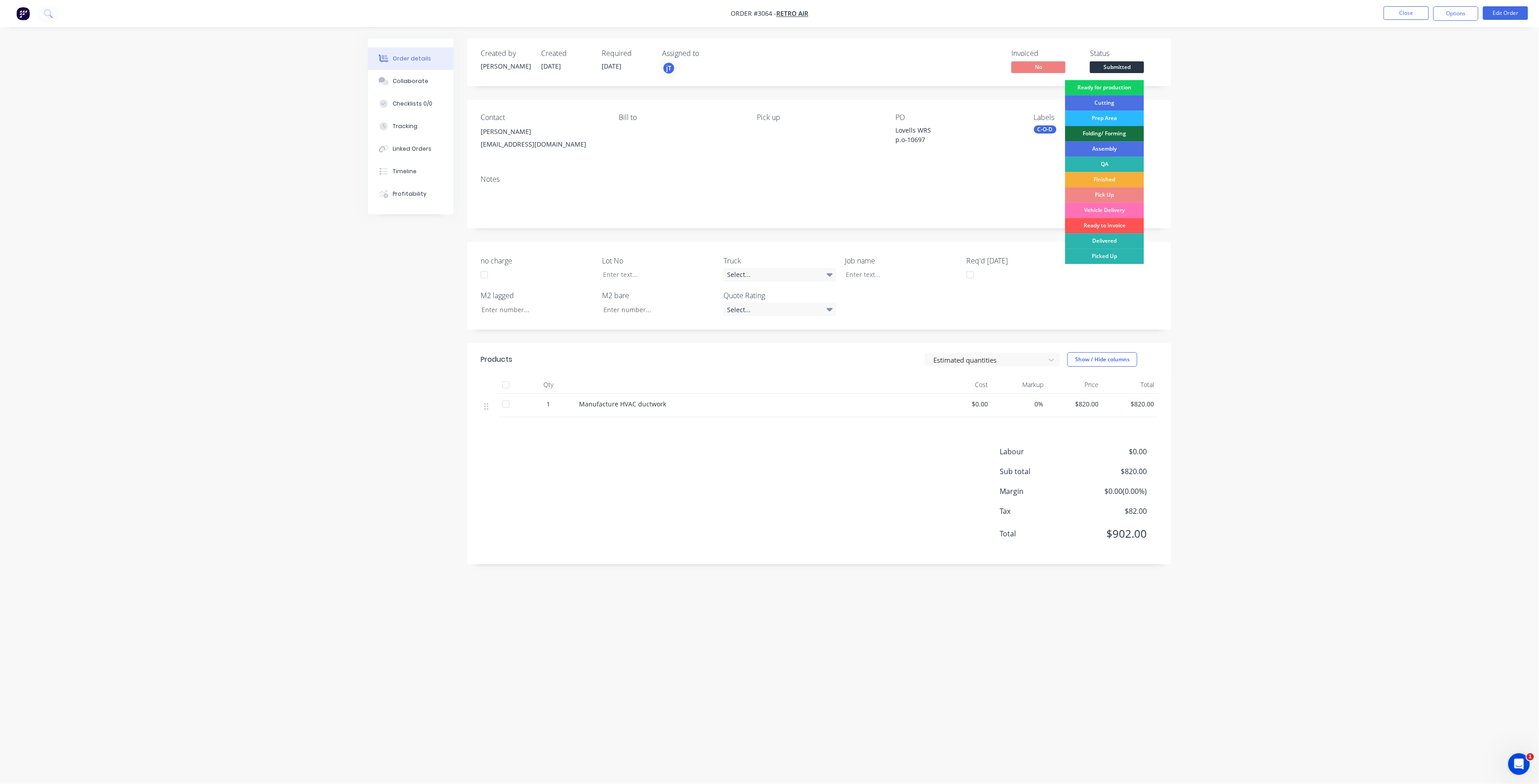
click at [1122, 81] on div "Ready for production" at bounding box center [1104, 87] width 79 height 15
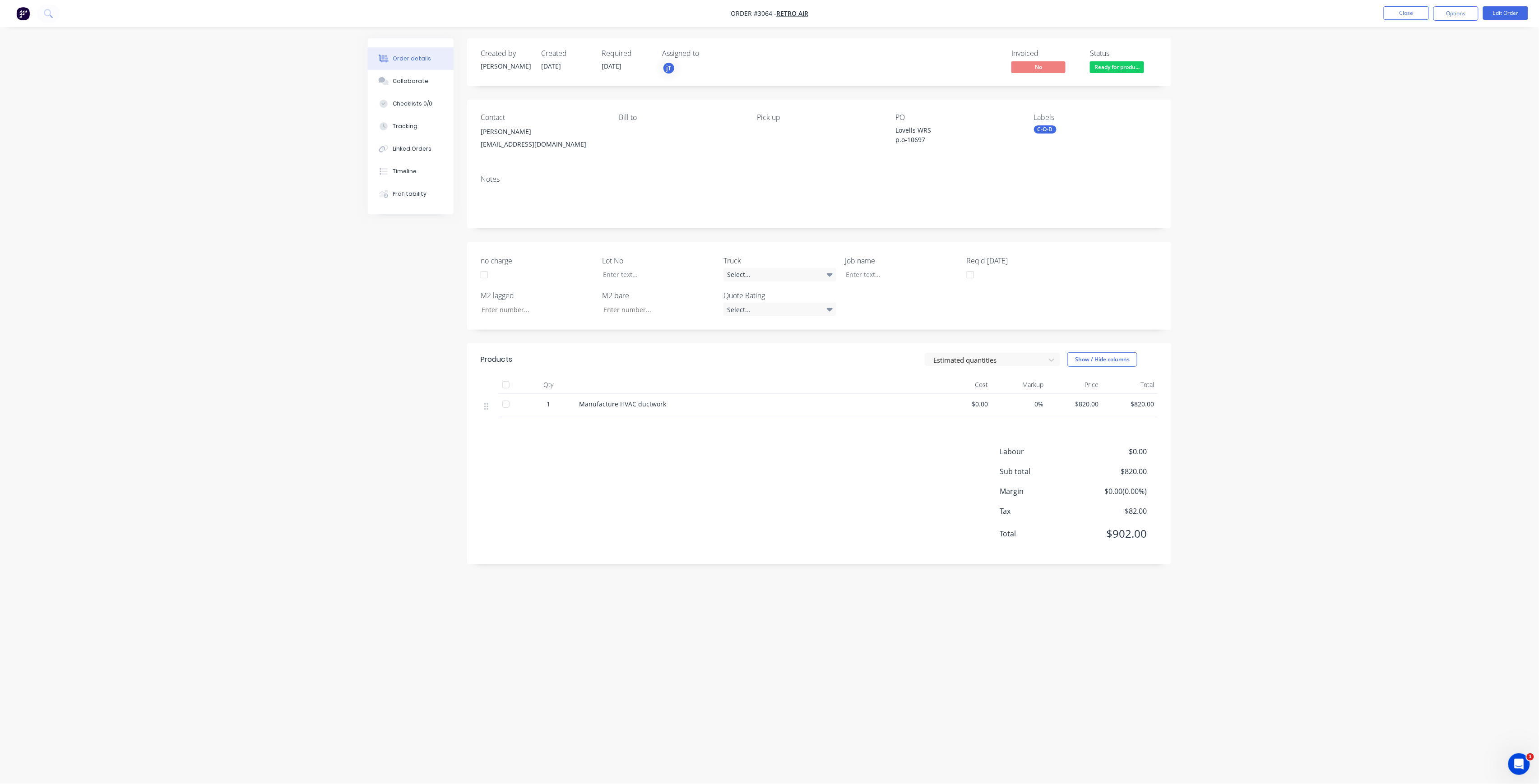
click at [1052, 129] on div "C-O-D" at bounding box center [1045, 129] width 23 height 8
drag, startPoint x: 1089, startPoint y: 157, endPoint x: 1058, endPoint y: 147, distance: 32.6
click at [1089, 156] on input "text" at bounding box center [1109, 154] width 94 height 18
type input "LOT-554"
click at [1073, 210] on div "LOT-554" at bounding box center [1073, 209] width 29 height 10
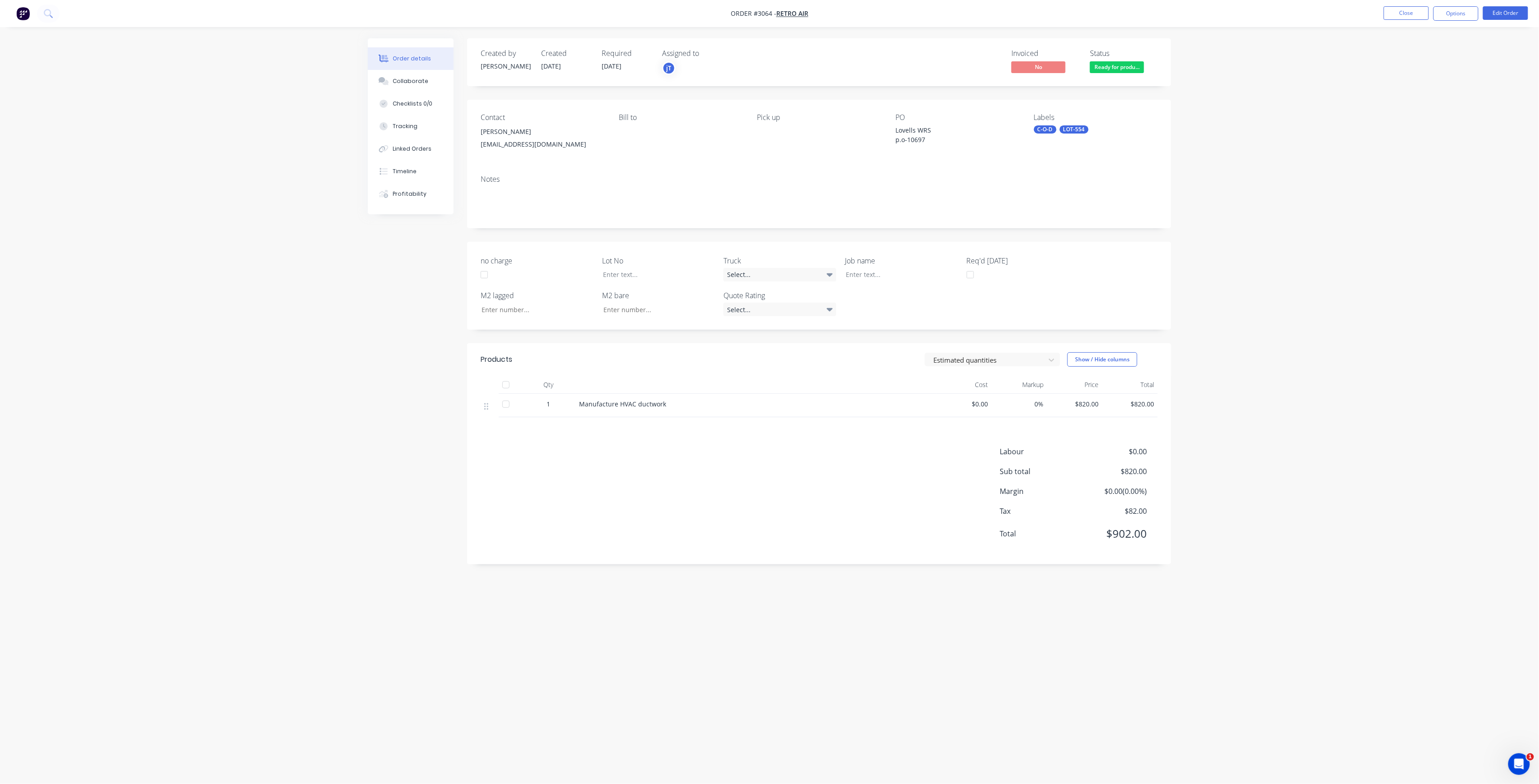
click at [1001, 231] on div "Created by [PERSON_NAME] Created [DATE] Required [DATE] Assigned to jT Invoiced…" at bounding box center [819, 301] width 704 height 526
click at [1395, 18] on button "Close" at bounding box center [1407, 13] width 45 height 14
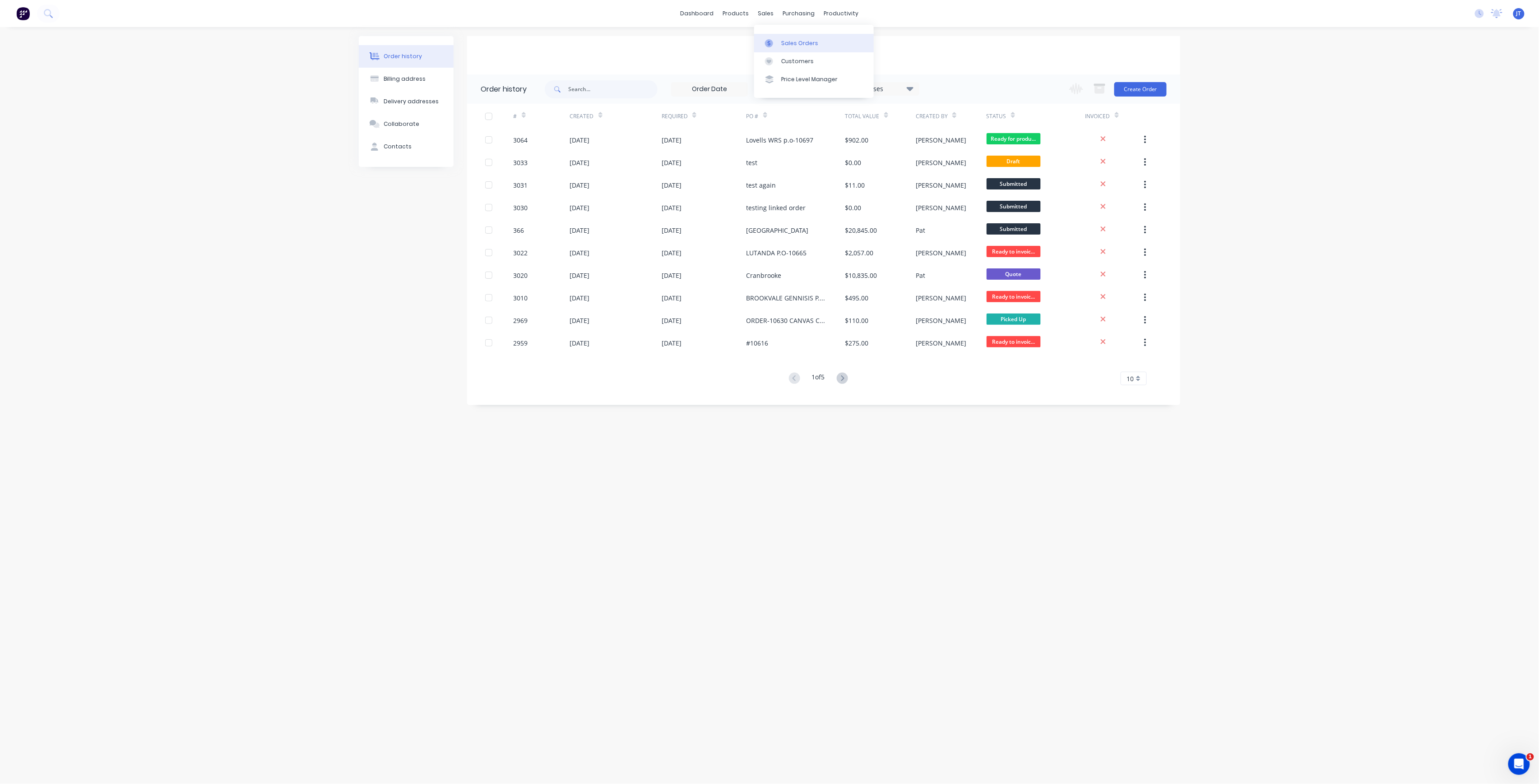
click at [794, 43] on div "Sales Orders" at bounding box center [800, 42] width 37 height 8
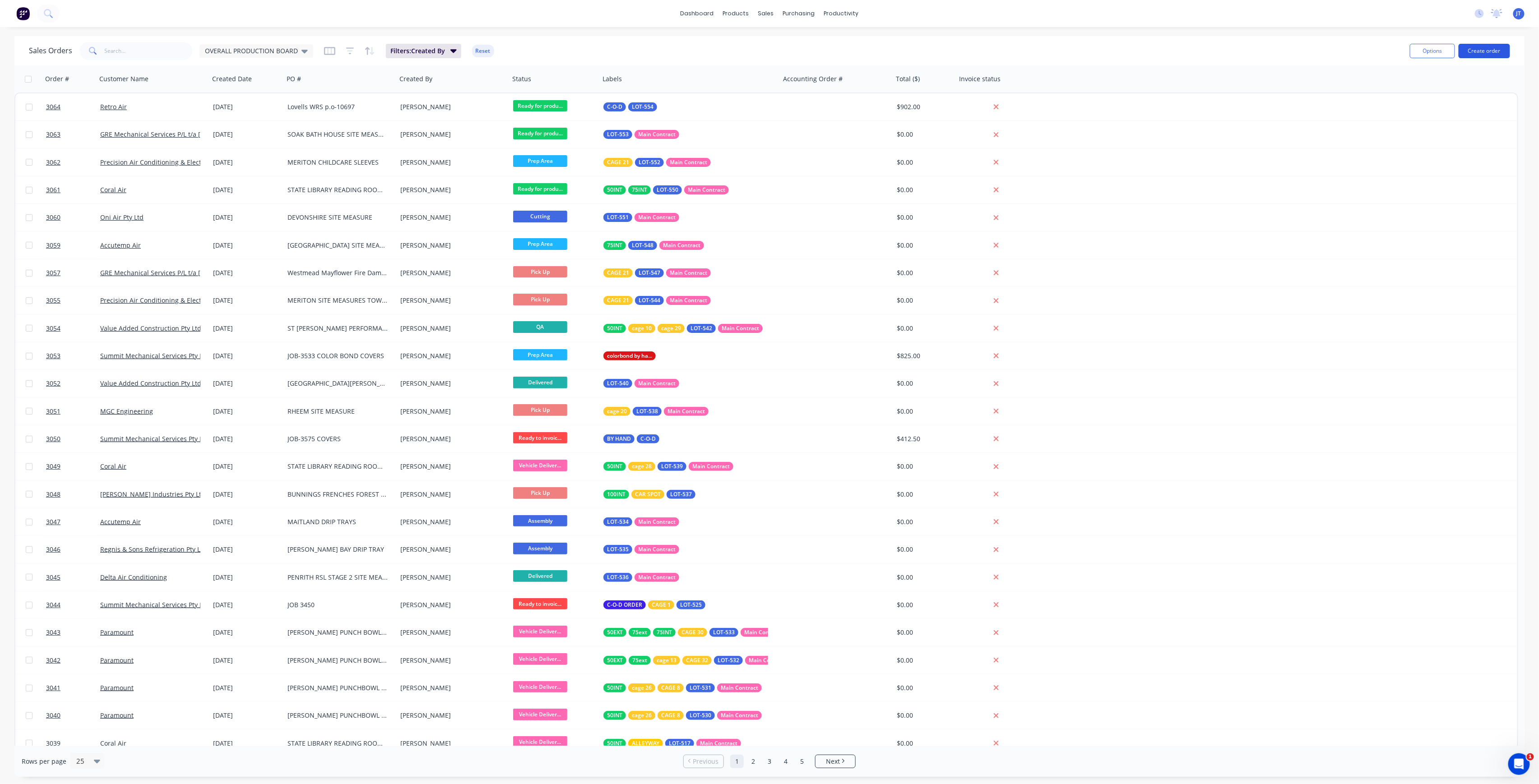
click at [1484, 52] on button "Create order" at bounding box center [1485, 51] width 52 height 14
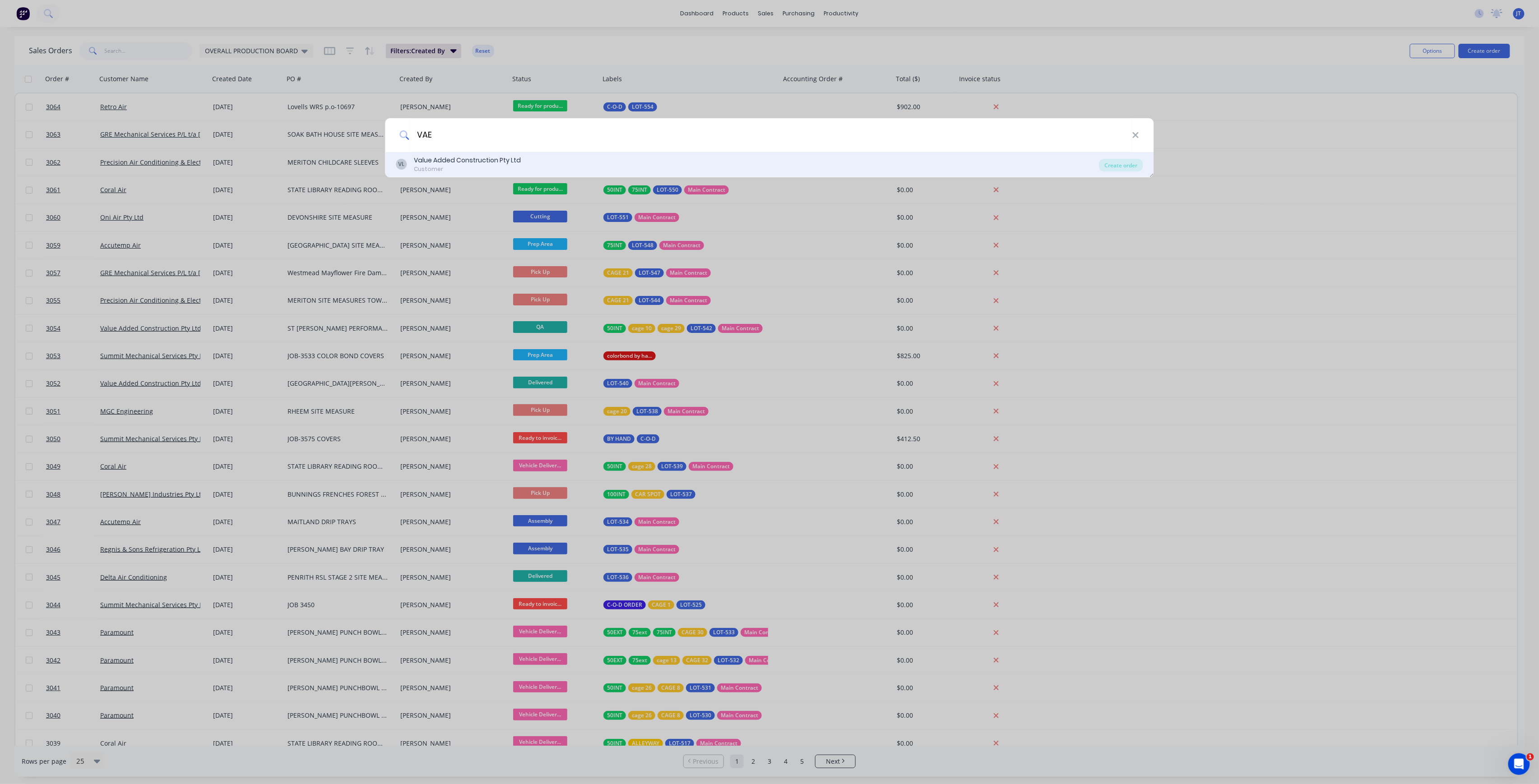
type input "VAE"
click at [596, 170] on div "VL Value Added Construction Pty Ltd Customer" at bounding box center [748, 163] width 703 height 17
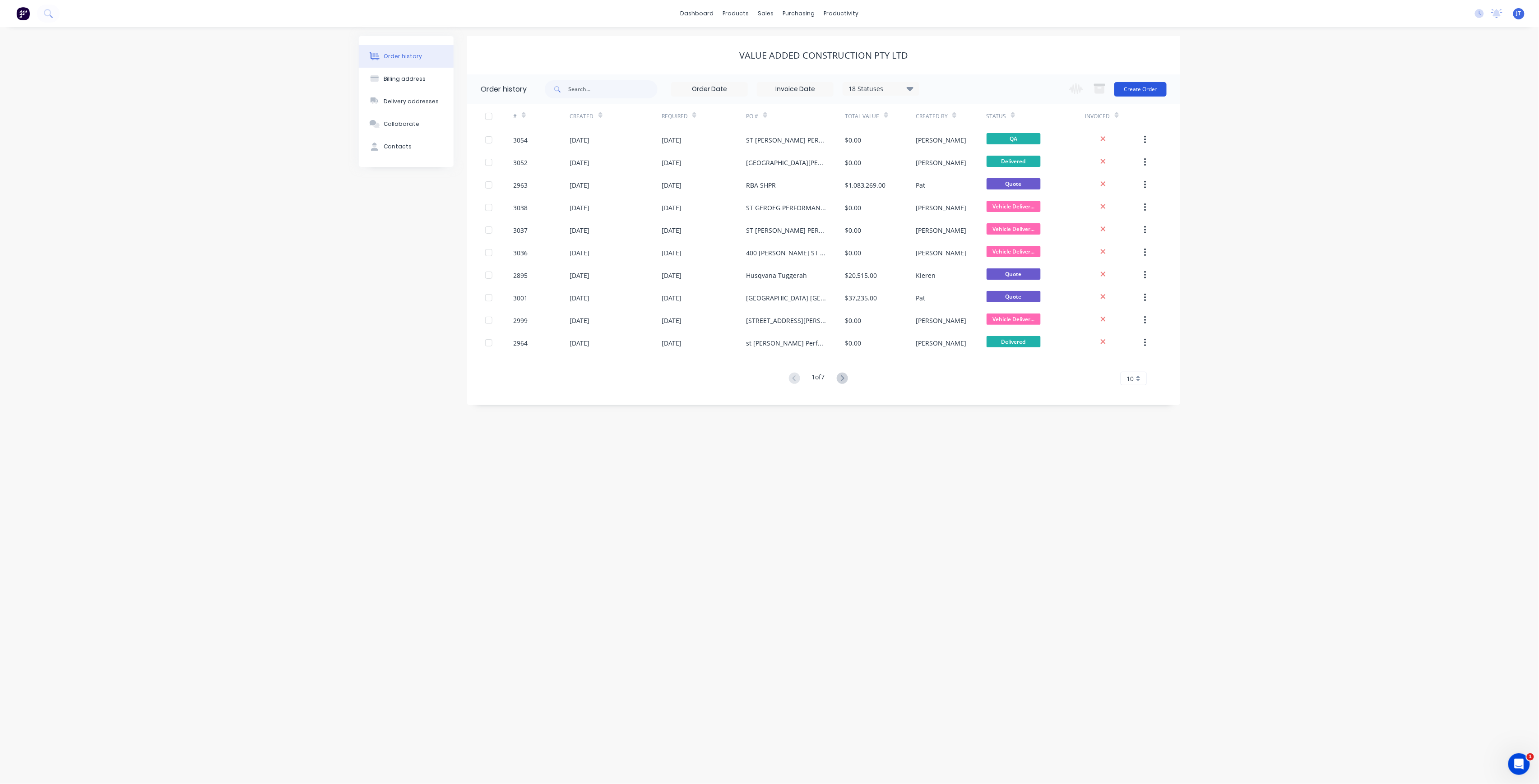
click at [1136, 91] on button "Create Order" at bounding box center [1140, 89] width 52 height 14
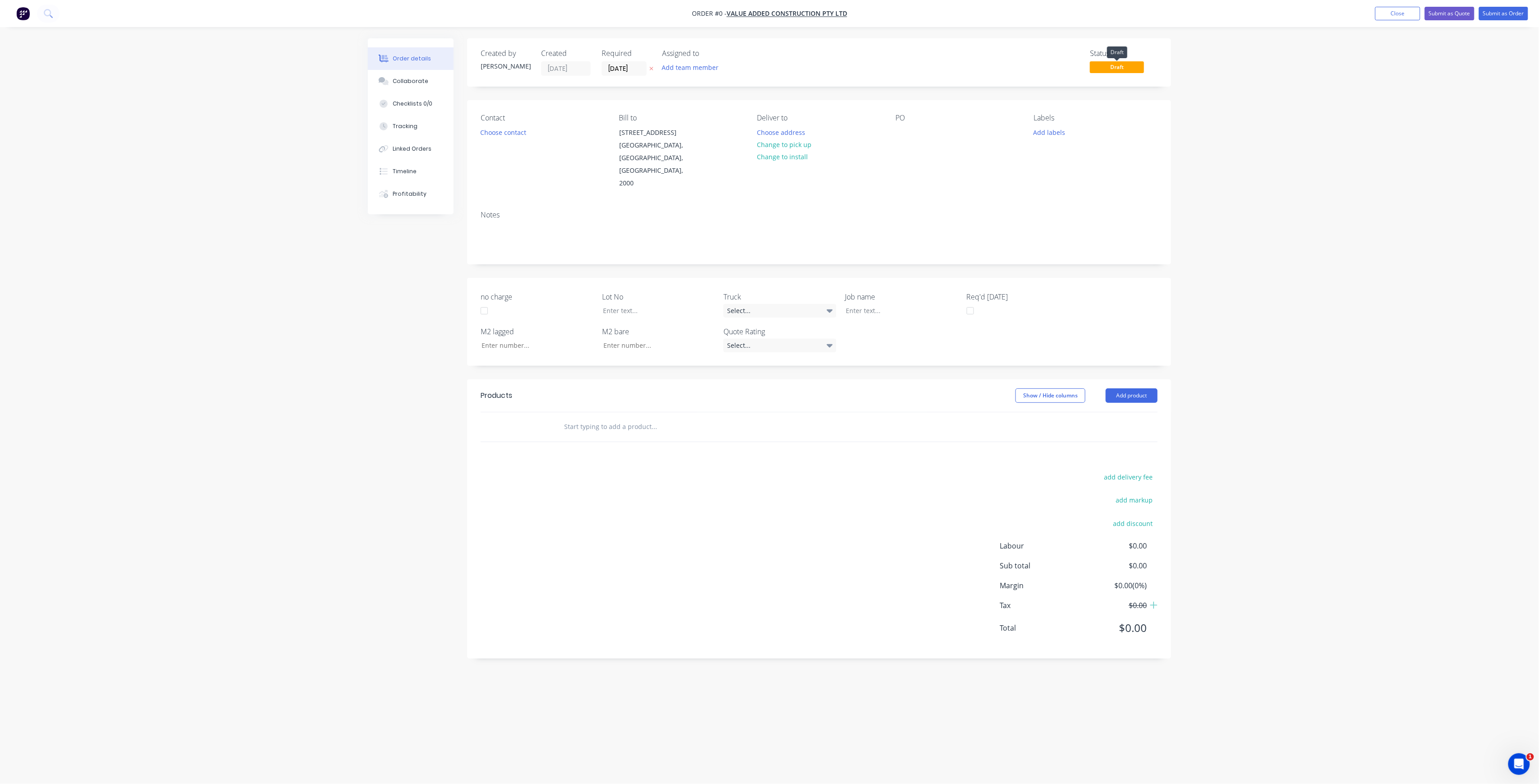
click at [1123, 70] on span "Draft" at bounding box center [1117, 67] width 54 height 11
click at [712, 70] on button "Add team member" at bounding box center [690, 67] width 66 height 12
click at [725, 114] on div "[PERSON_NAME] (You)" at bounding box center [736, 117] width 90 height 9
click at [508, 128] on div "Creating draft order... Loading... Order details Collaborate Checklists 0/0 Tra…" at bounding box center [769, 374] width 821 height 673
click at [525, 134] on button "Choose contact" at bounding box center [503, 131] width 55 height 12
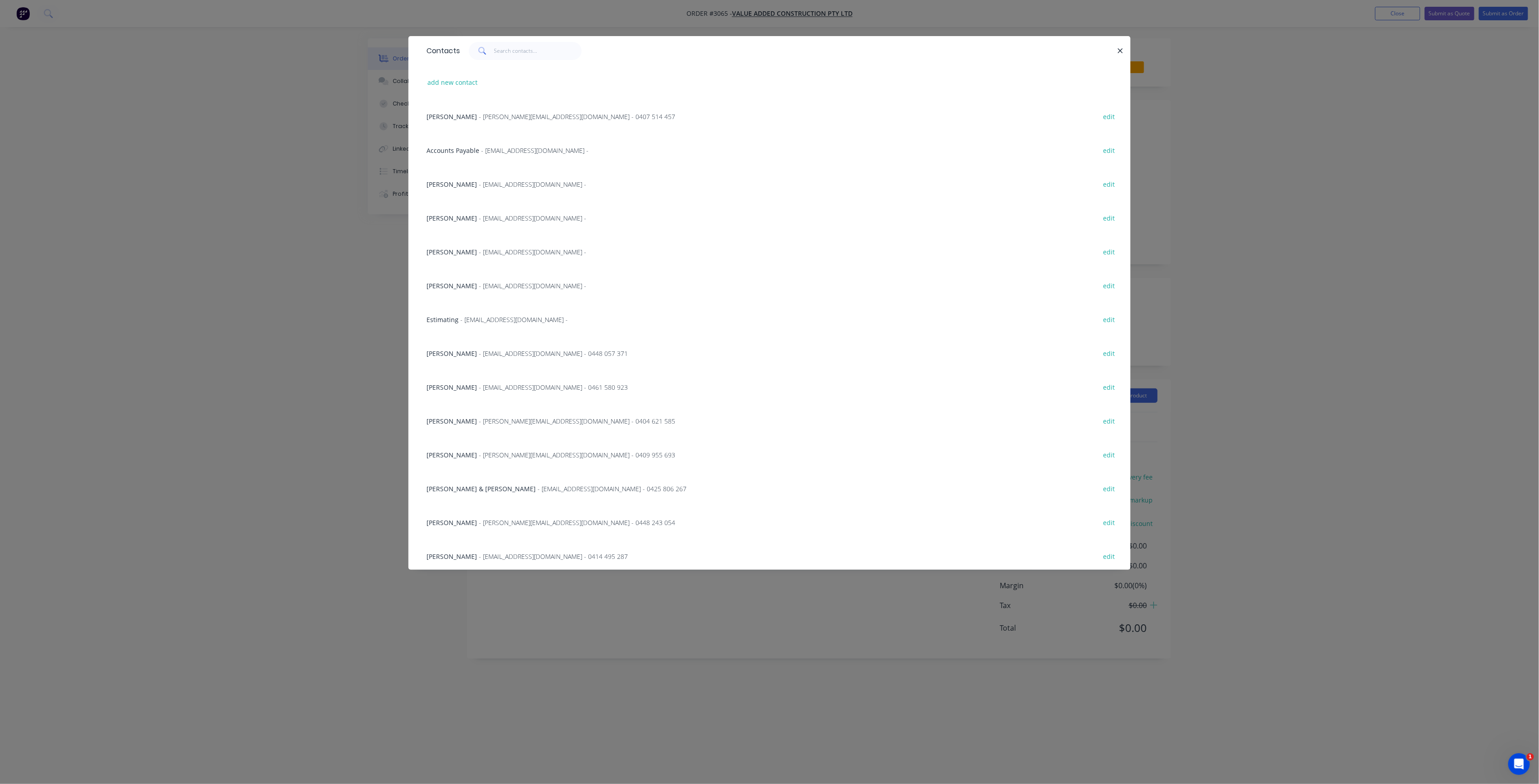
click at [489, 351] on span "- [EMAIL_ADDRESS][DOMAIN_NAME] - 0448 057 371" at bounding box center [553, 353] width 149 height 8
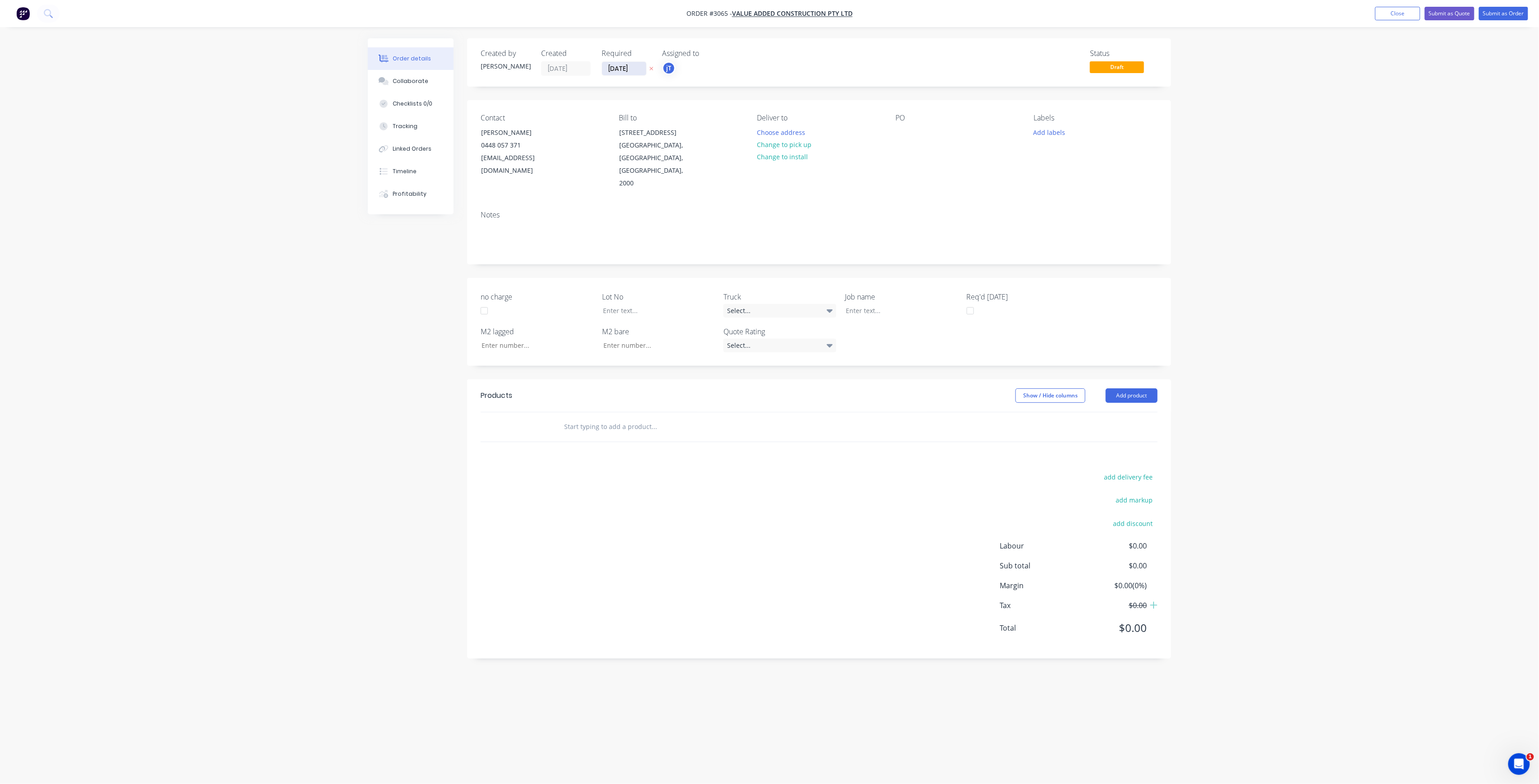
click at [621, 67] on input "[DATE]" at bounding box center [624, 68] width 44 height 14
click at [683, 150] on div "16" at bounding box center [687, 149] width 14 height 14
type input "[DATE]"
click at [905, 135] on div at bounding box center [903, 132] width 14 height 13
click at [1062, 135] on button "Add labels" at bounding box center [1049, 131] width 42 height 12
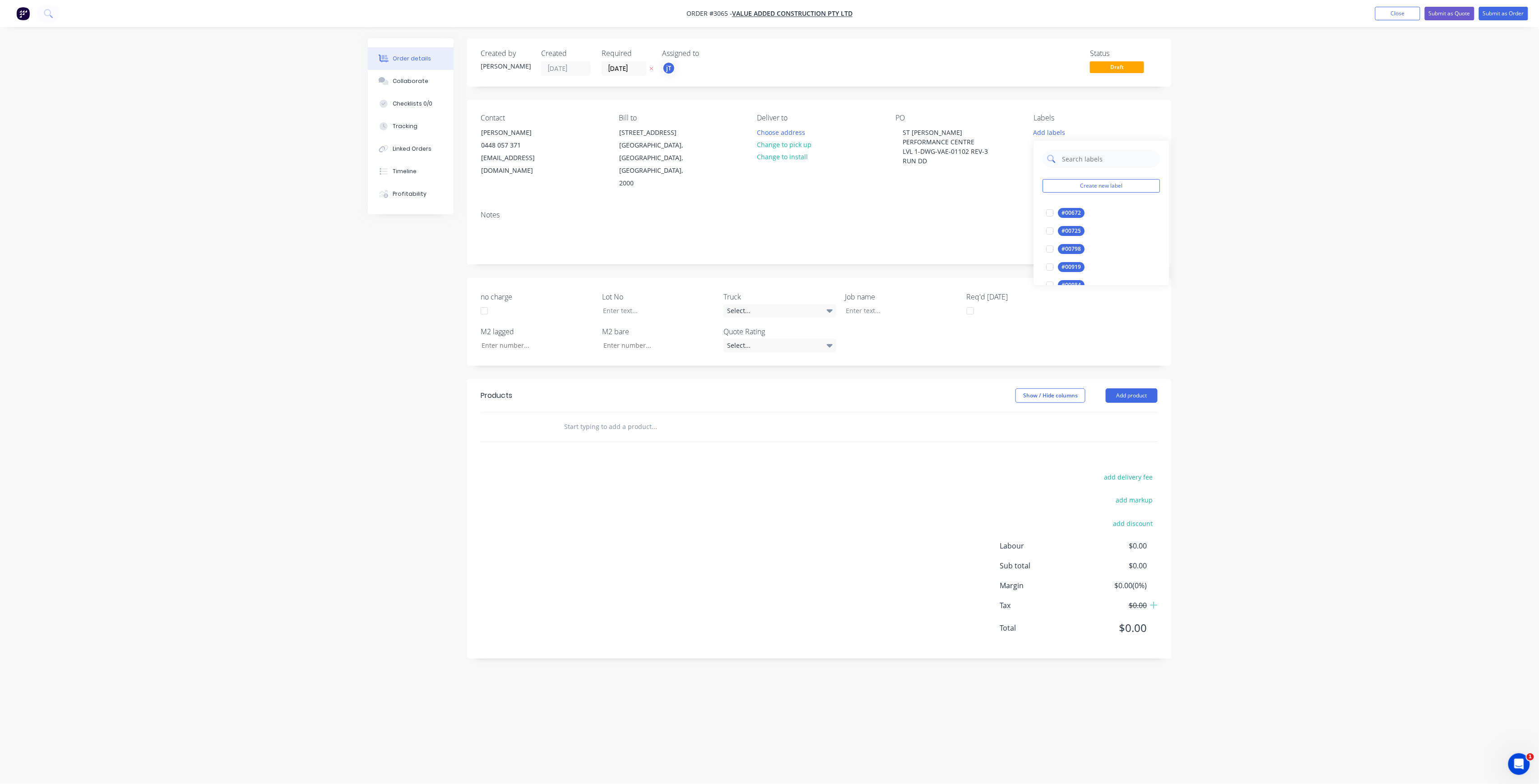
click at [1102, 153] on input "text" at bounding box center [1109, 159] width 94 height 18
drag, startPoint x: 1100, startPoint y: 161, endPoint x: 1060, endPoint y: 167, distance: 40.4
click at [1060, 167] on div "LOT-543" at bounding box center [1102, 159] width 117 height 18
type input "LOT-543"
click at [1118, 182] on button "Create new label" at bounding box center [1102, 185] width 117 height 14
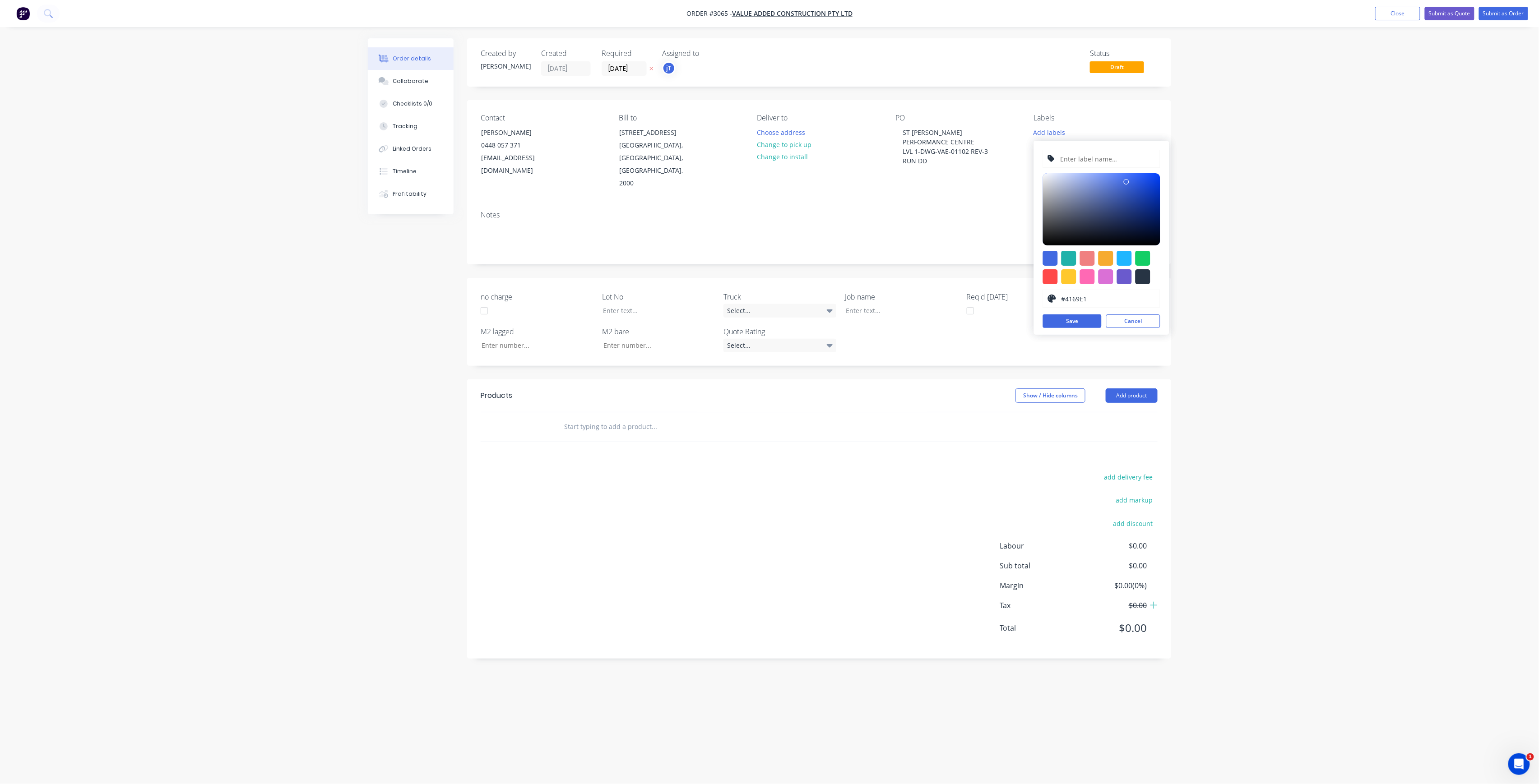
click at [1114, 161] on input "text" at bounding box center [1107, 158] width 96 height 17
paste input "LOT-543"
type input "LOT-543"
click at [1075, 320] on button "Save" at bounding box center [1072, 321] width 59 height 14
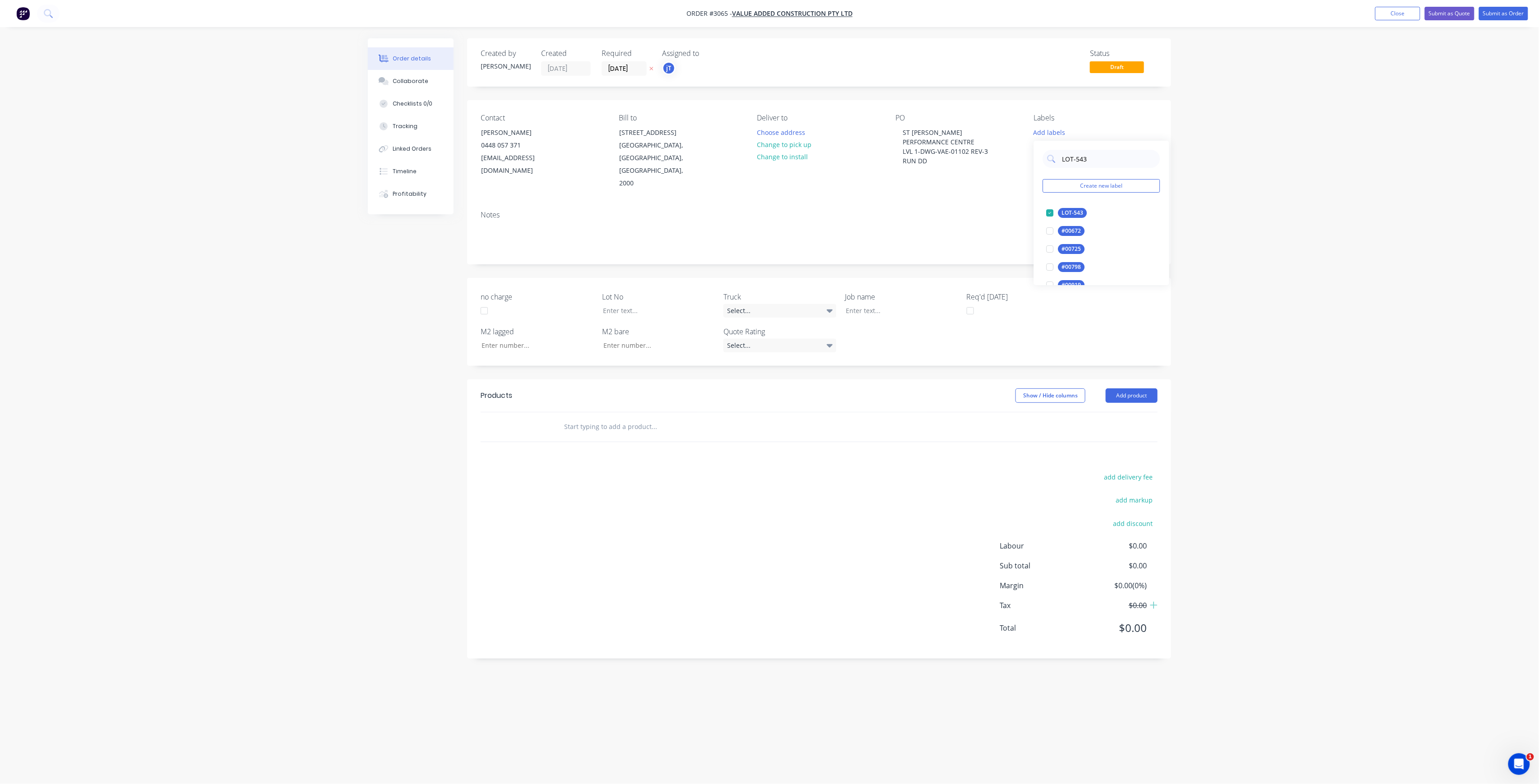
drag, startPoint x: 1093, startPoint y: 156, endPoint x: 1037, endPoint y: 168, distance: 57.3
click at [1037, 168] on div "LOT-543 Create new label LOT-543 edit #00672 edit #00725 edit #00798 edit #0091…" at bounding box center [1102, 213] width 136 height 145
click at [1087, 212] on div "Main Contract" at bounding box center [1080, 212] width 44 height 10
drag, startPoint x: 1075, startPoint y: 159, endPoint x: 1060, endPoint y: 168, distance: 17.5
click at [1060, 168] on div "MAIN Create new label Main Contract edit" at bounding box center [1102, 182] width 136 height 90
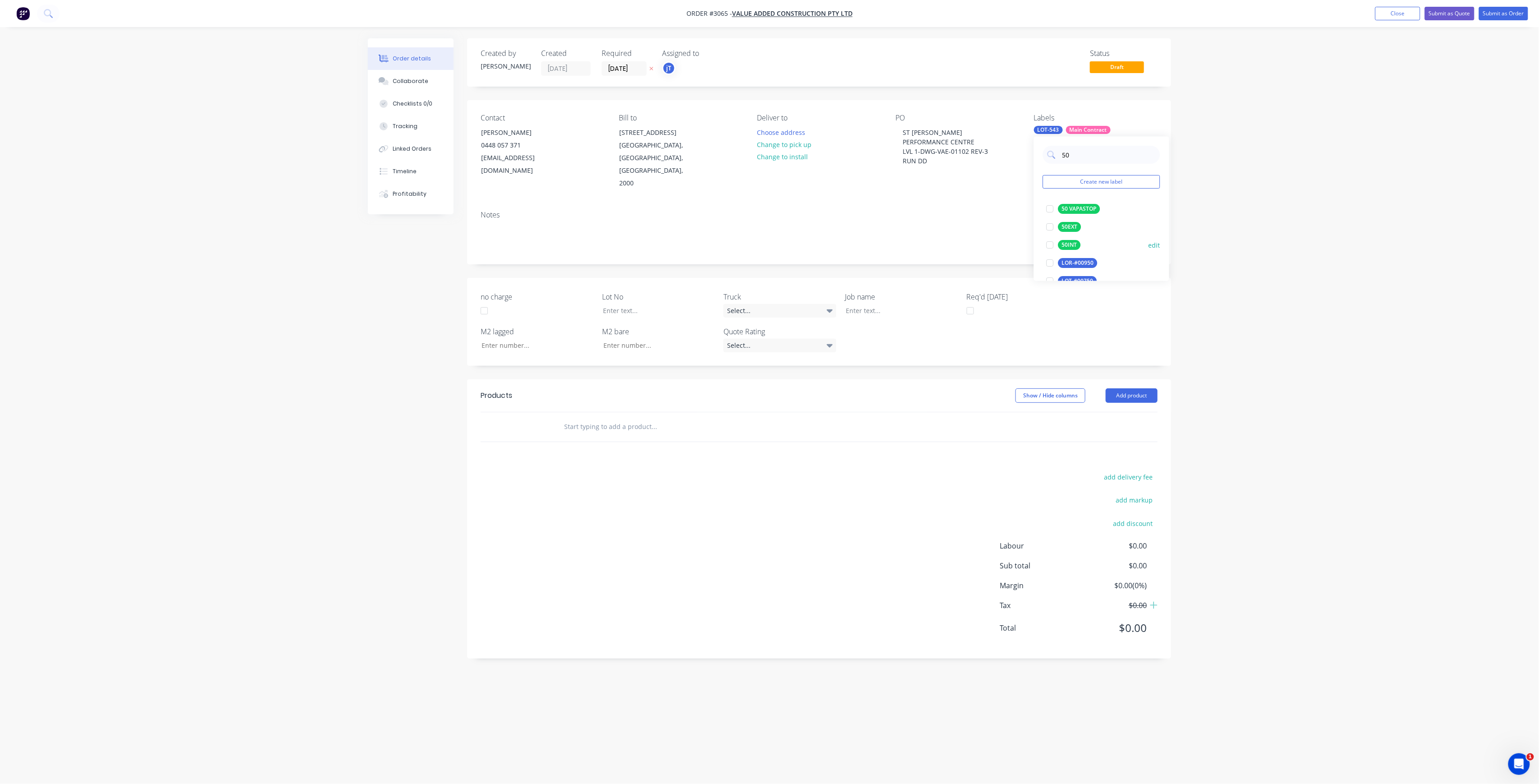
type input "50"
click at [1071, 247] on div "50INT" at bounding box center [1069, 245] width 23 height 10
click at [600, 418] on input "text" at bounding box center [654, 427] width 181 height 18
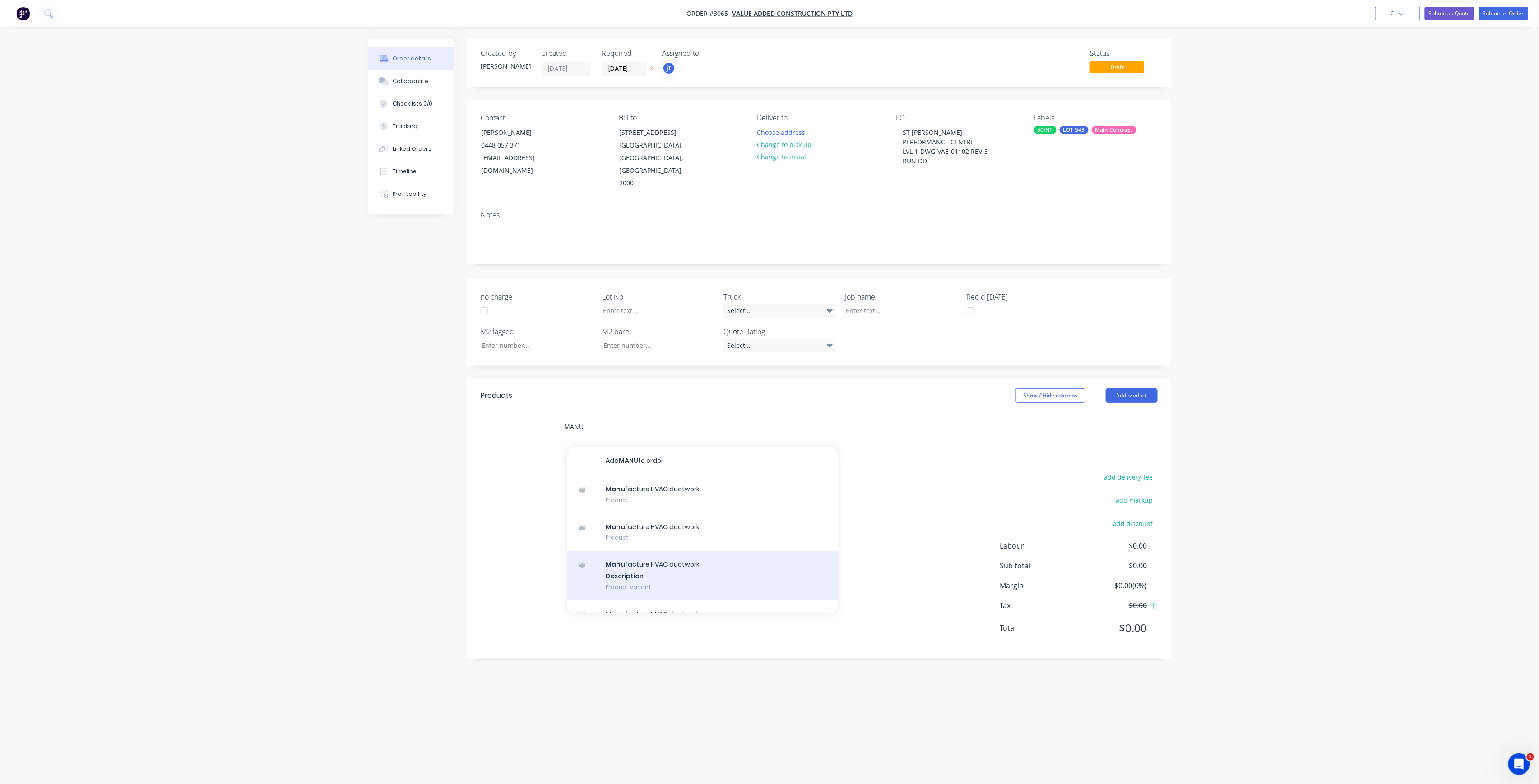
type input "MANU"
click at [643, 556] on div "Manu facture HVAC ductwork Description Product variant" at bounding box center [703, 575] width 271 height 50
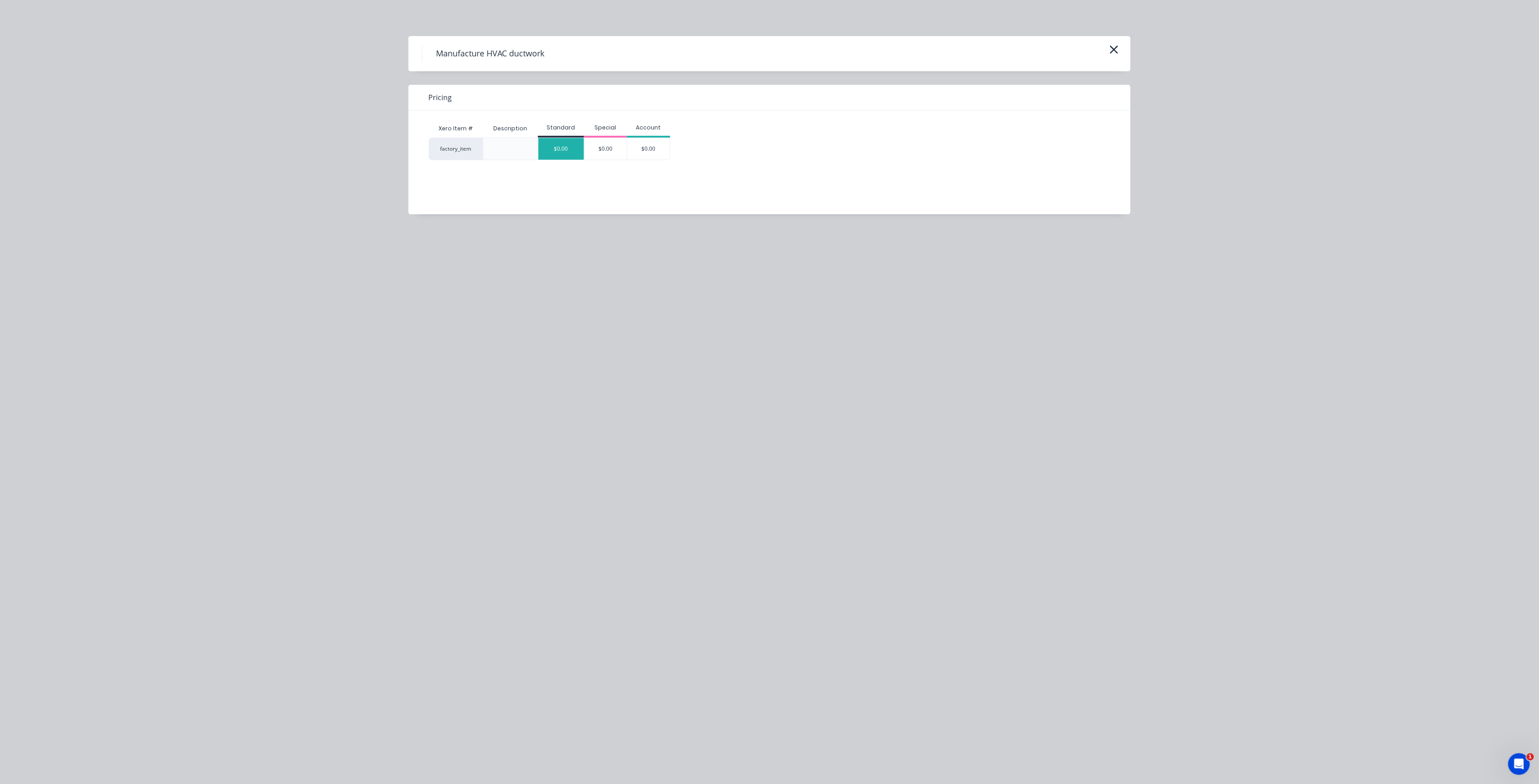
click at [567, 149] on div "$0.00" at bounding box center [561, 149] width 45 height 22
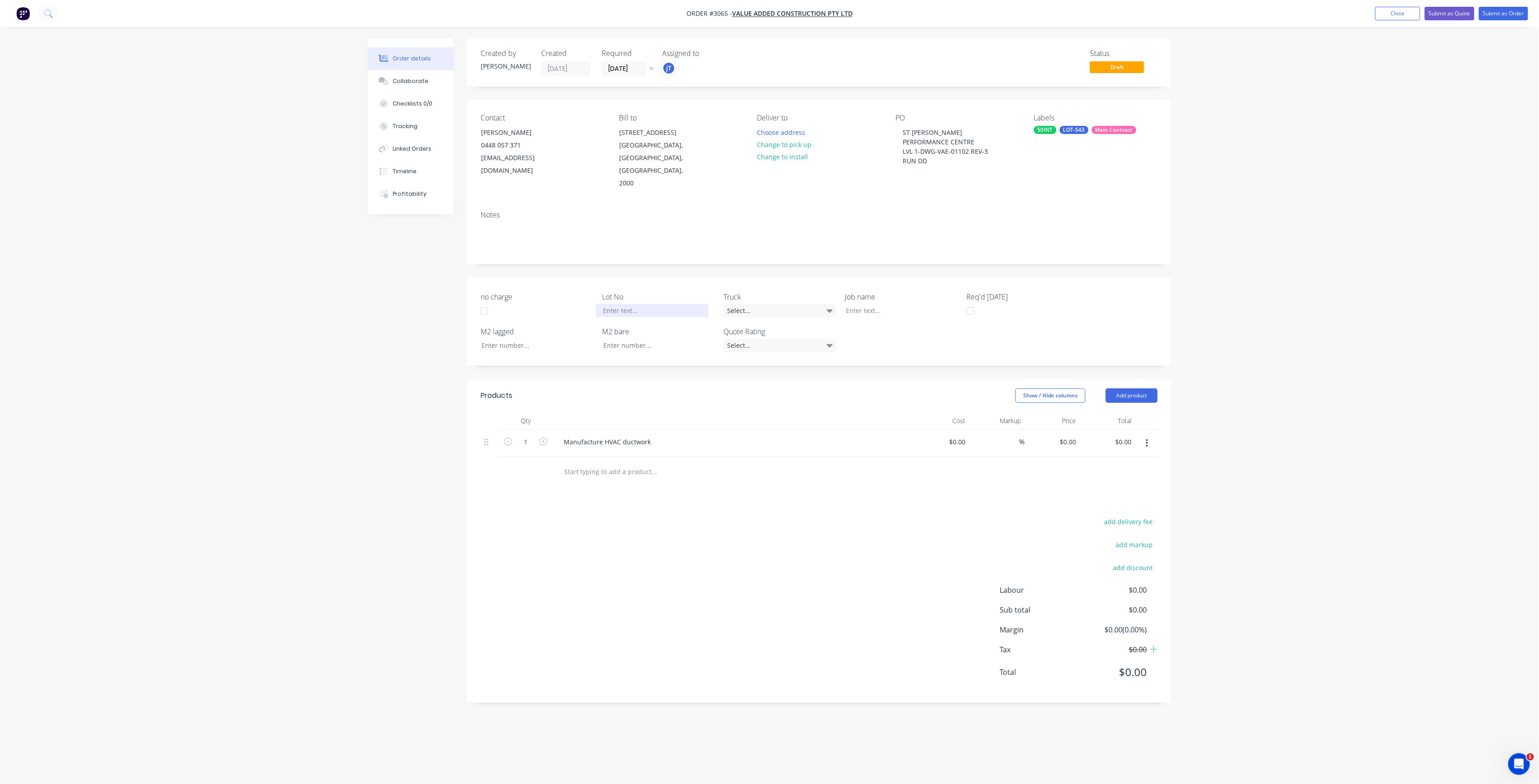
click at [694, 304] on div at bounding box center [652, 311] width 113 height 13
click at [934, 160] on div "ST [PERSON_NAME] PERFORMANCE CENTRE LVL 1-DWG-VAE-01102 REV-3 RUN DD" at bounding box center [952, 146] width 113 height 42
drag, startPoint x: 934, startPoint y: 160, endPoint x: 905, endPoint y: 133, distance: 39.6
click at [905, 133] on div "ST [PERSON_NAME] PERFORMANCE CENTRE LVL 1-DWG-VAE-01102 REV-3 RUN DD" at bounding box center [952, 146] width 113 height 42
copy div "ST [PERSON_NAME] PERFORMANCE CENTRE LVL 1-DWG-VAE-01102 REV-3 RUN DD"
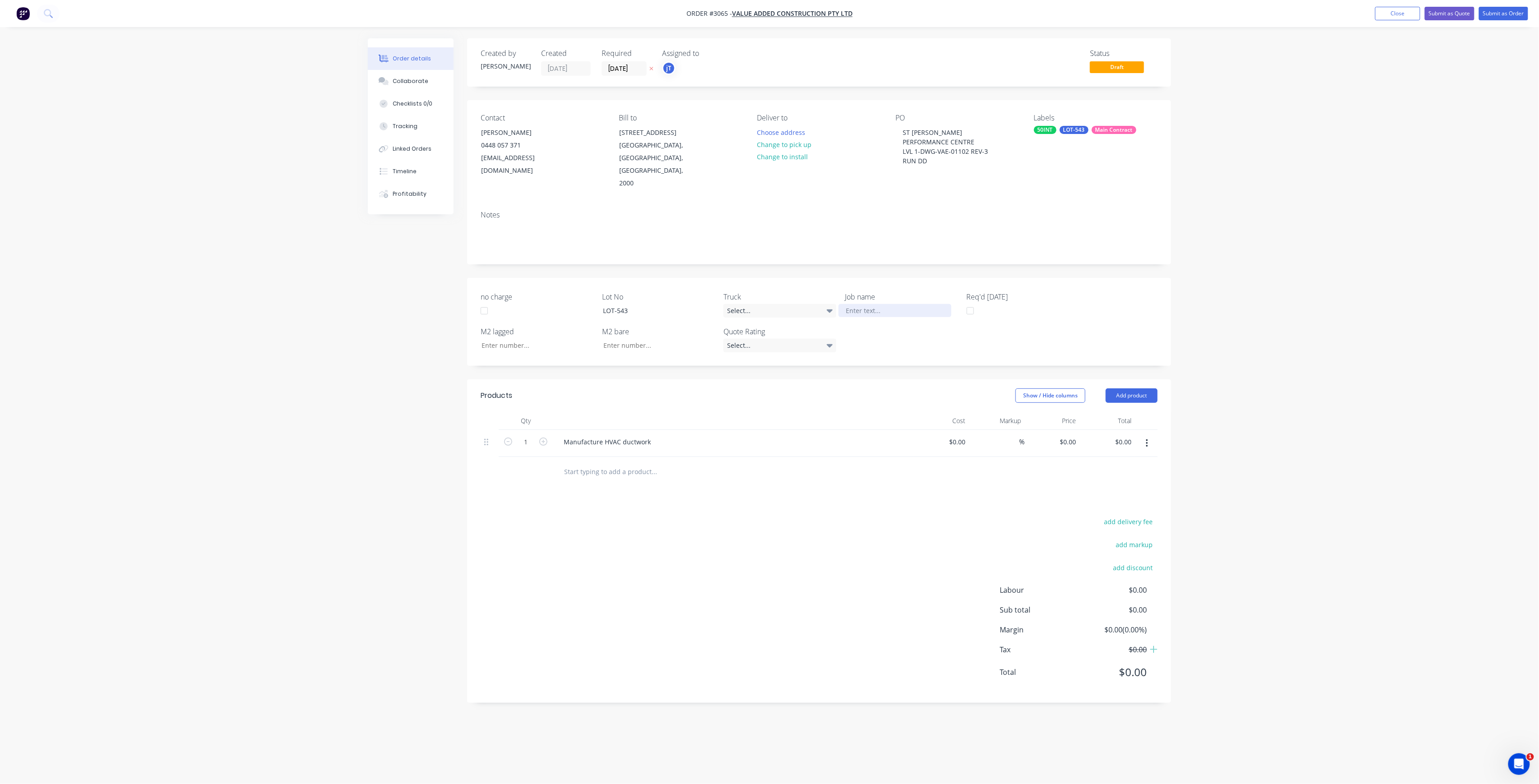
click at [866, 304] on div at bounding box center [895, 311] width 113 height 13
paste div
click at [1492, 13] on button "Submit as Order" at bounding box center [1504, 13] width 49 height 14
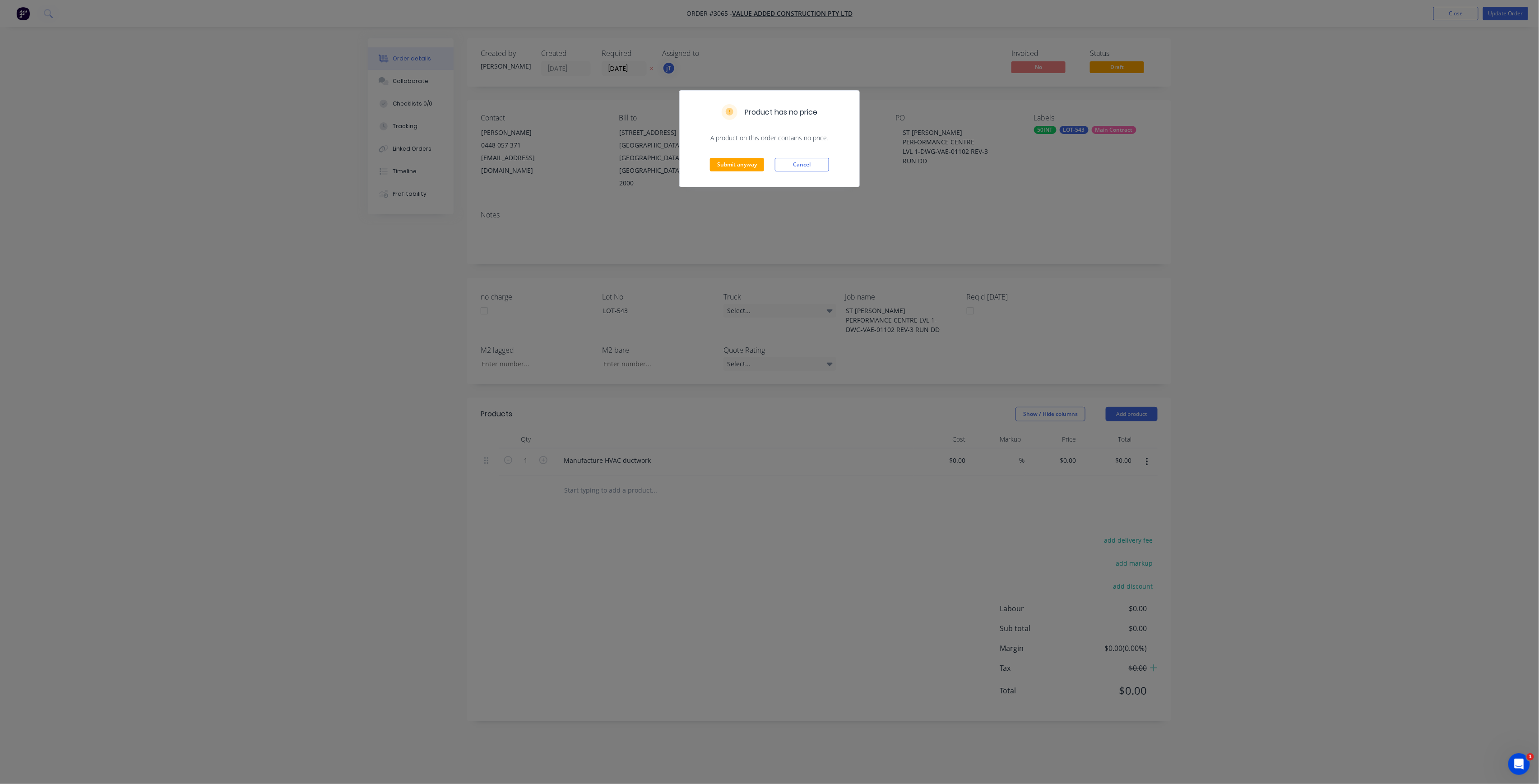
click at [722, 177] on div "Submit anyway Cancel" at bounding box center [769, 164] width 180 height 44
click at [739, 163] on button "Submit anyway" at bounding box center [737, 164] width 54 height 14
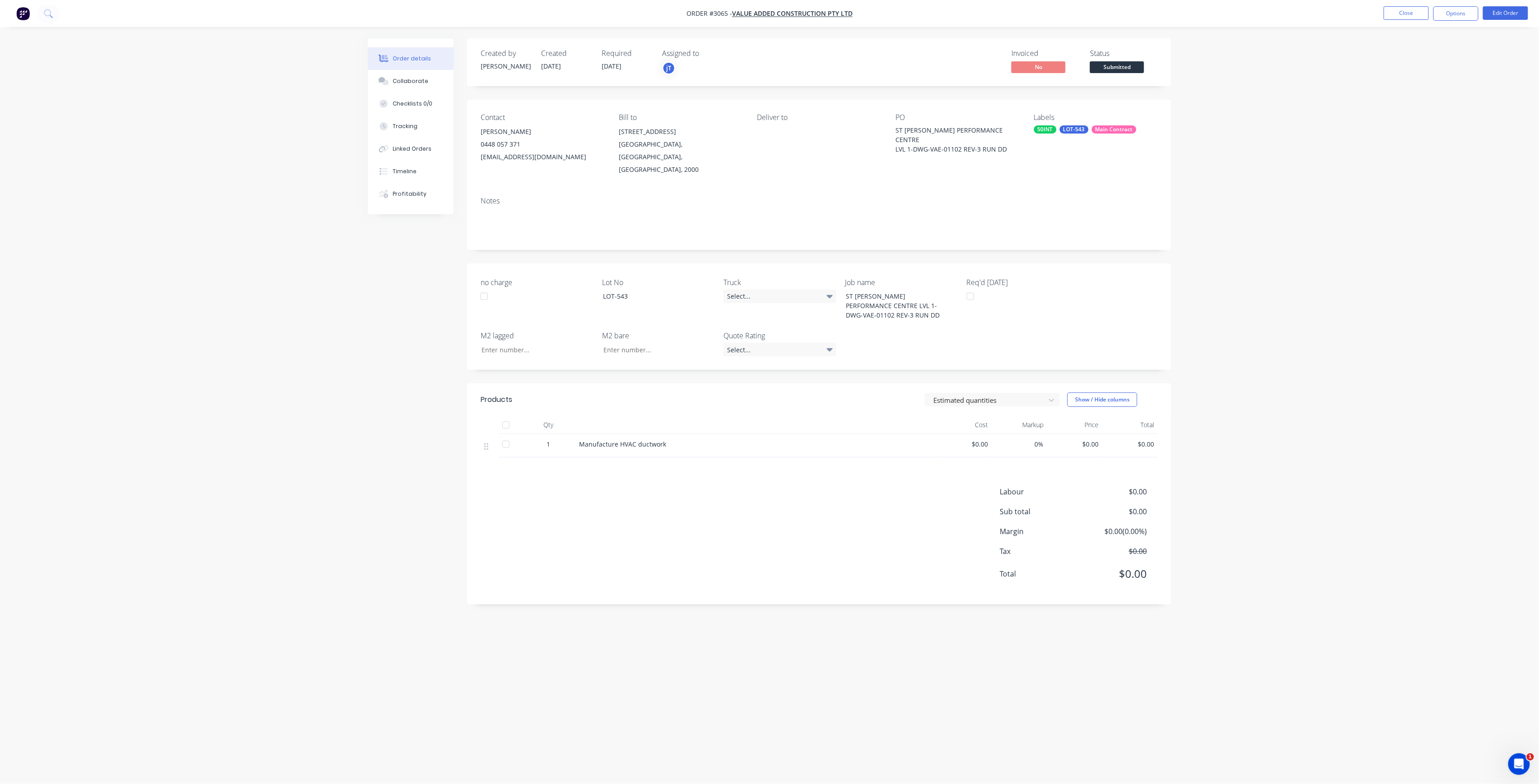
click at [1105, 70] on span "Submitted" at bounding box center [1117, 67] width 54 height 11
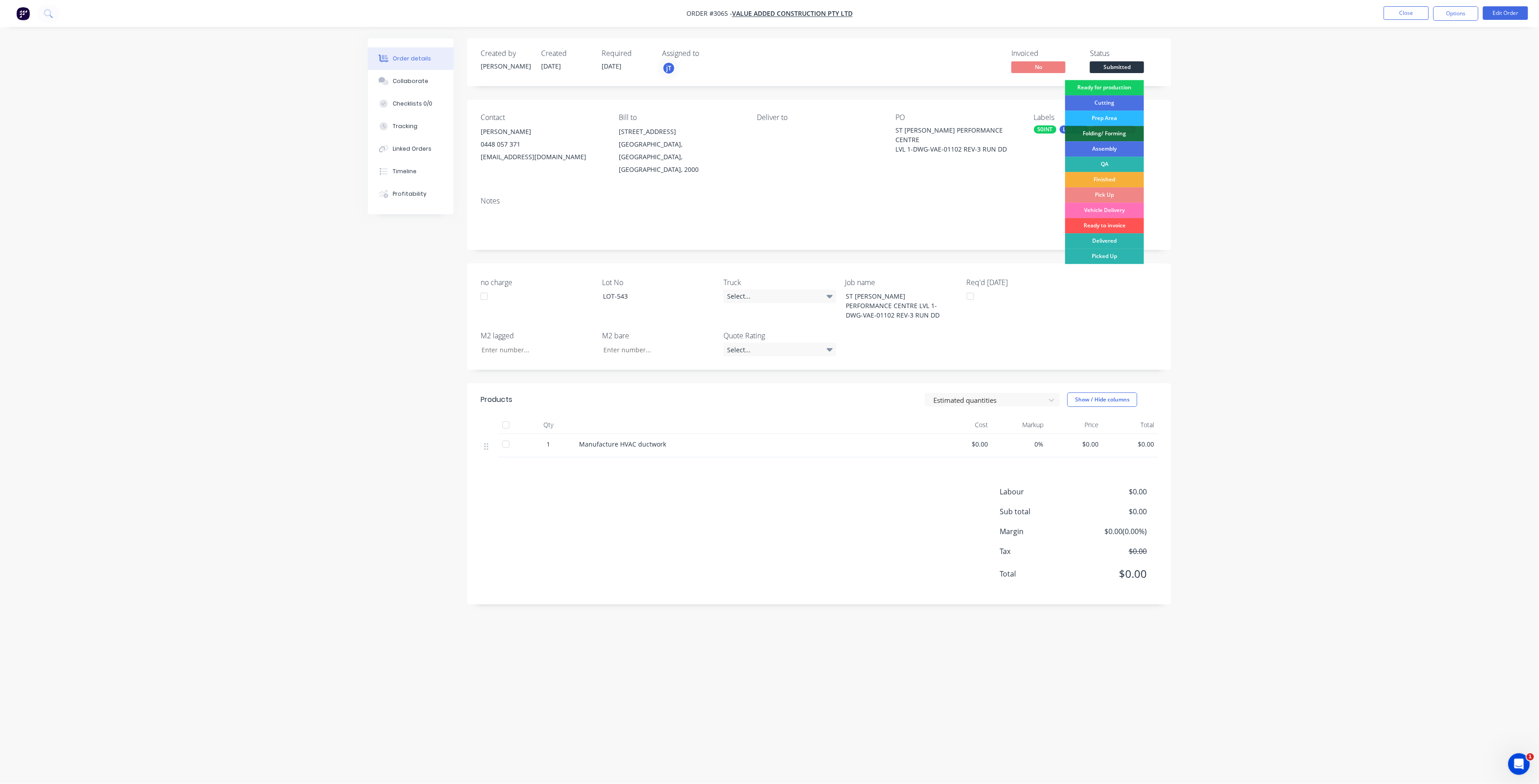
click at [1099, 91] on div "Ready for production" at bounding box center [1104, 87] width 79 height 15
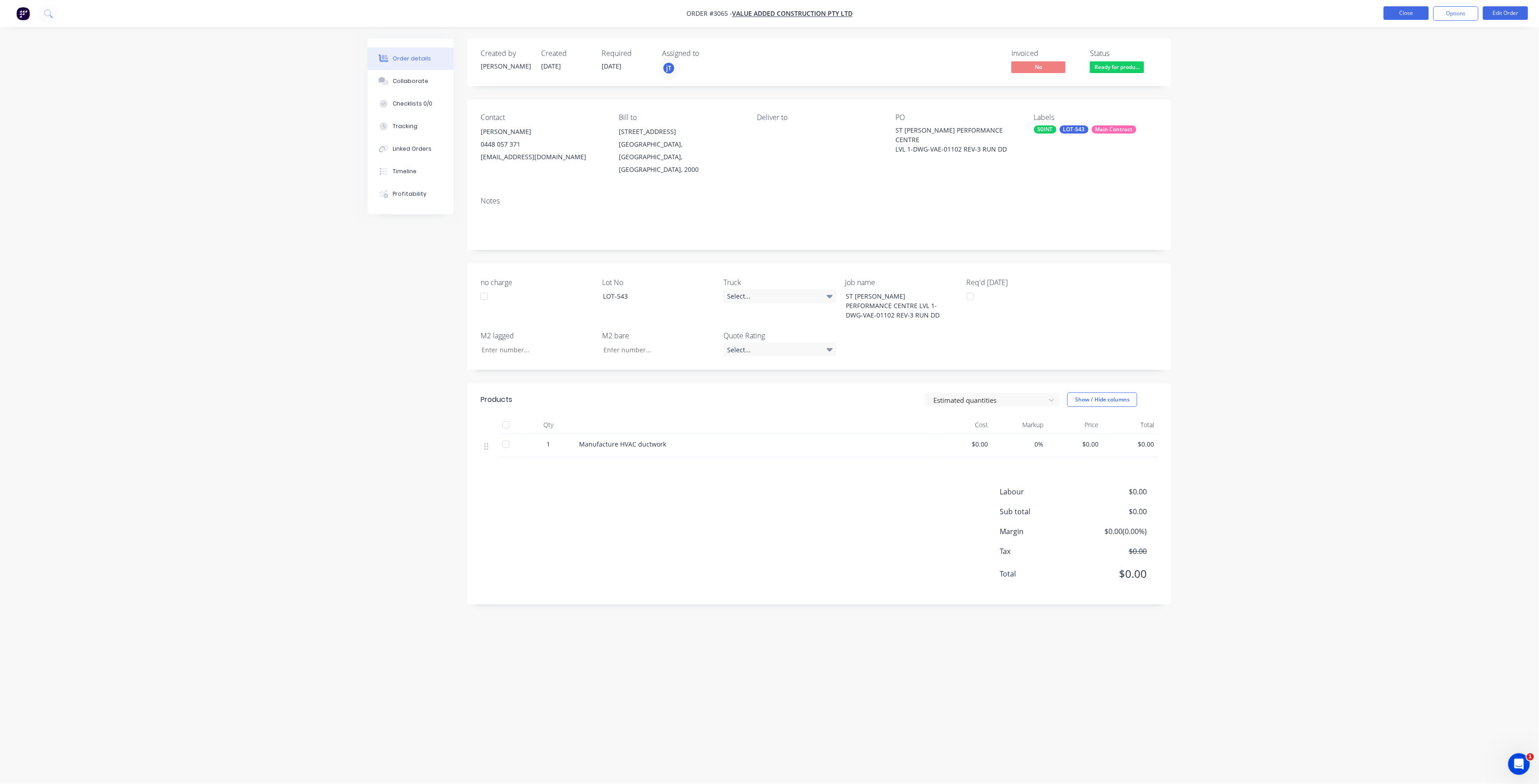
click at [1402, 14] on button "Close" at bounding box center [1407, 13] width 45 height 14
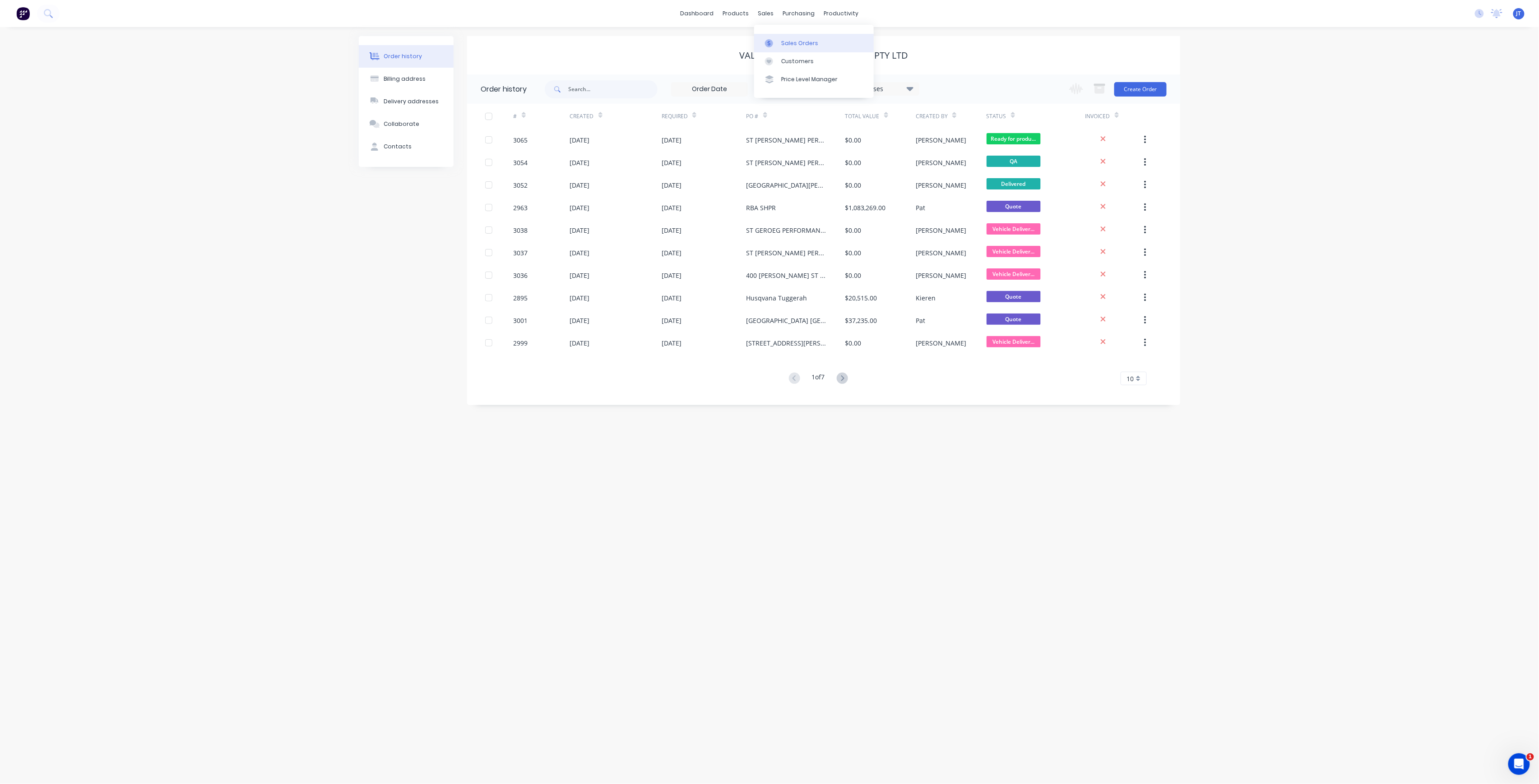
click at [792, 38] on link "Sales Orders" at bounding box center [814, 42] width 119 height 18
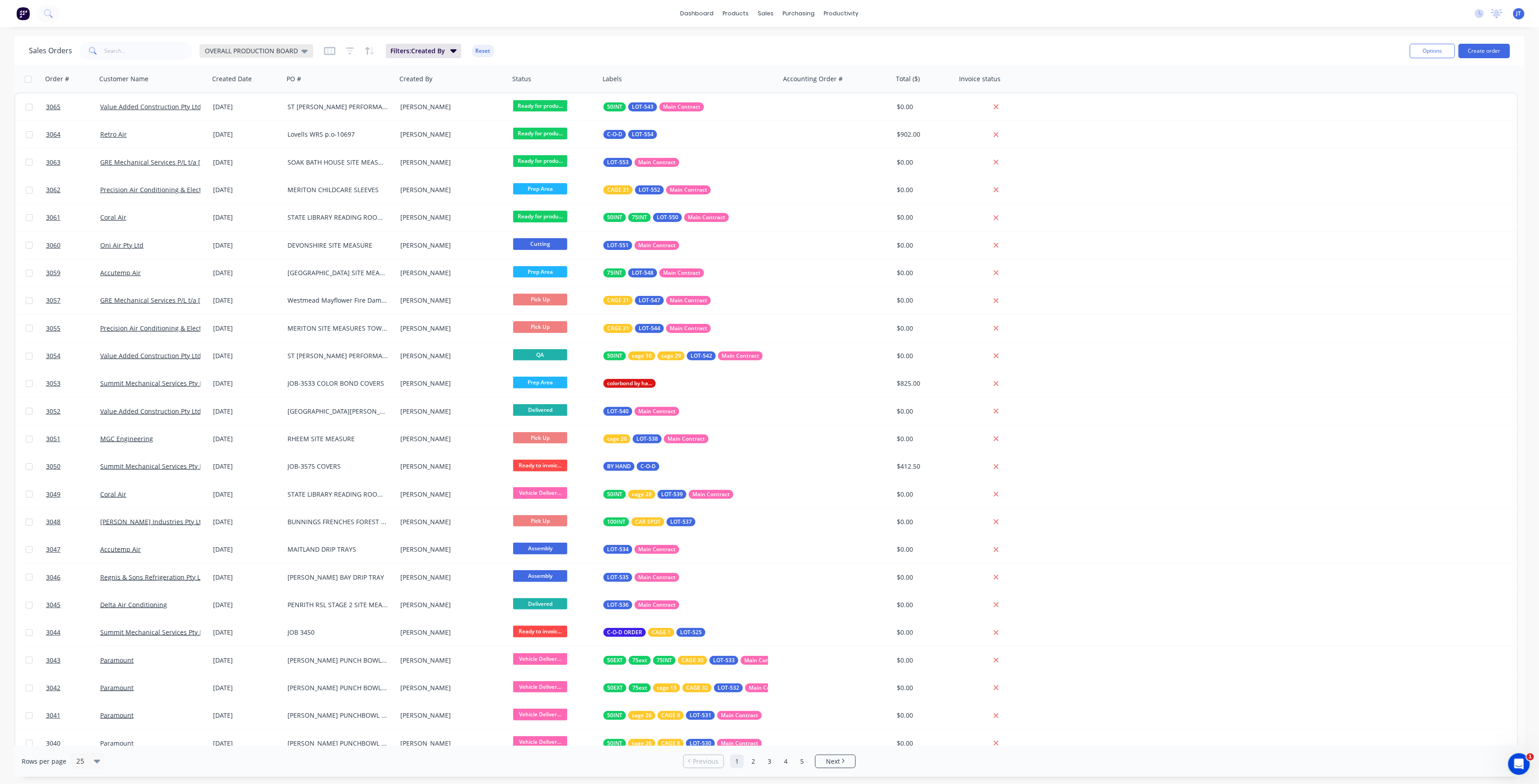
click at [304, 48] on icon at bounding box center [305, 51] width 6 height 10
click at [208, 120] on div "None edit" at bounding box center [263, 127] width 121 height 18
click at [217, 125] on button "None" at bounding box center [254, 126] width 103 height 10
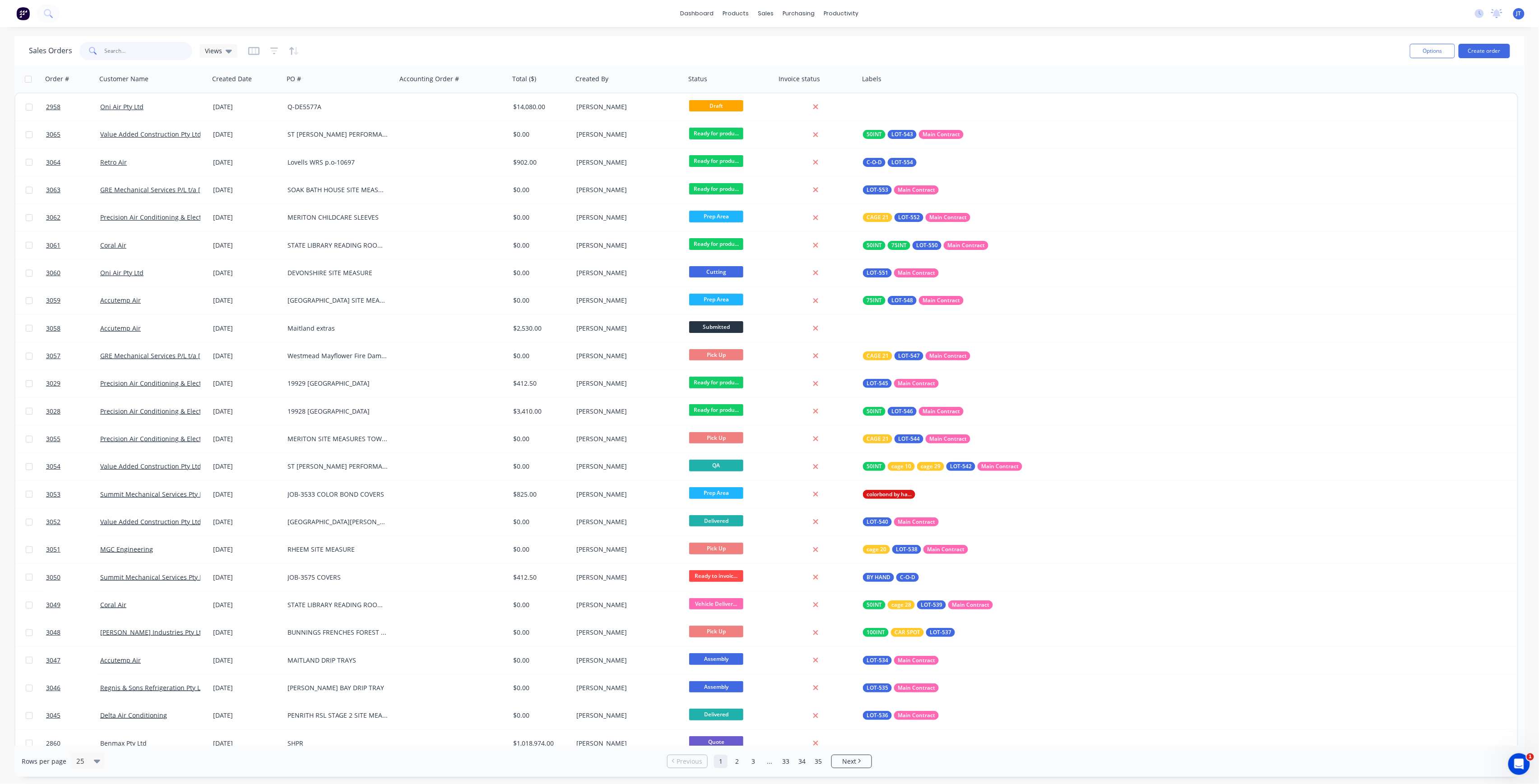
click at [155, 50] on input "text" at bounding box center [148, 51] width 88 height 18
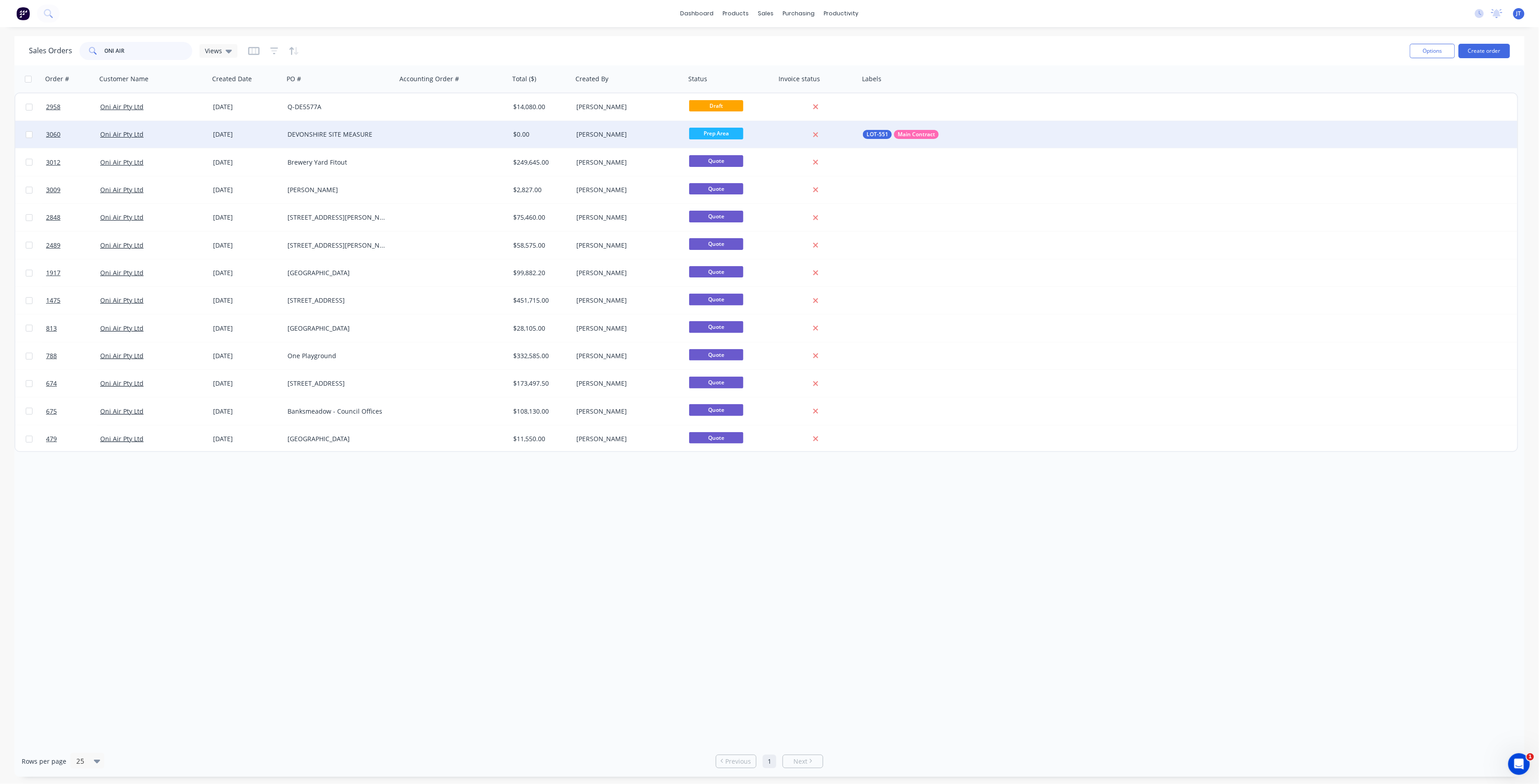
type input "ONI AIR"
click at [197, 134] on div "Oni Air Pty Ltd" at bounding box center [150, 135] width 100 height 9
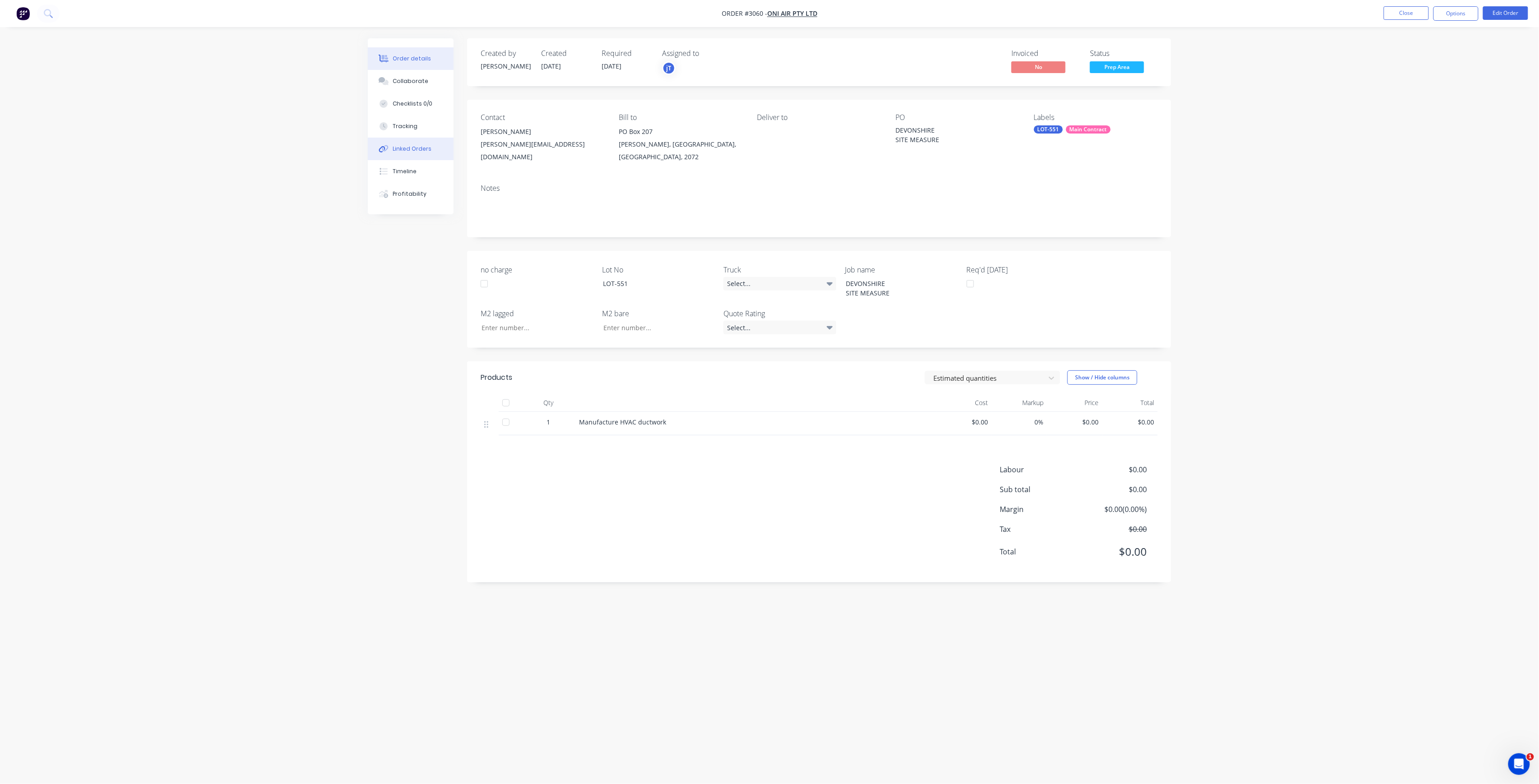
click at [410, 148] on div "Linked Orders" at bounding box center [412, 148] width 39 height 8
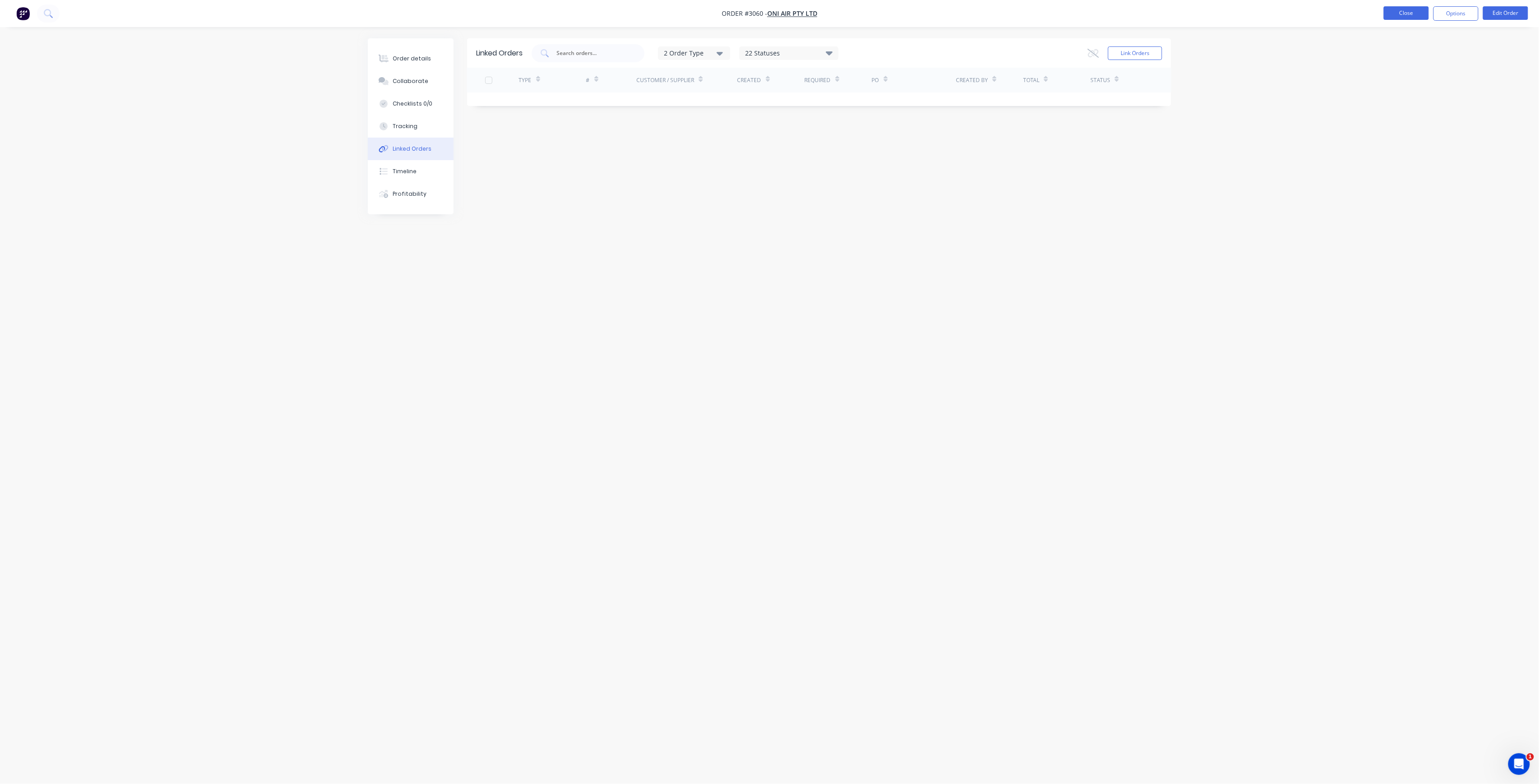
click at [1402, 9] on button "Close" at bounding box center [1407, 13] width 45 height 14
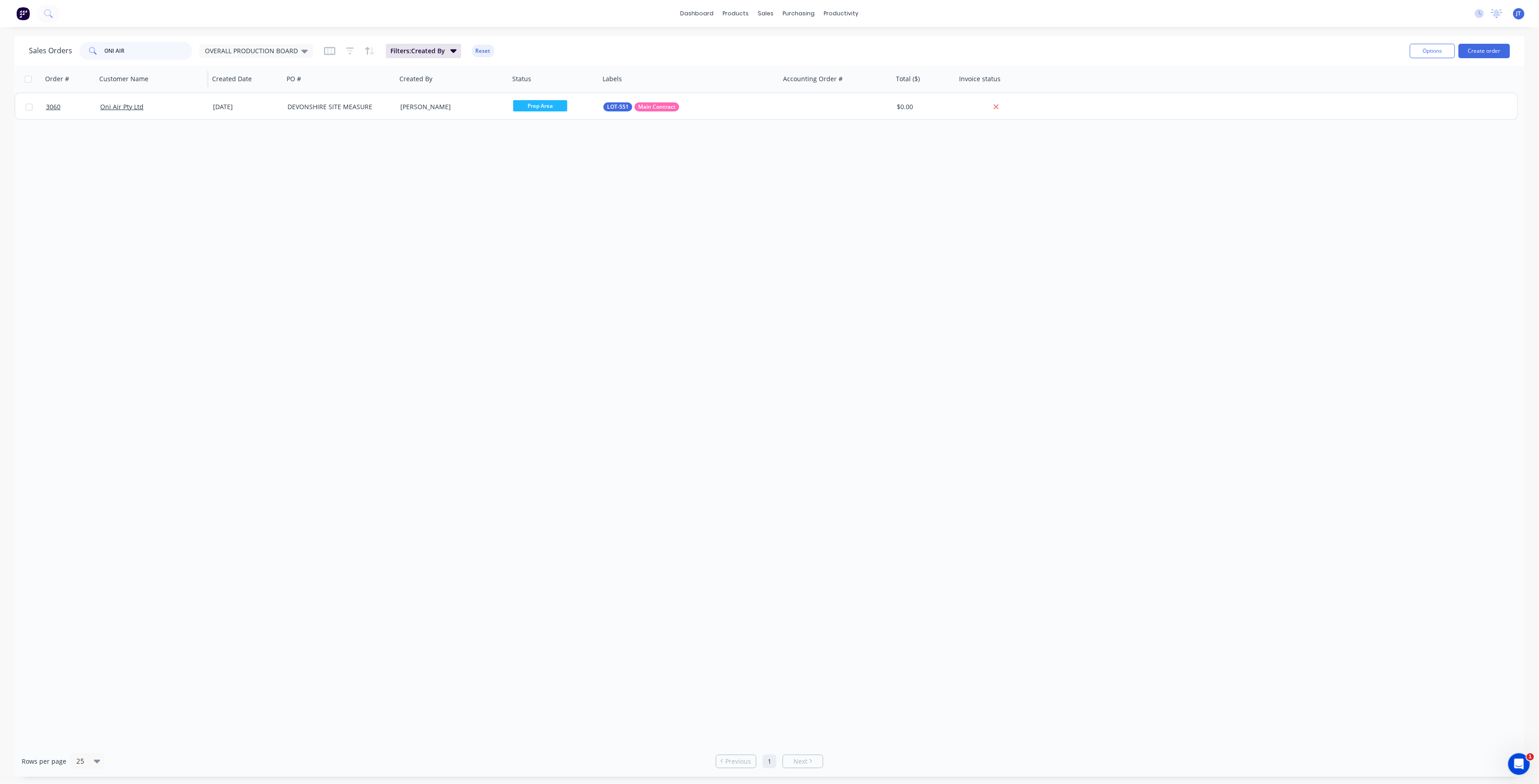
drag, startPoint x: 156, startPoint y: 51, endPoint x: 97, endPoint y: 78, distance: 64.9
click at [97, 78] on div "Sales Orders ONI AIR OVERALL PRODUCTION BOARD Filters: Created By Reset Options…" at bounding box center [769, 406] width 1510 height 741
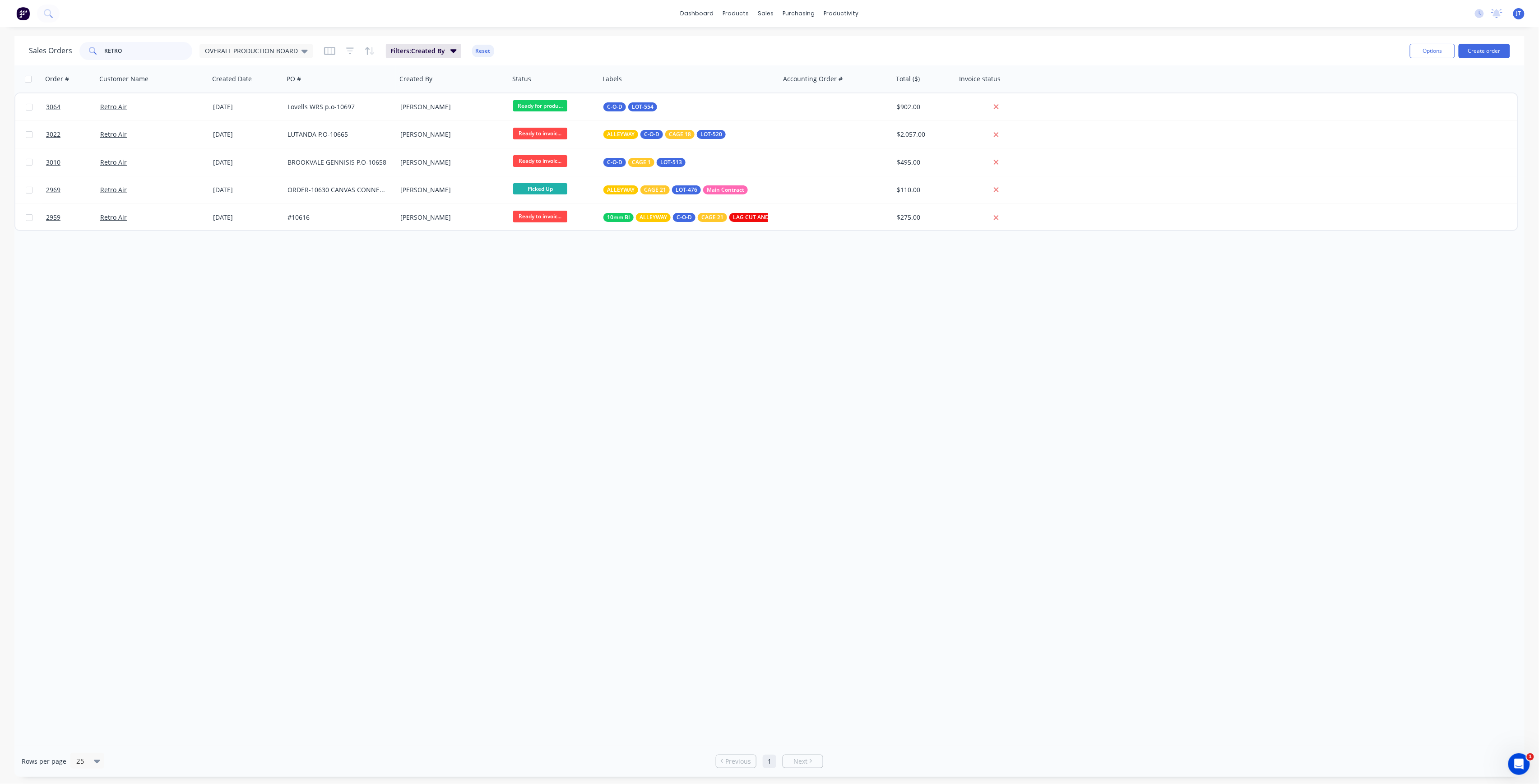
type input "RETRO"
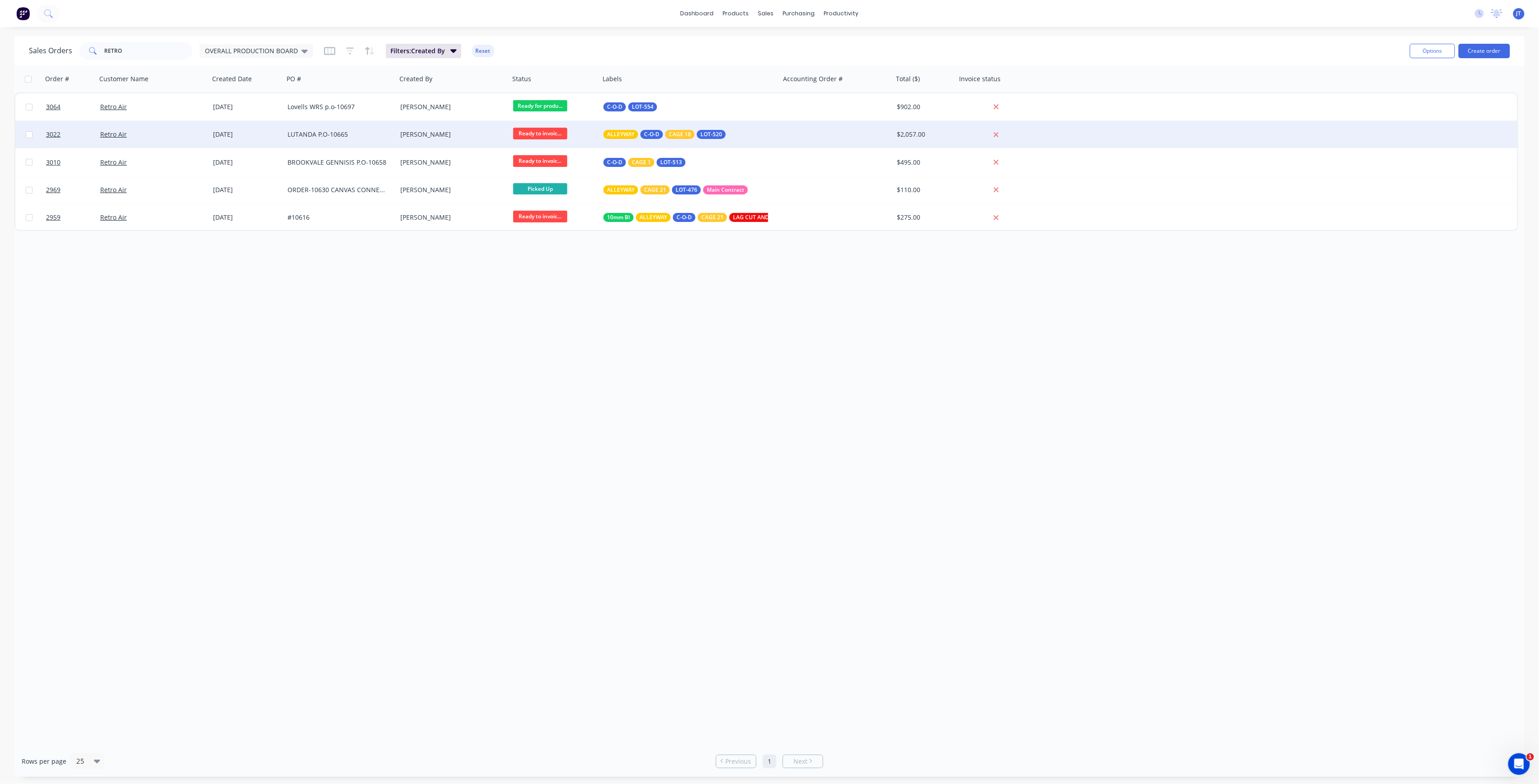
click at [152, 141] on div "Retro Air" at bounding box center [153, 135] width 113 height 27
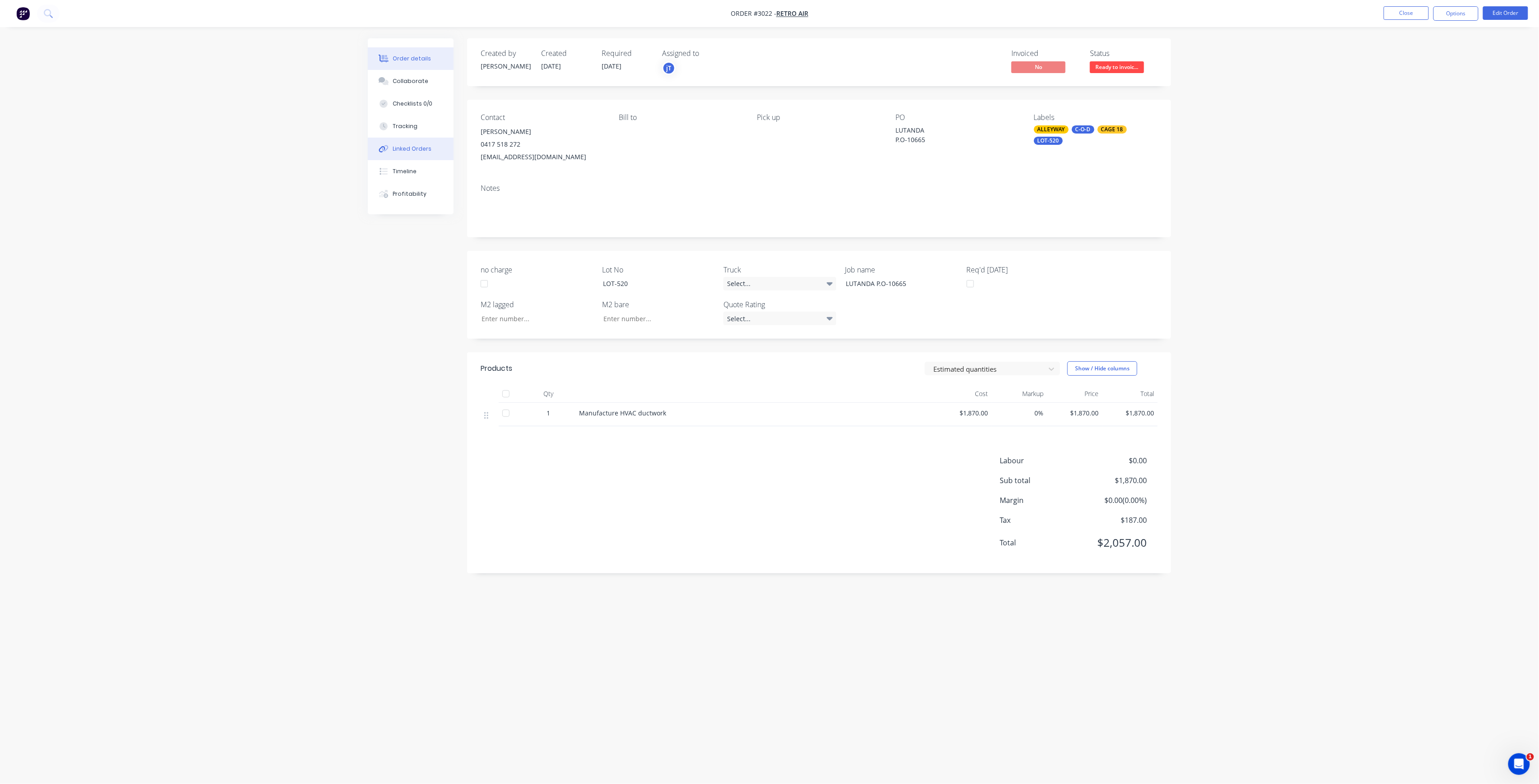
click at [427, 152] on div "Linked Orders" at bounding box center [412, 148] width 39 height 8
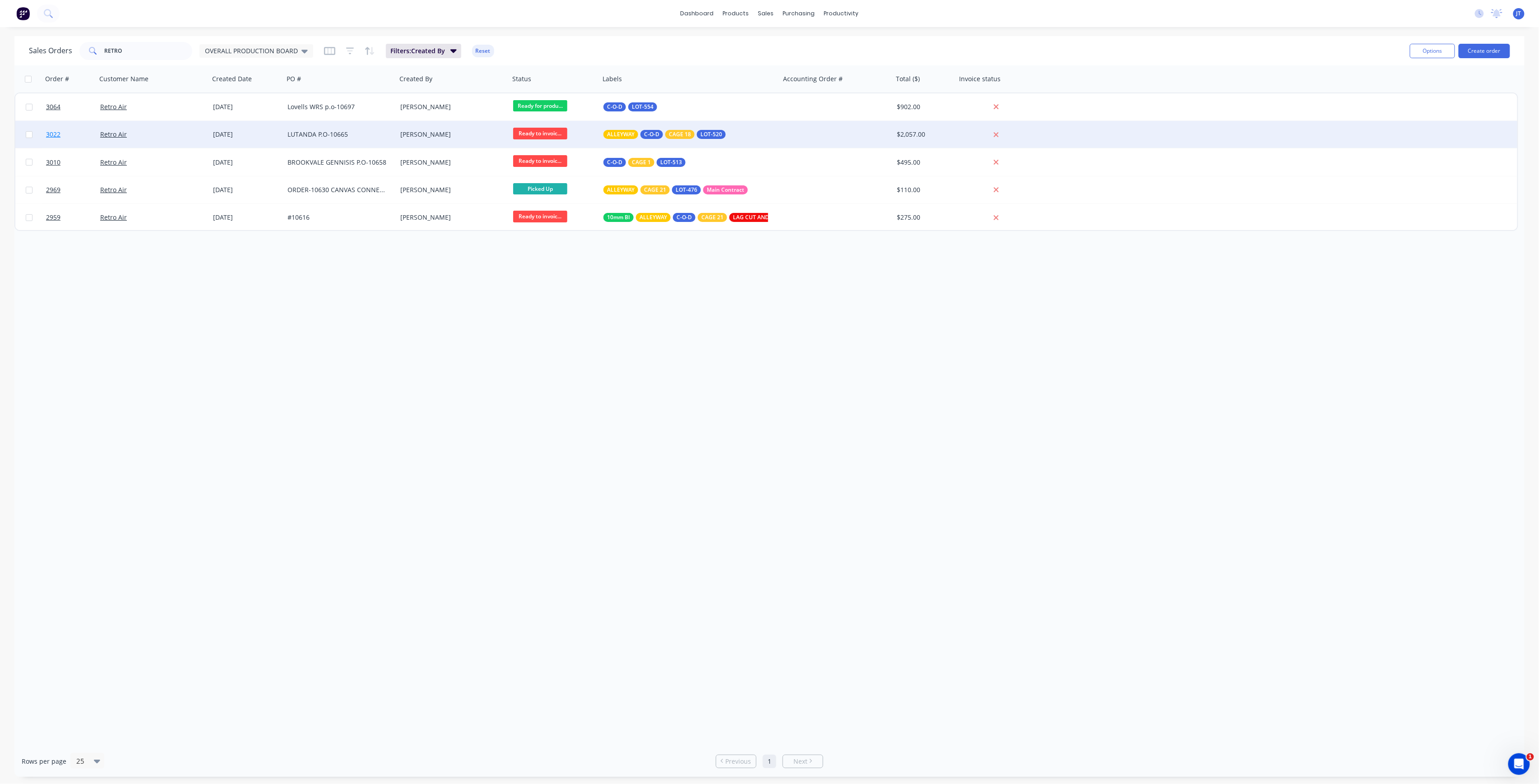
click at [61, 135] on link "3022" at bounding box center [73, 135] width 54 height 27
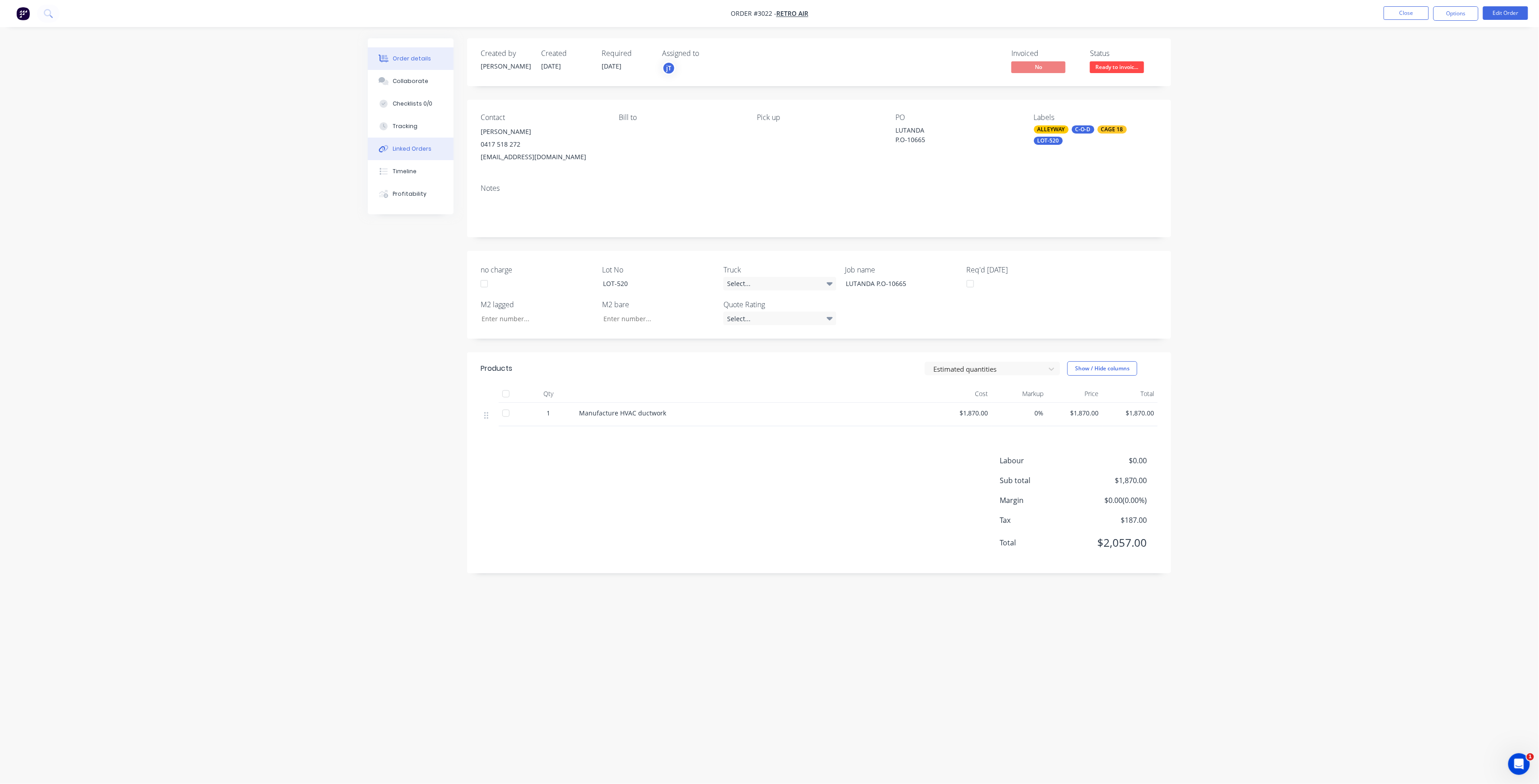
click at [427, 154] on button "Linked Orders" at bounding box center [410, 148] width 86 height 23
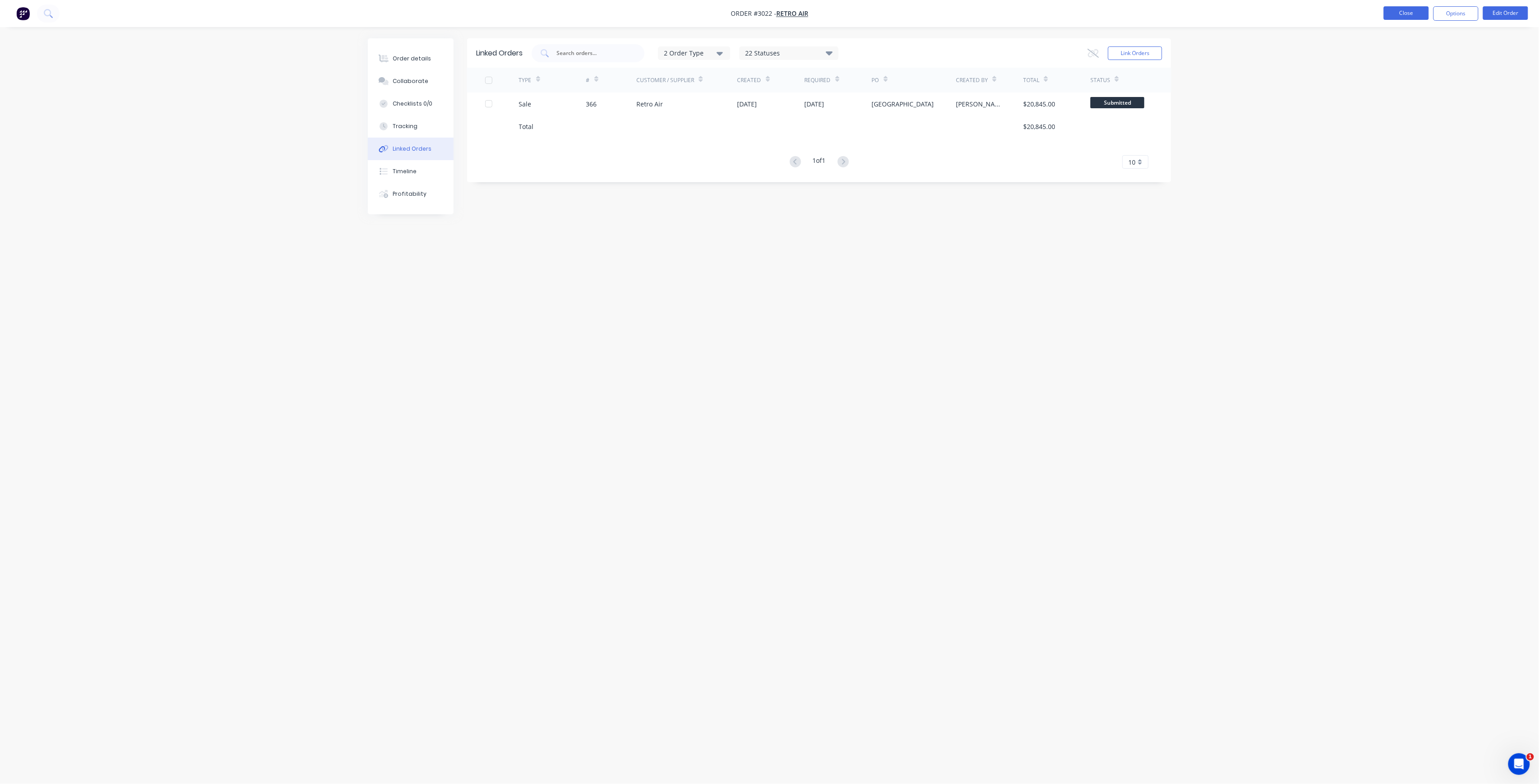
click at [1413, 16] on button "Close" at bounding box center [1407, 13] width 45 height 14
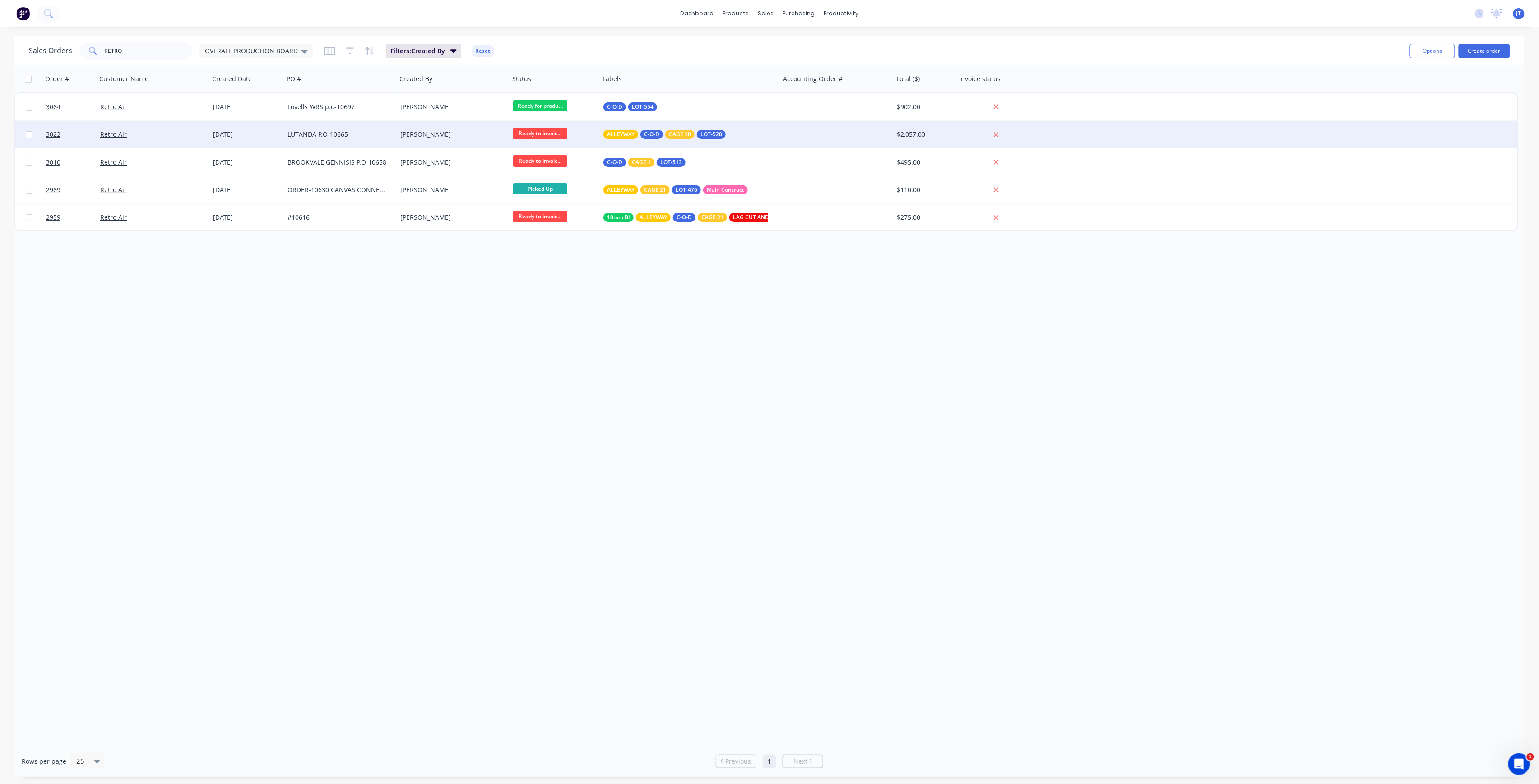
click at [321, 135] on div "LUTANDA P.O-10665" at bounding box center [337, 135] width 100 height 9
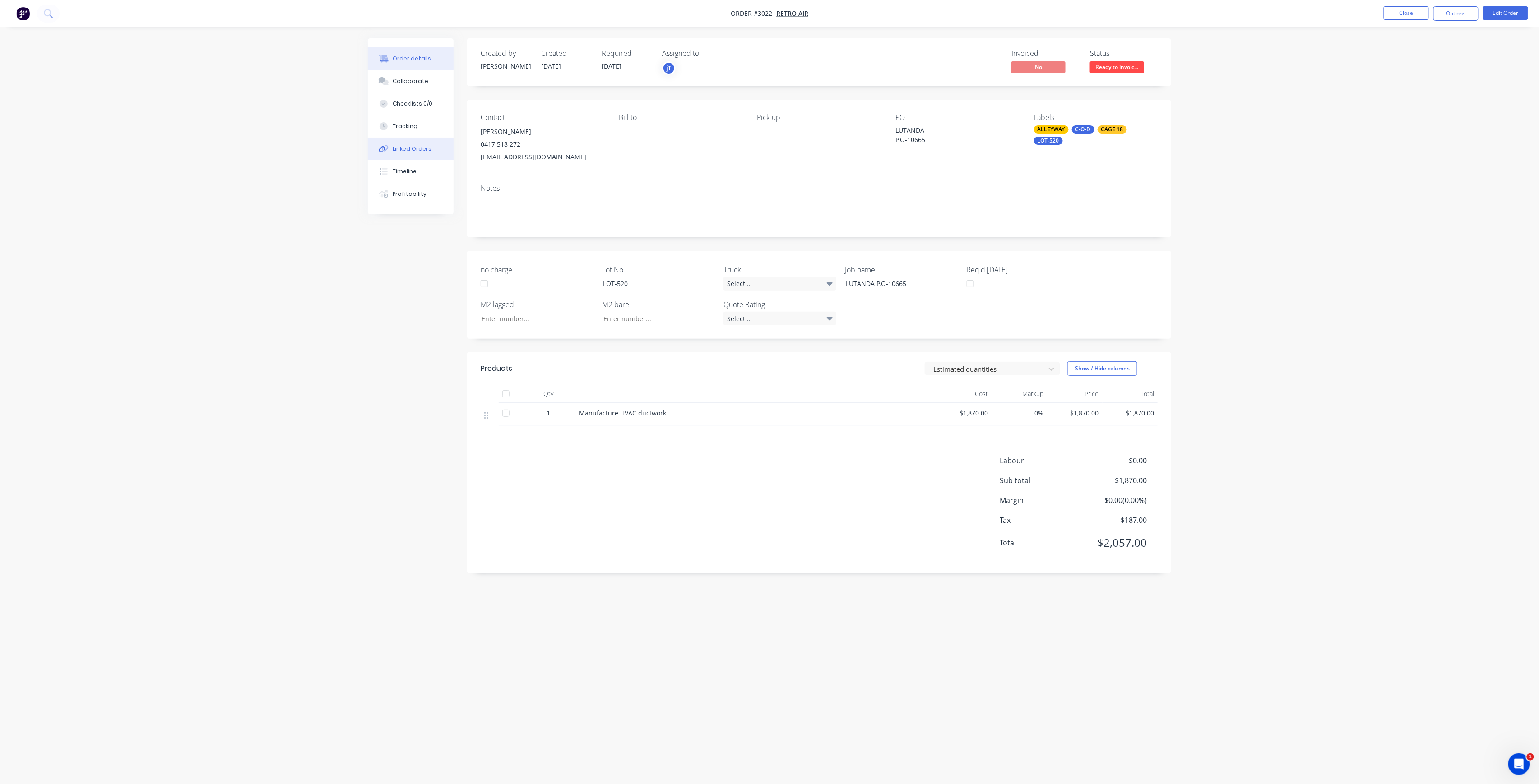
click at [423, 148] on div "Linked Orders" at bounding box center [412, 148] width 39 height 8
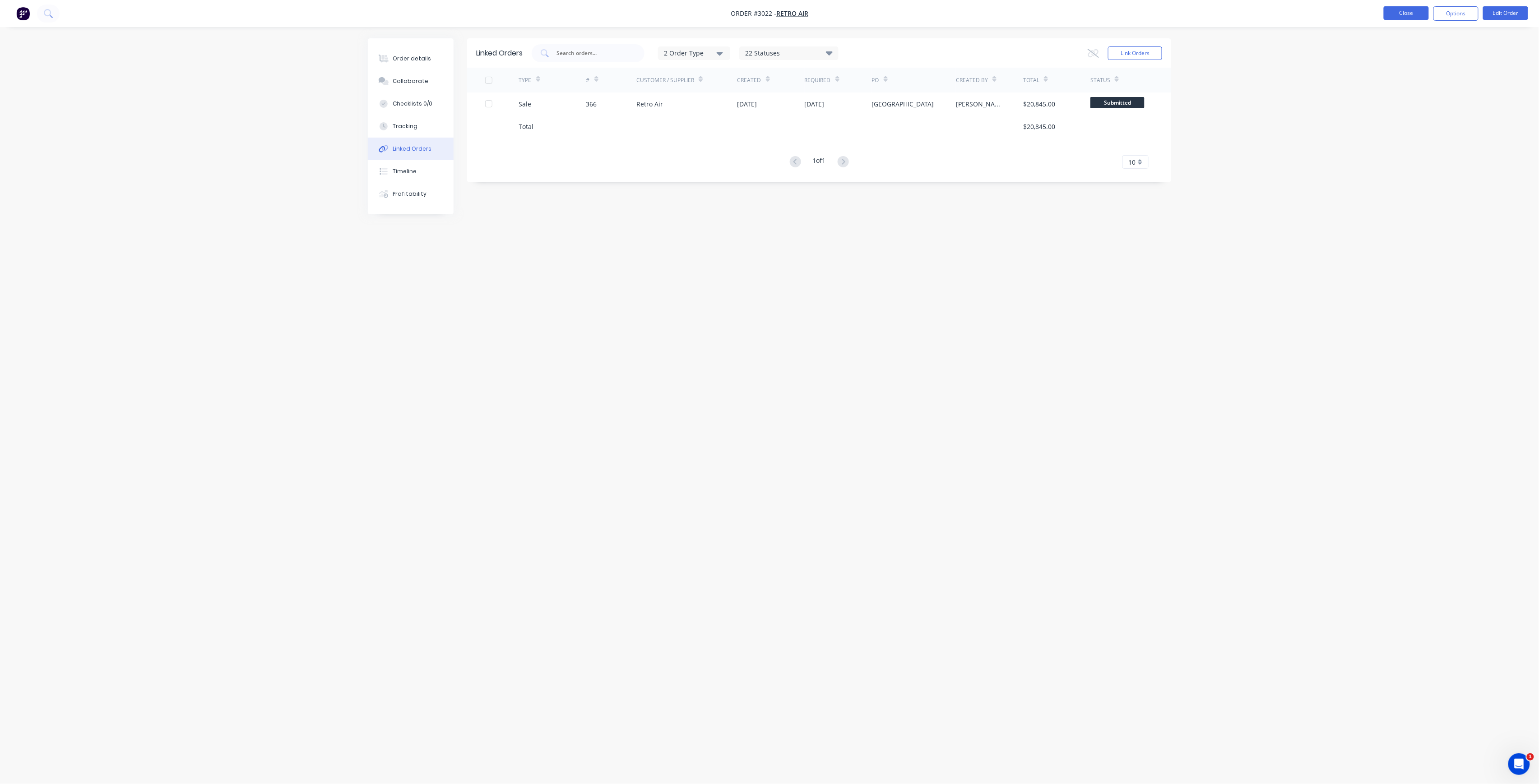
click at [1410, 14] on button "Close" at bounding box center [1407, 13] width 45 height 14
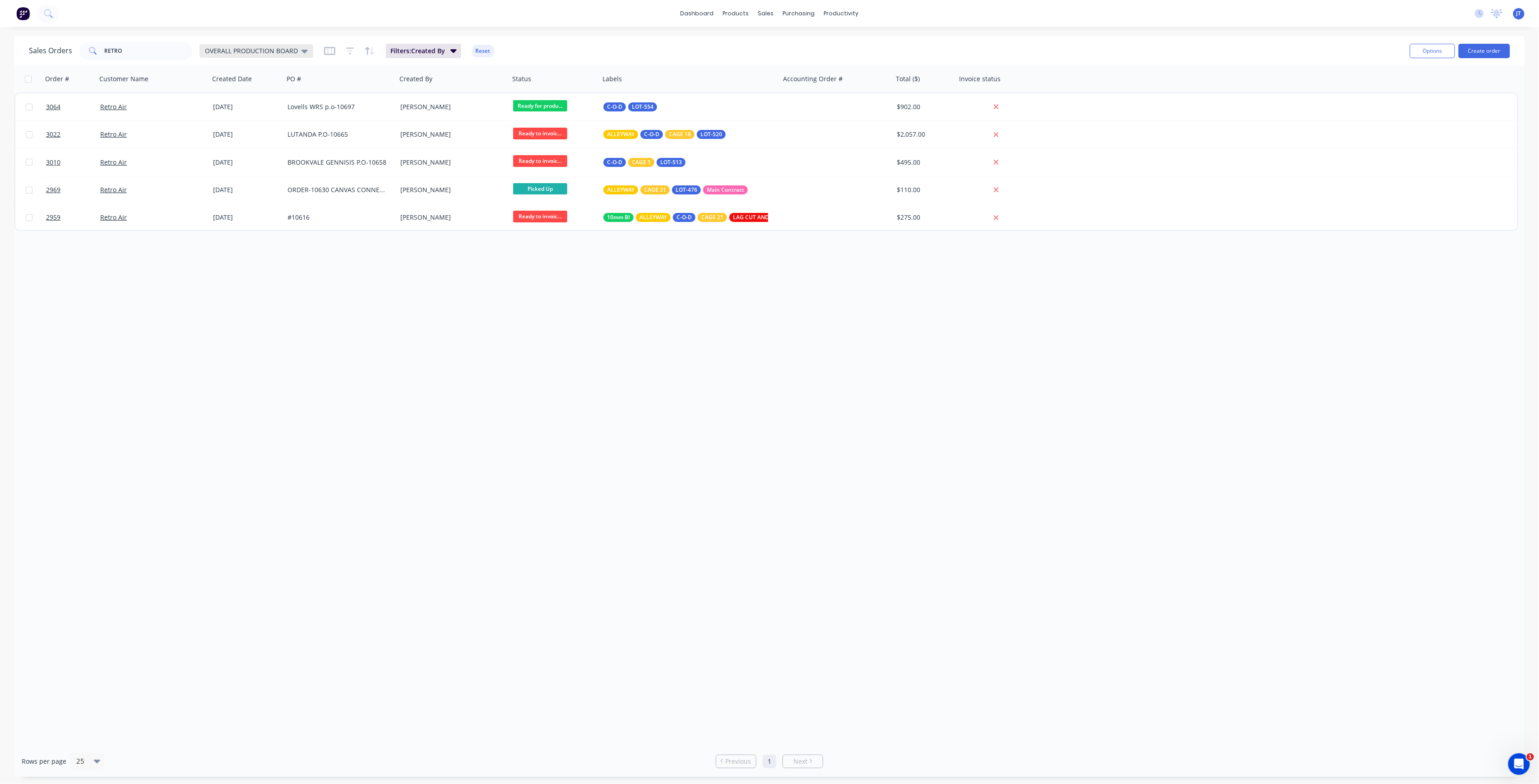
click at [305, 47] on icon at bounding box center [305, 51] width 6 height 10
click at [155, 63] on div "Sales Orders RETRO OVERALL PRODUCTION BOARD Filters: Created By Reset Options C…" at bounding box center [769, 51] width 1510 height 29
click at [842, 8] on div "productivity" at bounding box center [841, 13] width 43 height 14
click at [853, 46] on div "Workflow" at bounding box center [858, 42] width 27 height 8
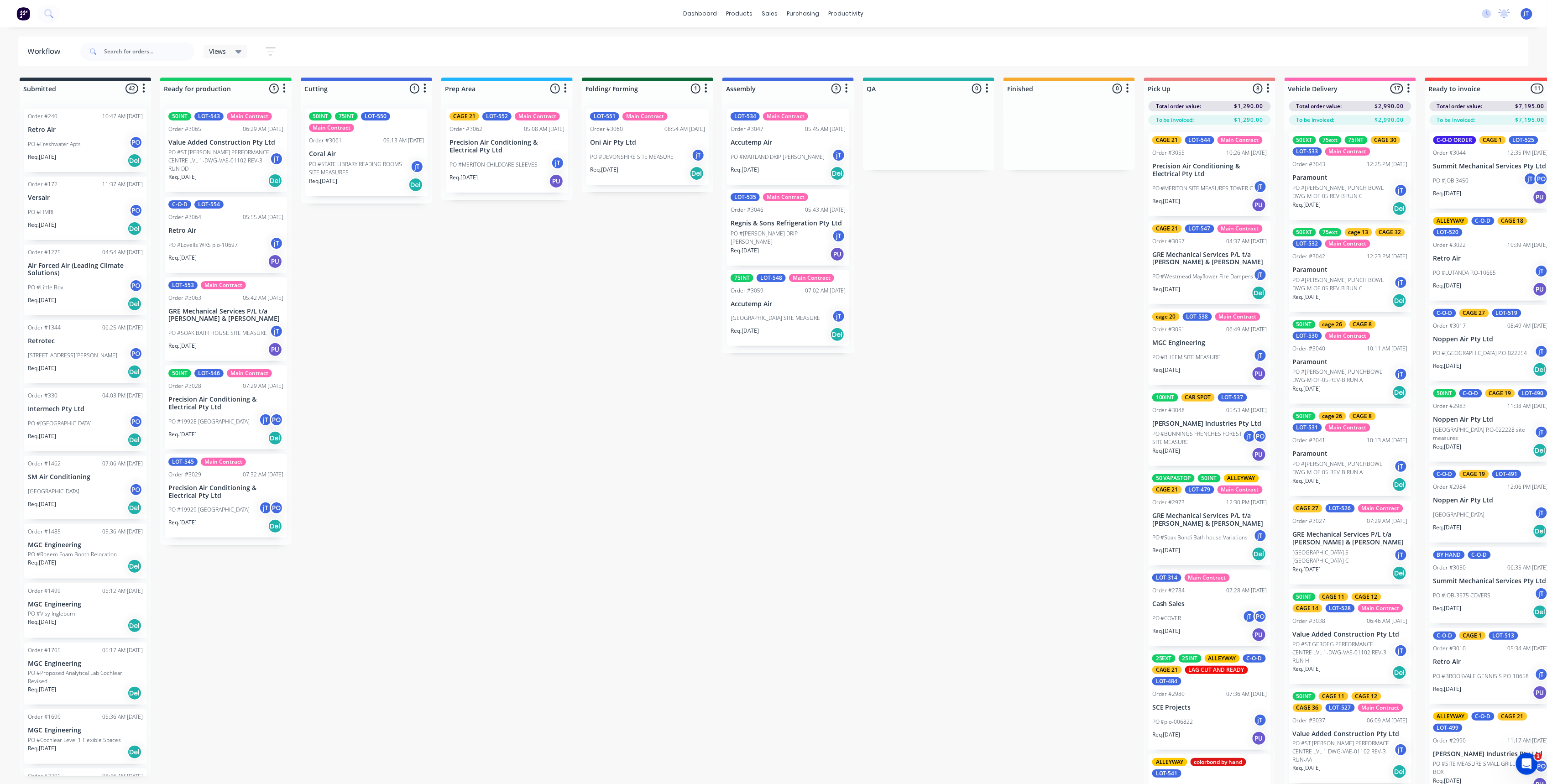
drag, startPoint x: 230, startPoint y: 53, endPoint x: 228, endPoint y: 58, distance: 5.4
click at [228, 55] on div "Views" at bounding box center [226, 51] width 33 height 8
click at [548, 251] on div "Submitted 42 Summaries Total order value Invoiced to date To be invoiced Order …" at bounding box center [887, 439] width 1787 height 722
click at [565, 252] on div "Mark as Picked Up" at bounding box center [545, 255] width 91 height 18
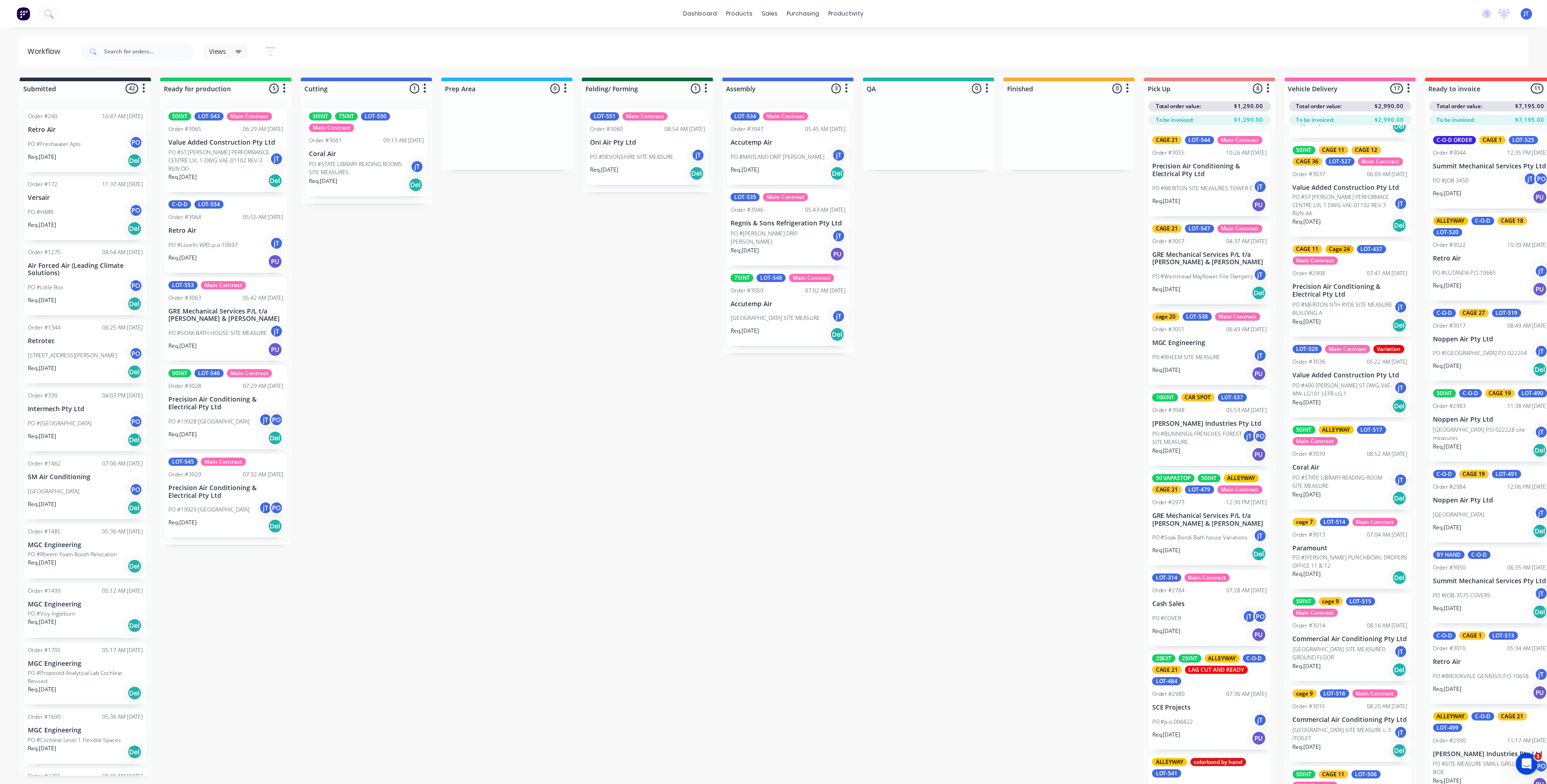
scroll to position [547, 0]
click at [363, 157] on p "Coral Air" at bounding box center [366, 154] width 115 height 7
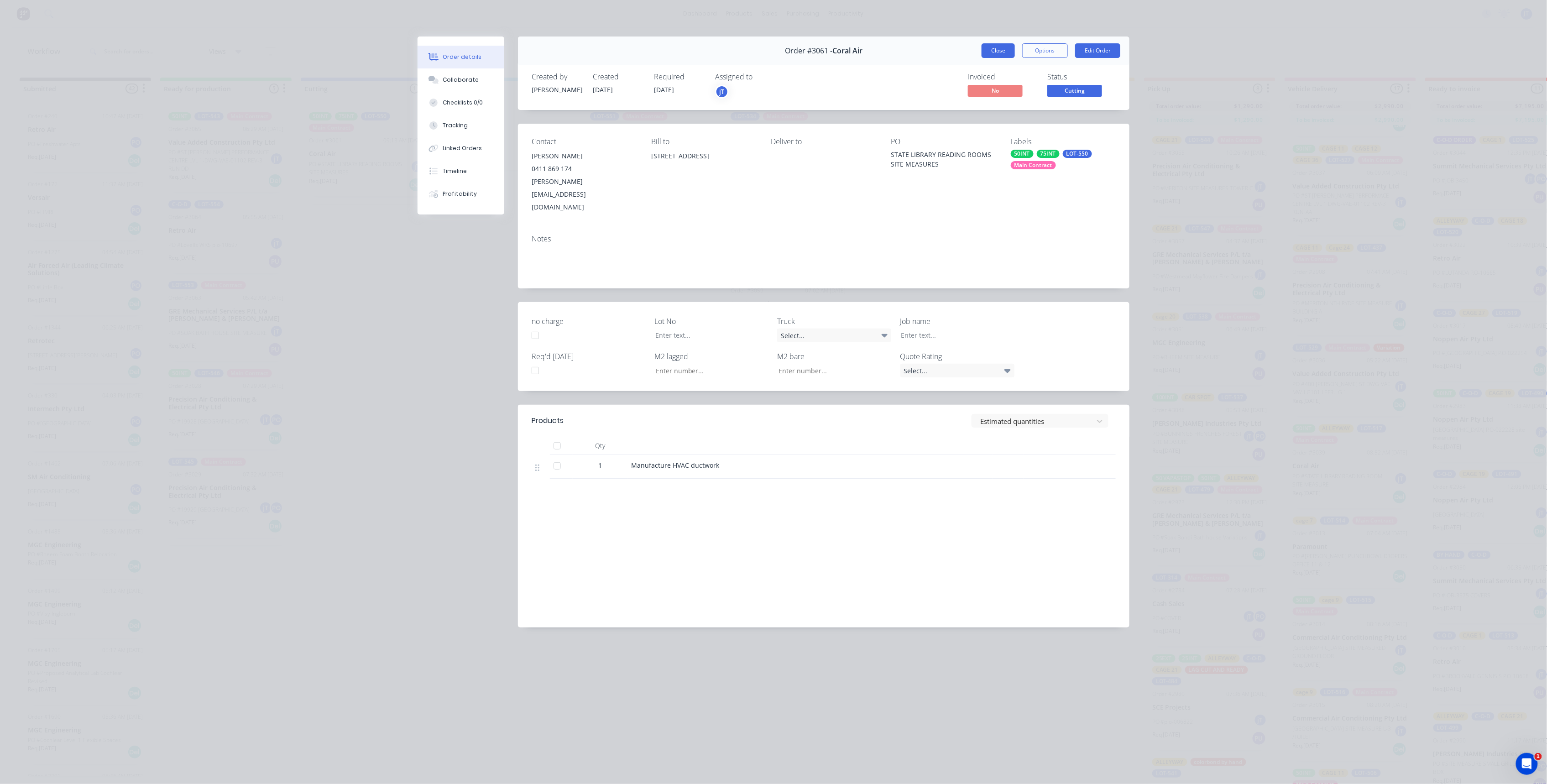
click at [986, 54] on button "Close" at bounding box center [999, 50] width 33 height 15
